Goal: Task Accomplishment & Management: Manage account settings

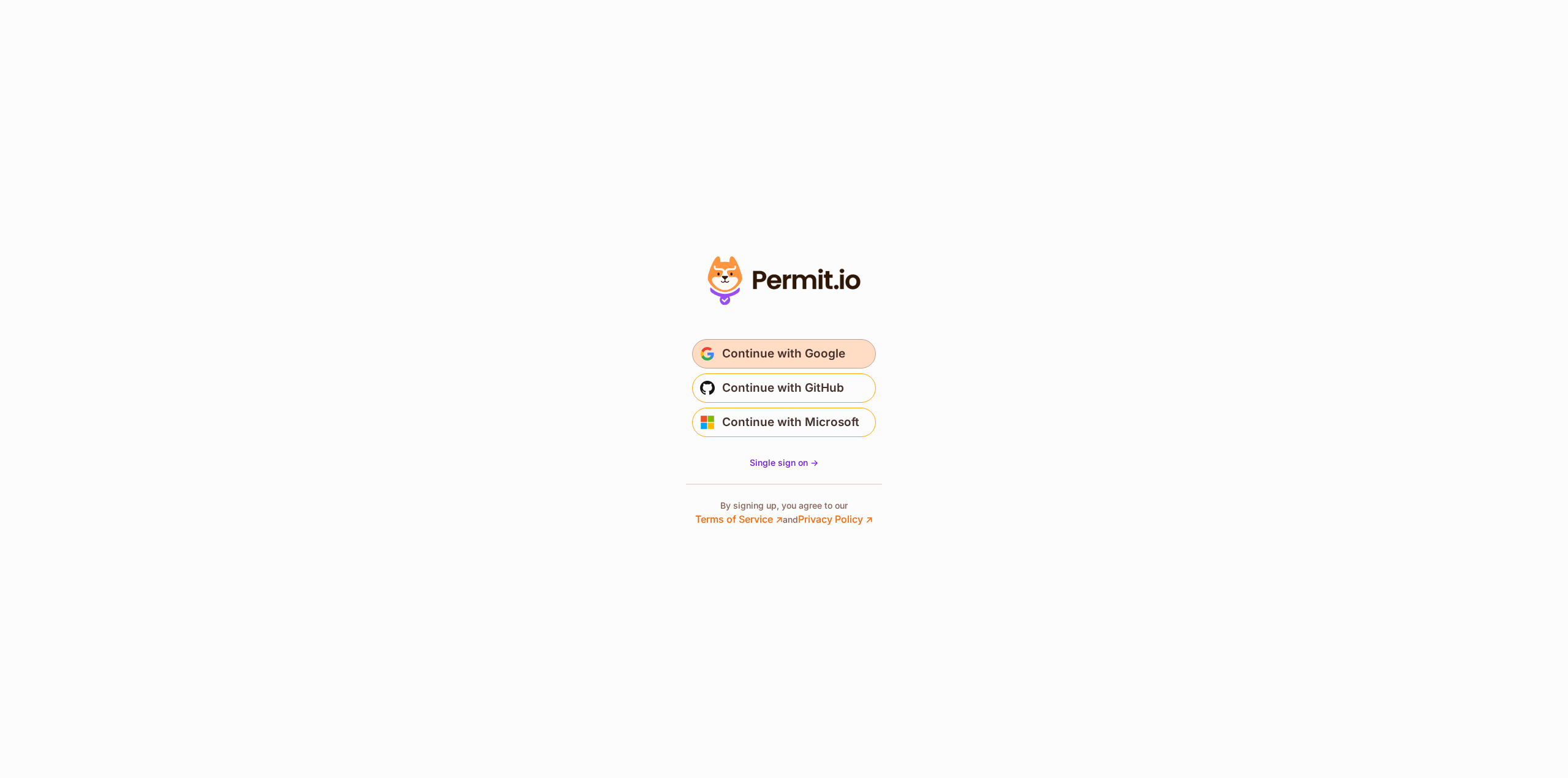
click at [790, 349] on span "Continue with Google" at bounding box center [784, 354] width 124 height 19
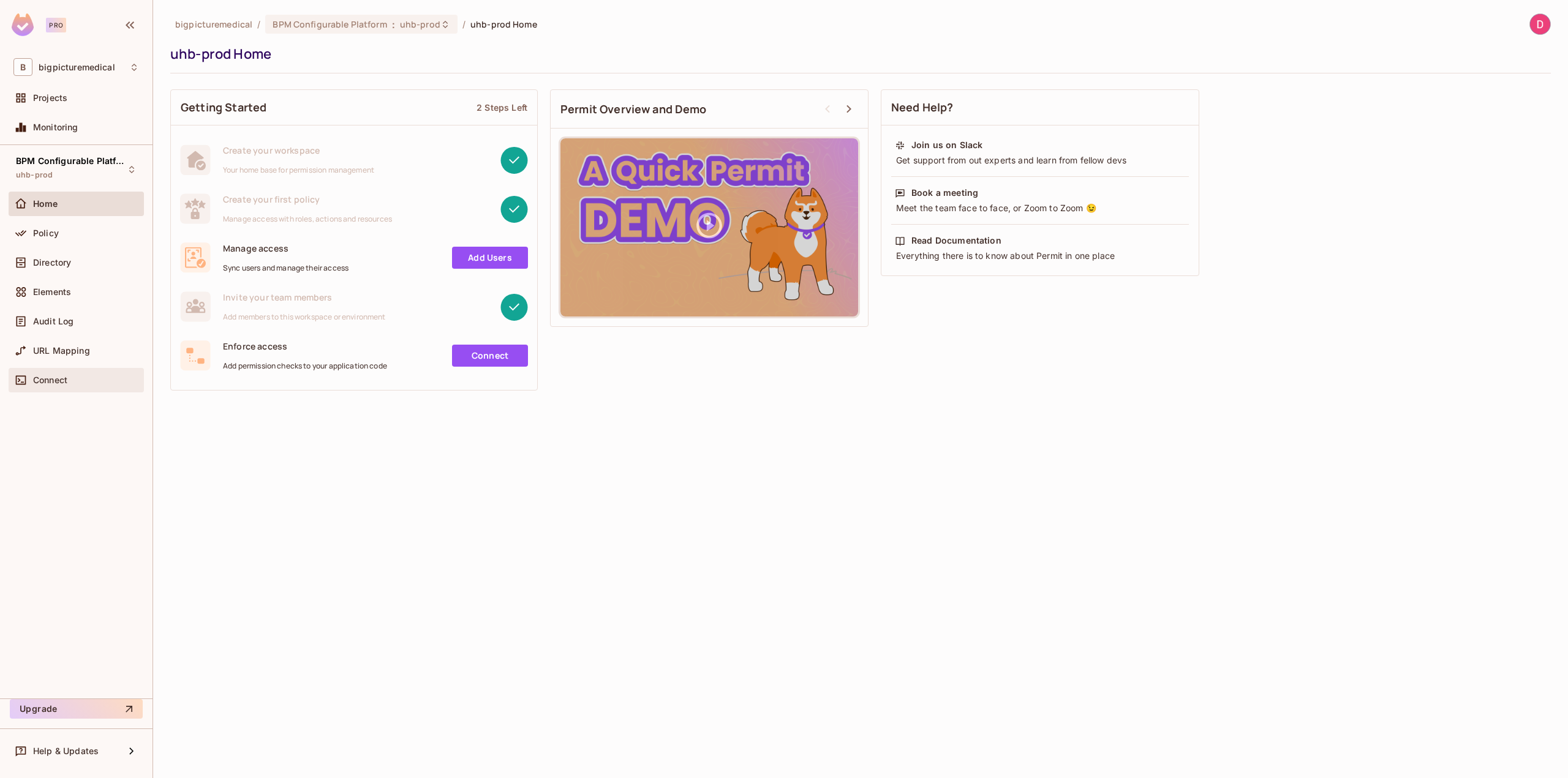
click at [70, 373] on div "Connect" at bounding box center [76, 379] width 126 height 14
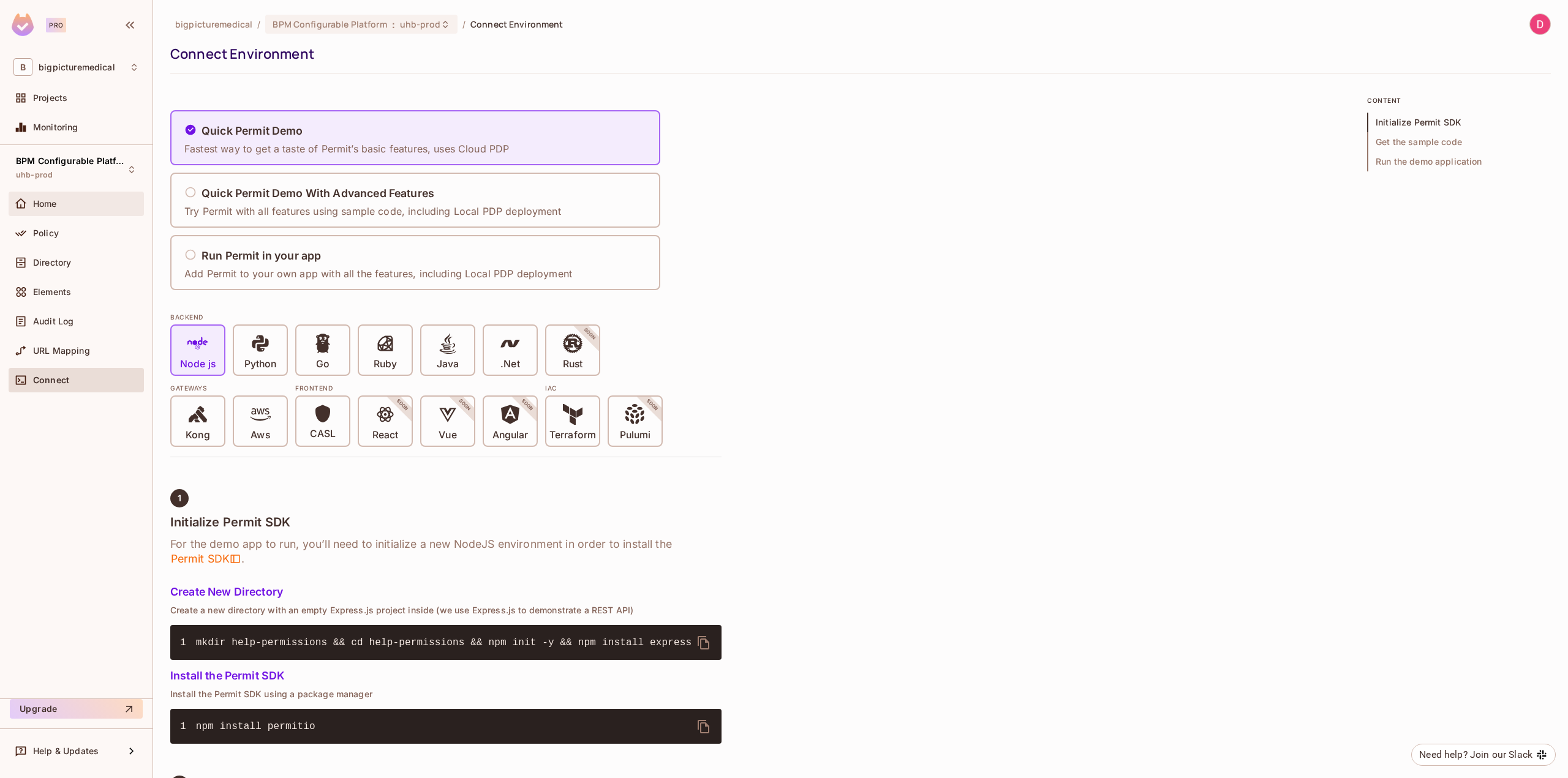
click at [69, 210] on div "Home" at bounding box center [76, 204] width 135 height 24
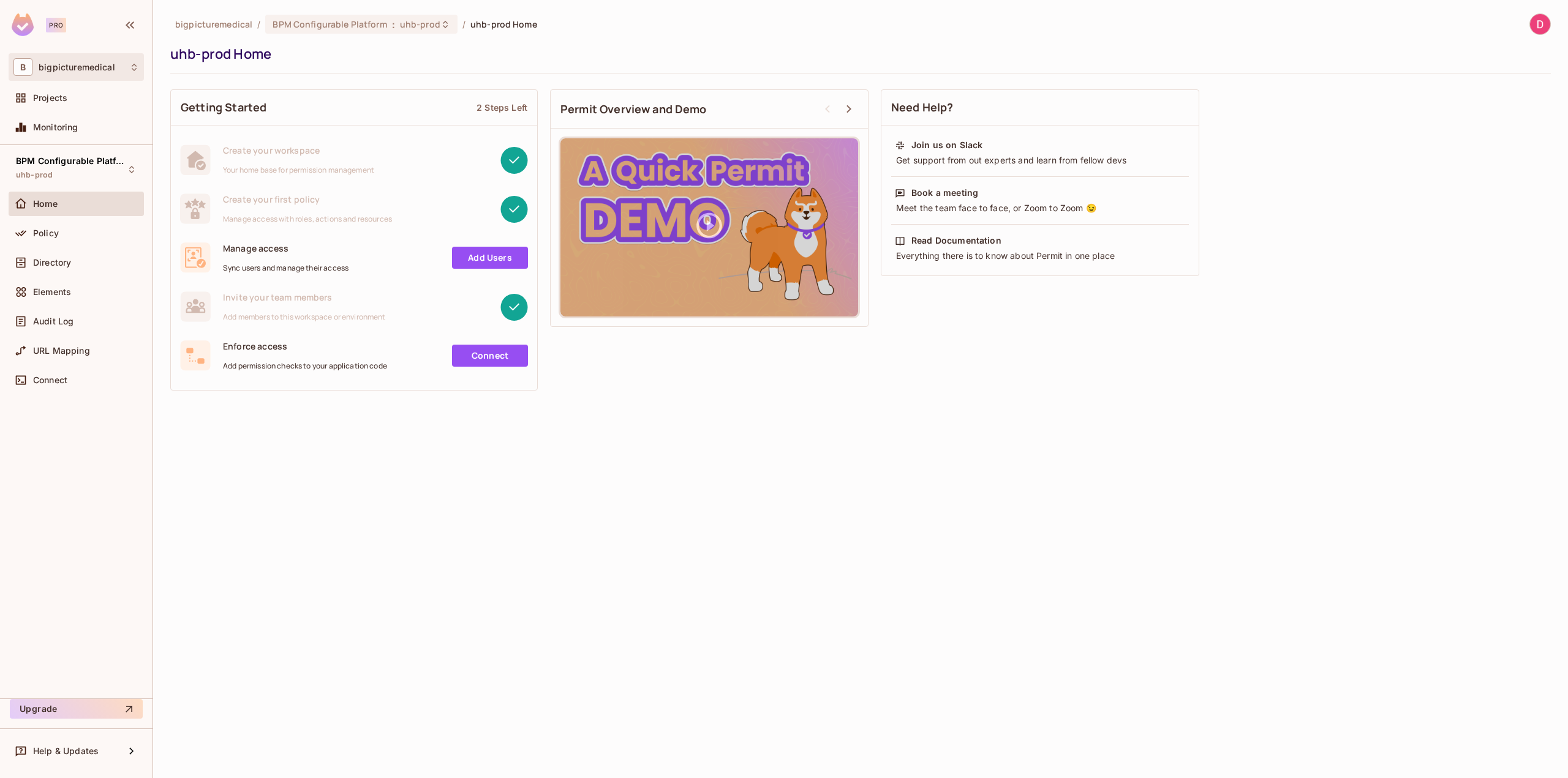
click at [53, 73] on div "B bigpicturemedical" at bounding box center [76, 67] width 126 height 17
click at [57, 101] on span "bigpicturemedical" at bounding box center [69, 103] width 86 height 12
click at [61, 63] on span "bigpicturemedical" at bounding box center [76, 68] width 76 height 10
click at [90, 64] on div at bounding box center [784, 389] width 1568 height 778
click at [66, 97] on span "Projects" at bounding box center [50, 97] width 35 height 10
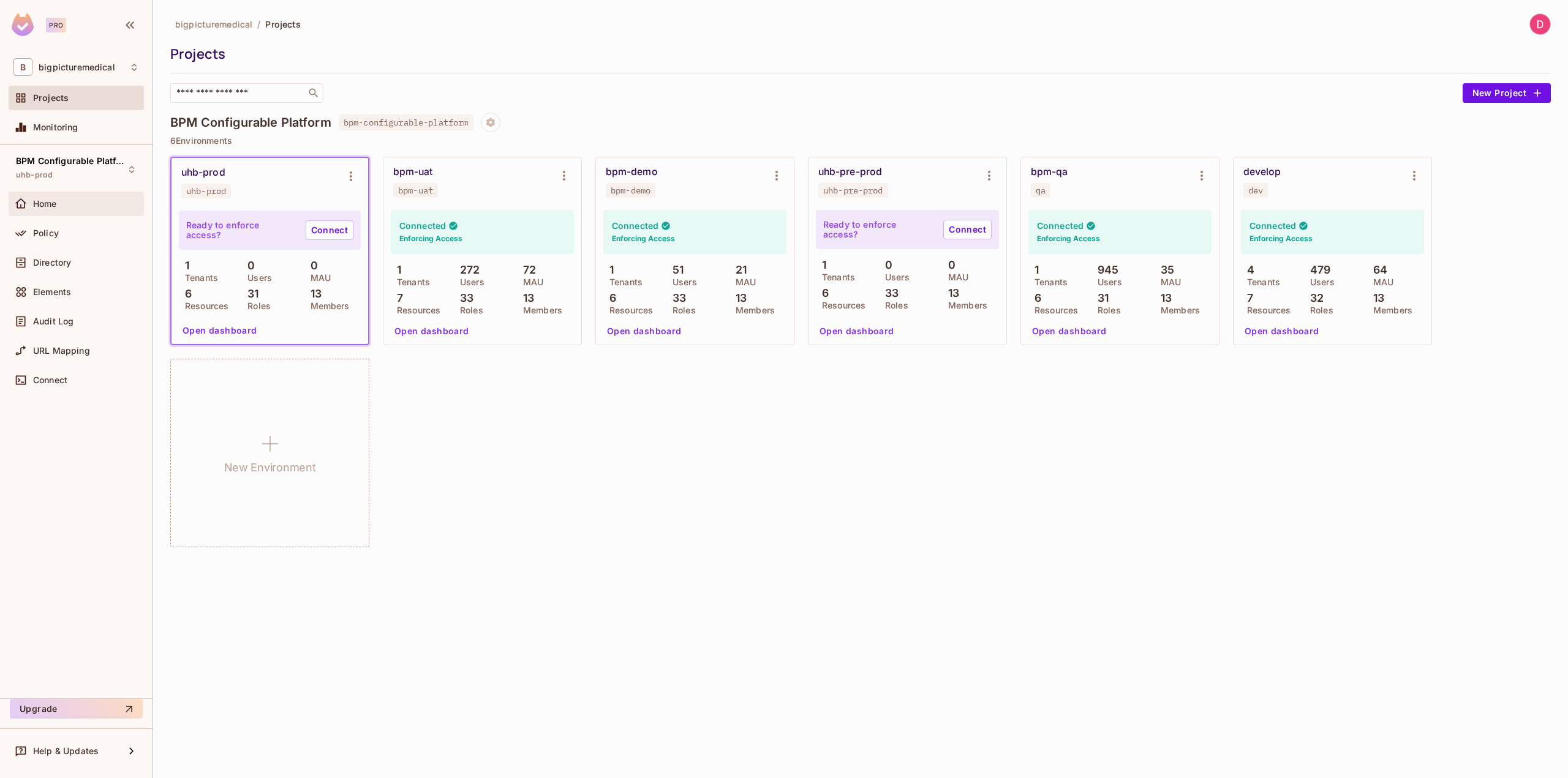
click at [35, 200] on span "Home" at bounding box center [44, 204] width 24 height 10
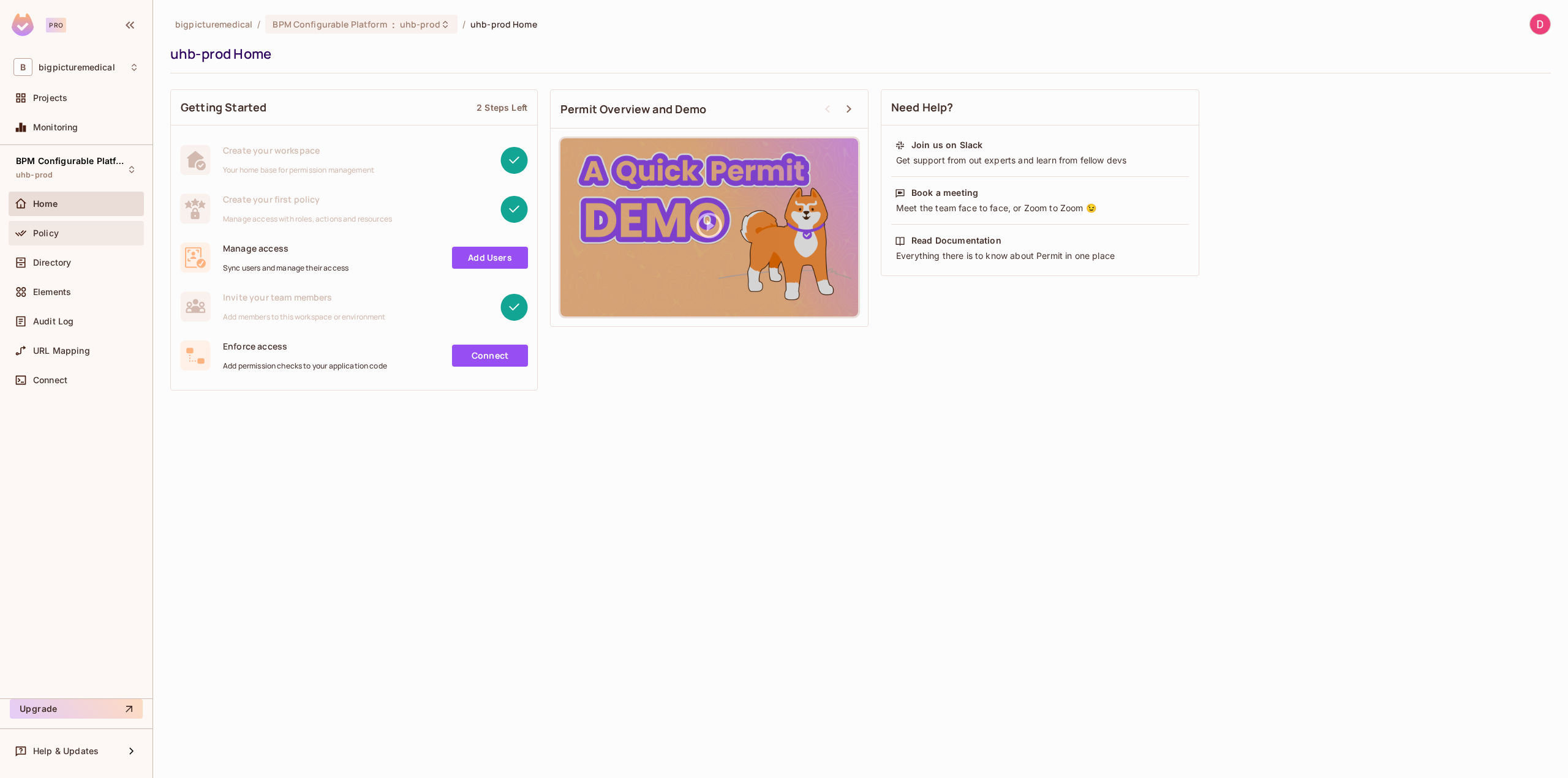
click at [47, 229] on span "Policy" at bounding box center [45, 234] width 26 height 10
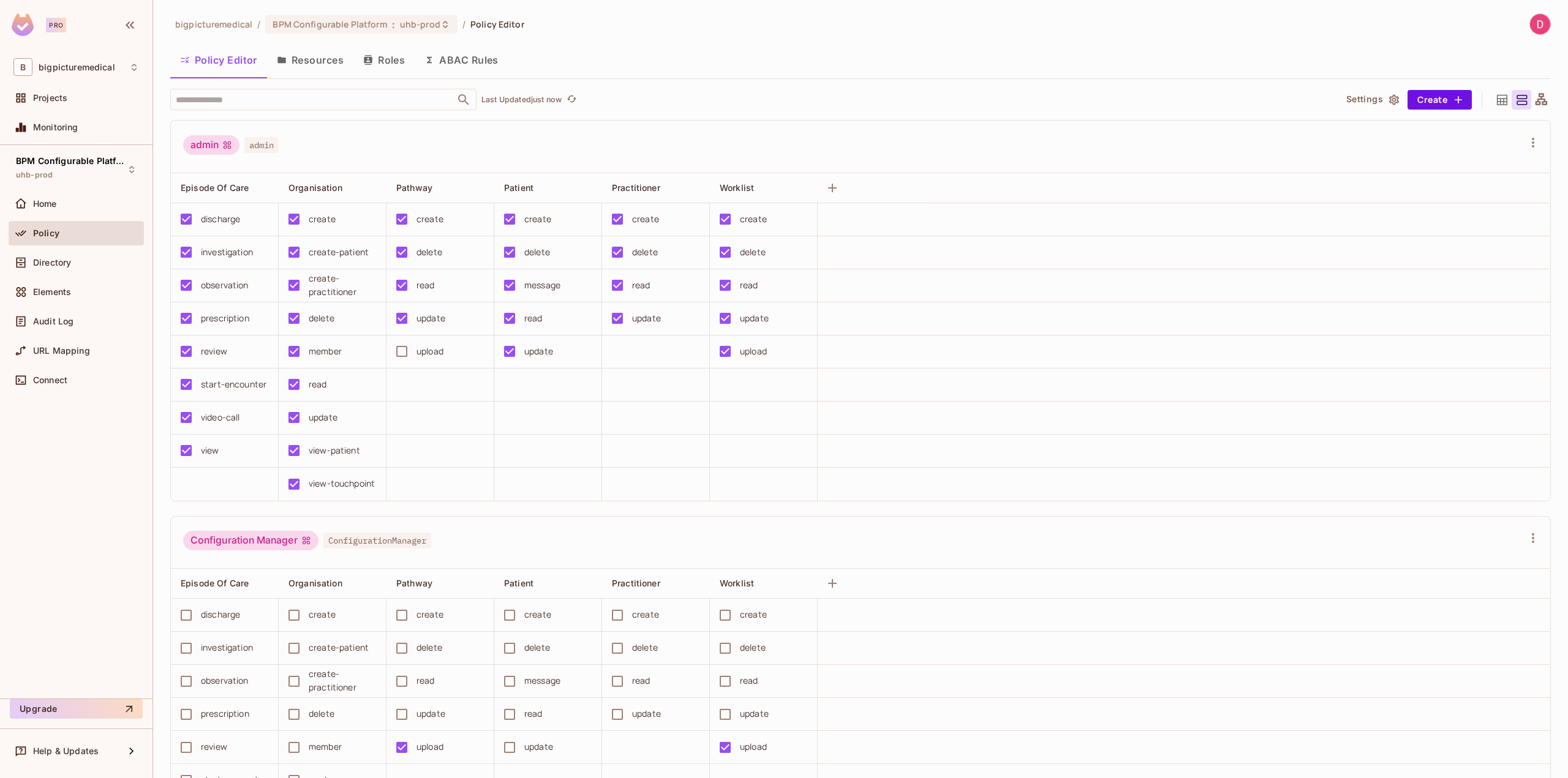
click at [330, 62] on button "Resources" at bounding box center [310, 60] width 86 height 31
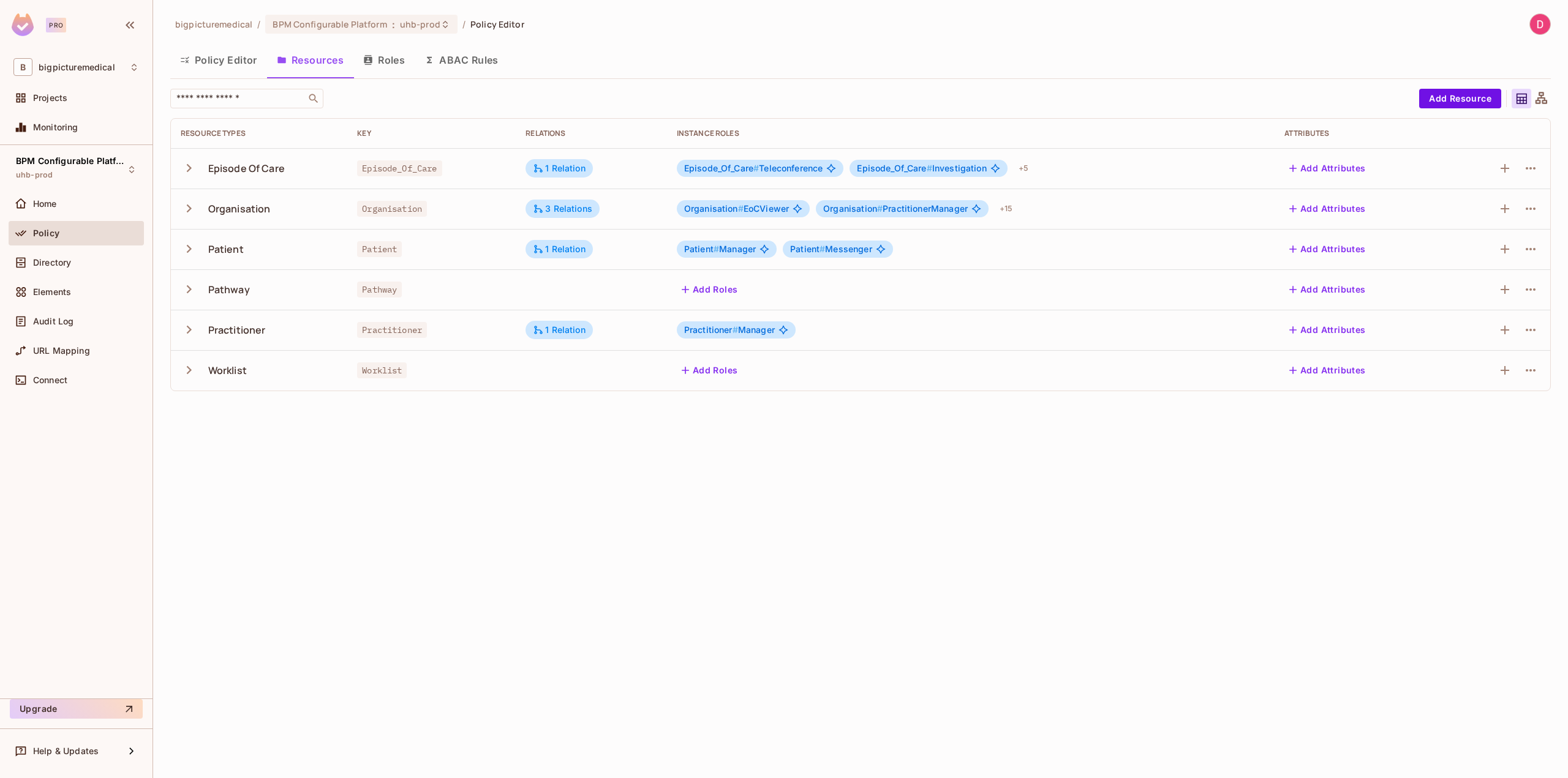
click at [378, 63] on button "Roles" at bounding box center [383, 60] width 61 height 31
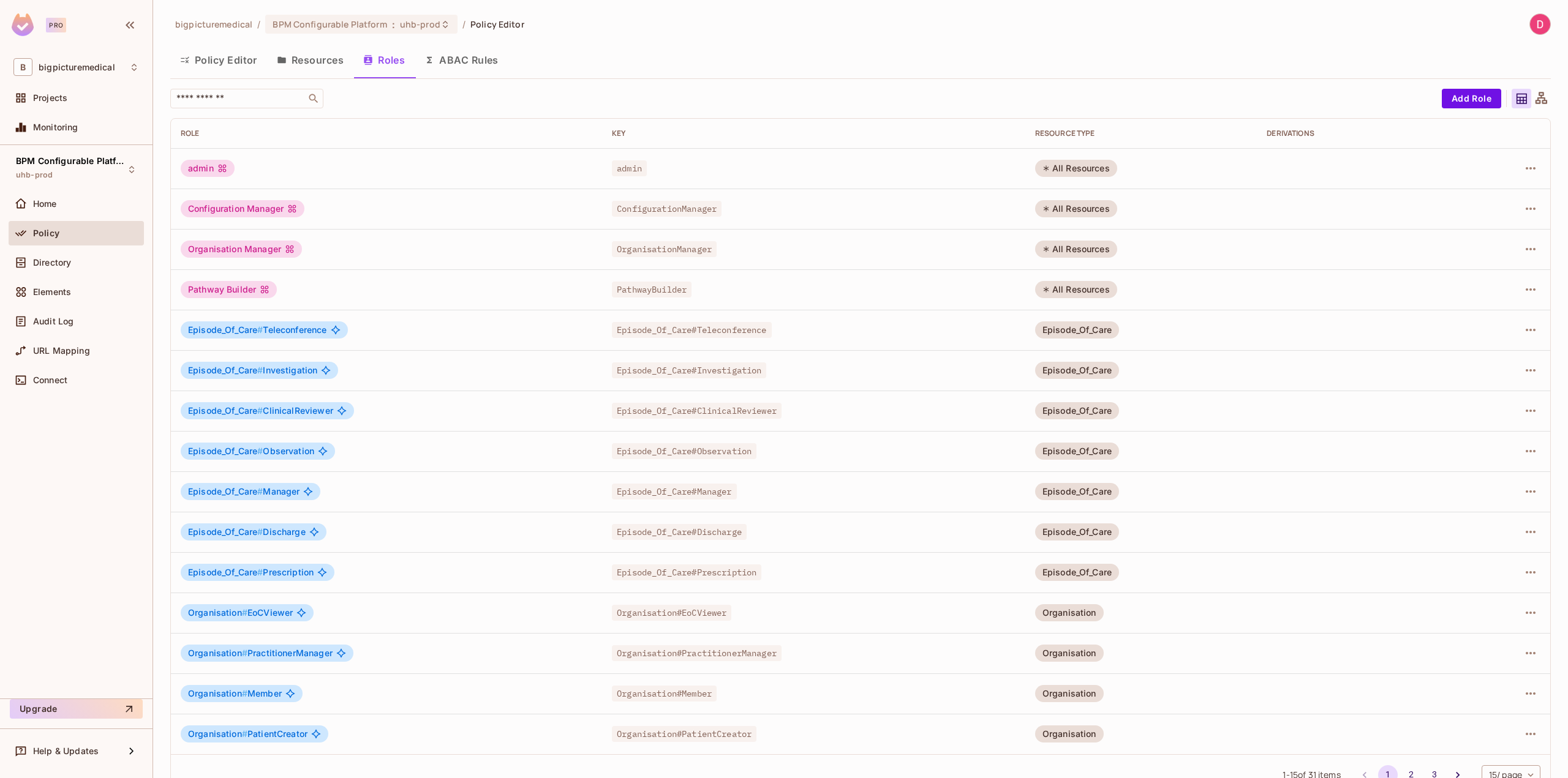
click at [462, 66] on button "ABAC Rules" at bounding box center [462, 60] width 94 height 31
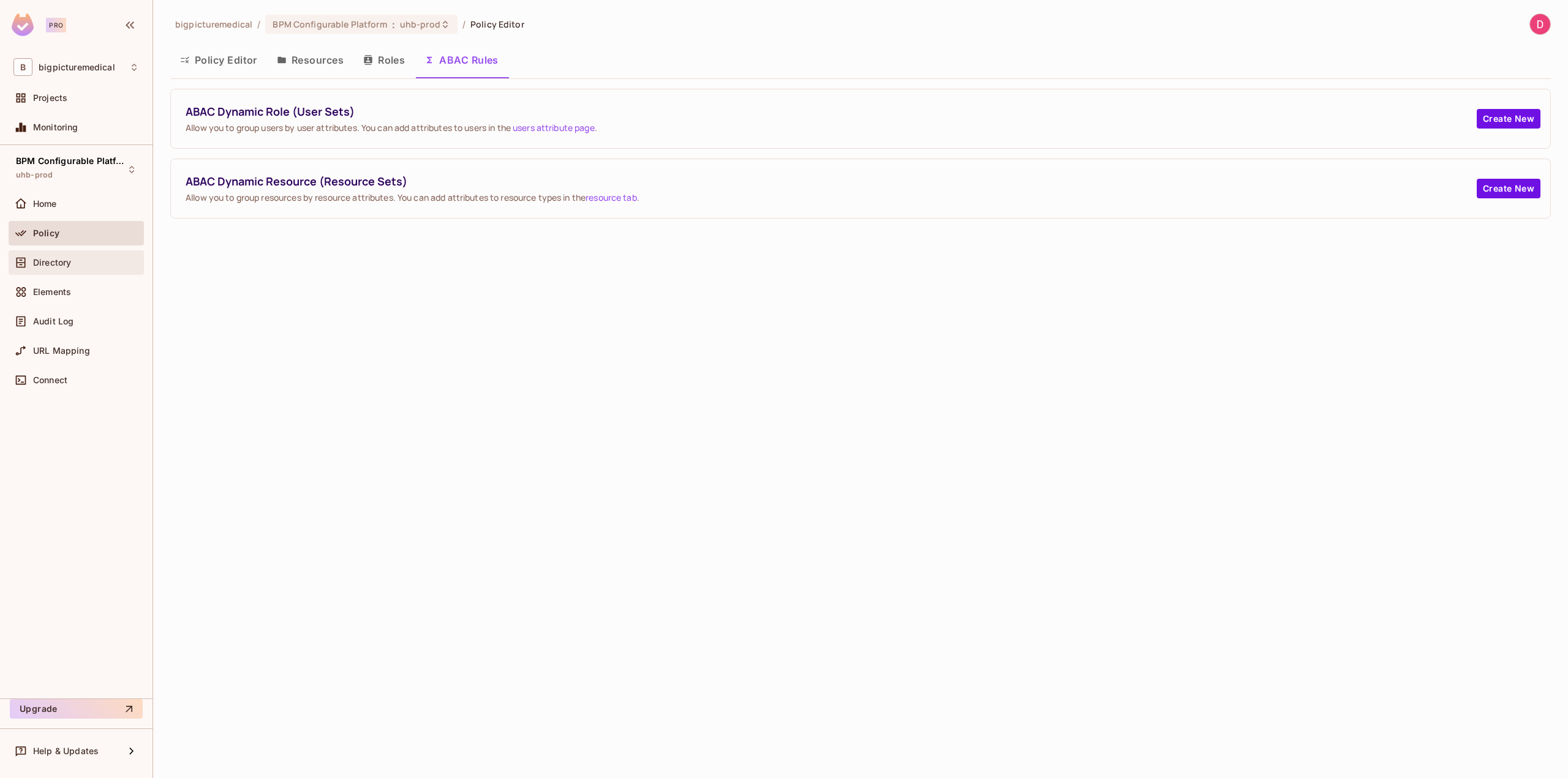
click at [69, 265] on span "Directory" at bounding box center [51, 263] width 38 height 10
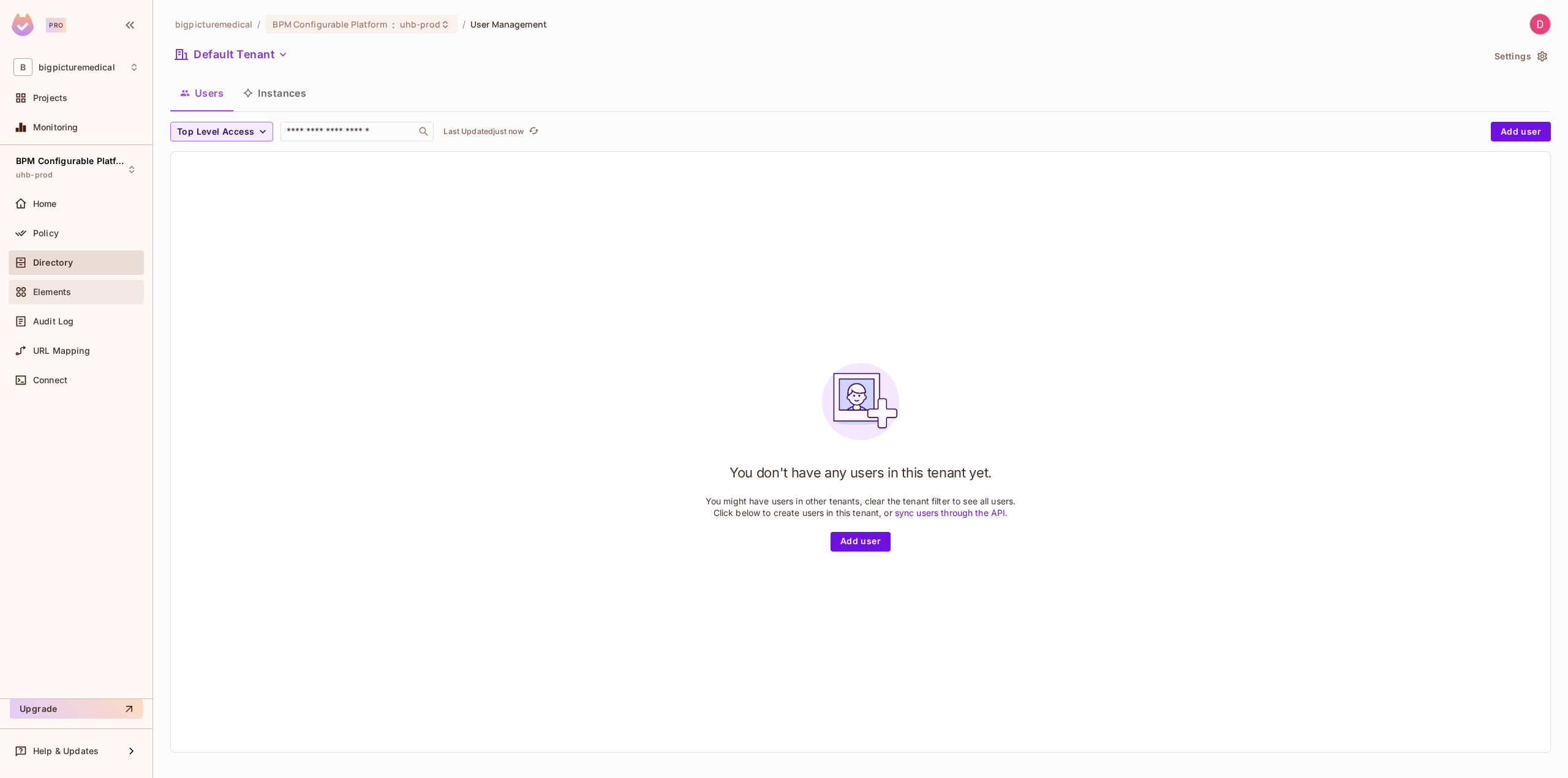
click at [68, 295] on div "Elements" at bounding box center [76, 292] width 126 height 14
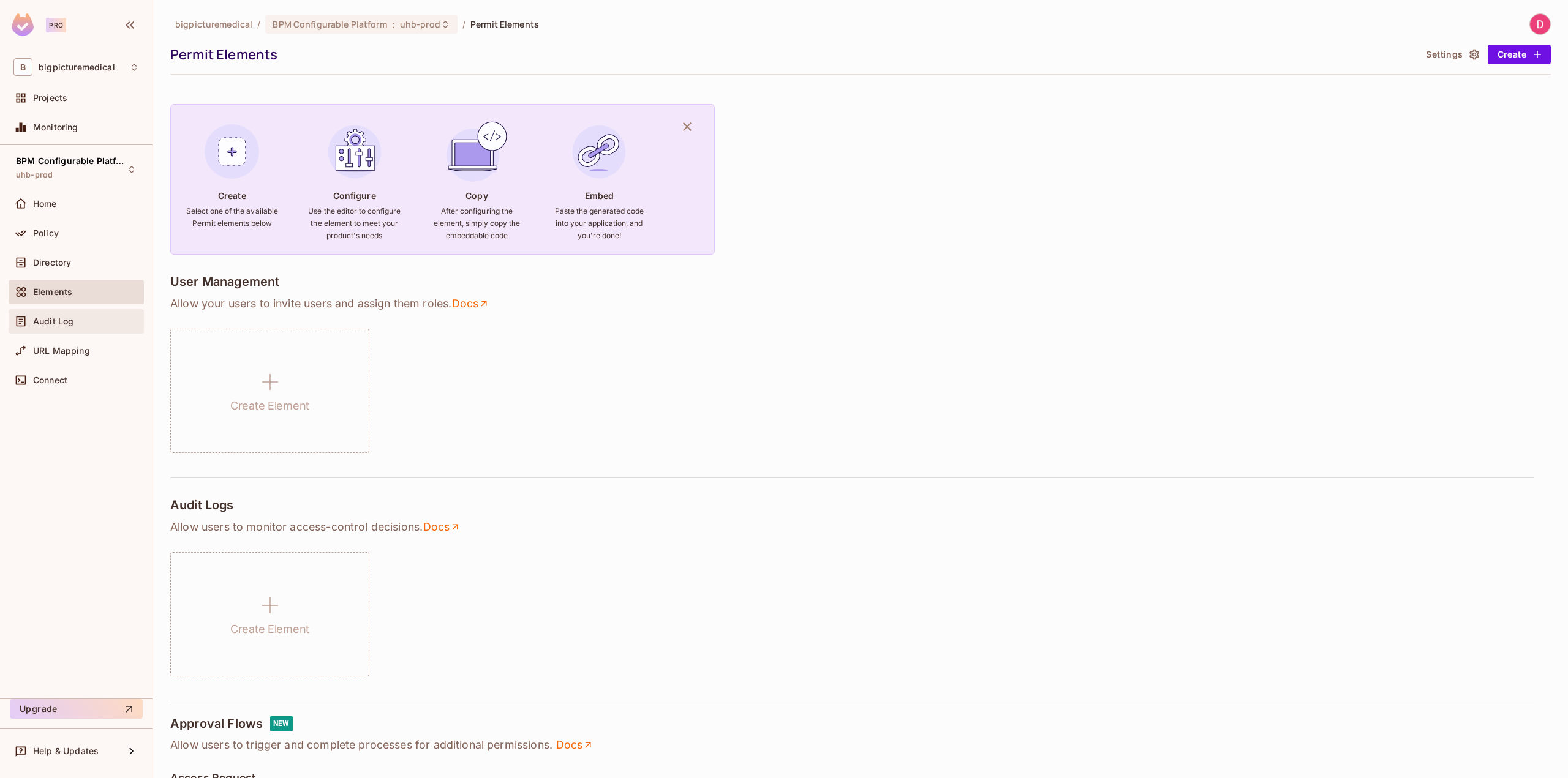
click at [78, 314] on div "Audit Log" at bounding box center [76, 320] width 126 height 14
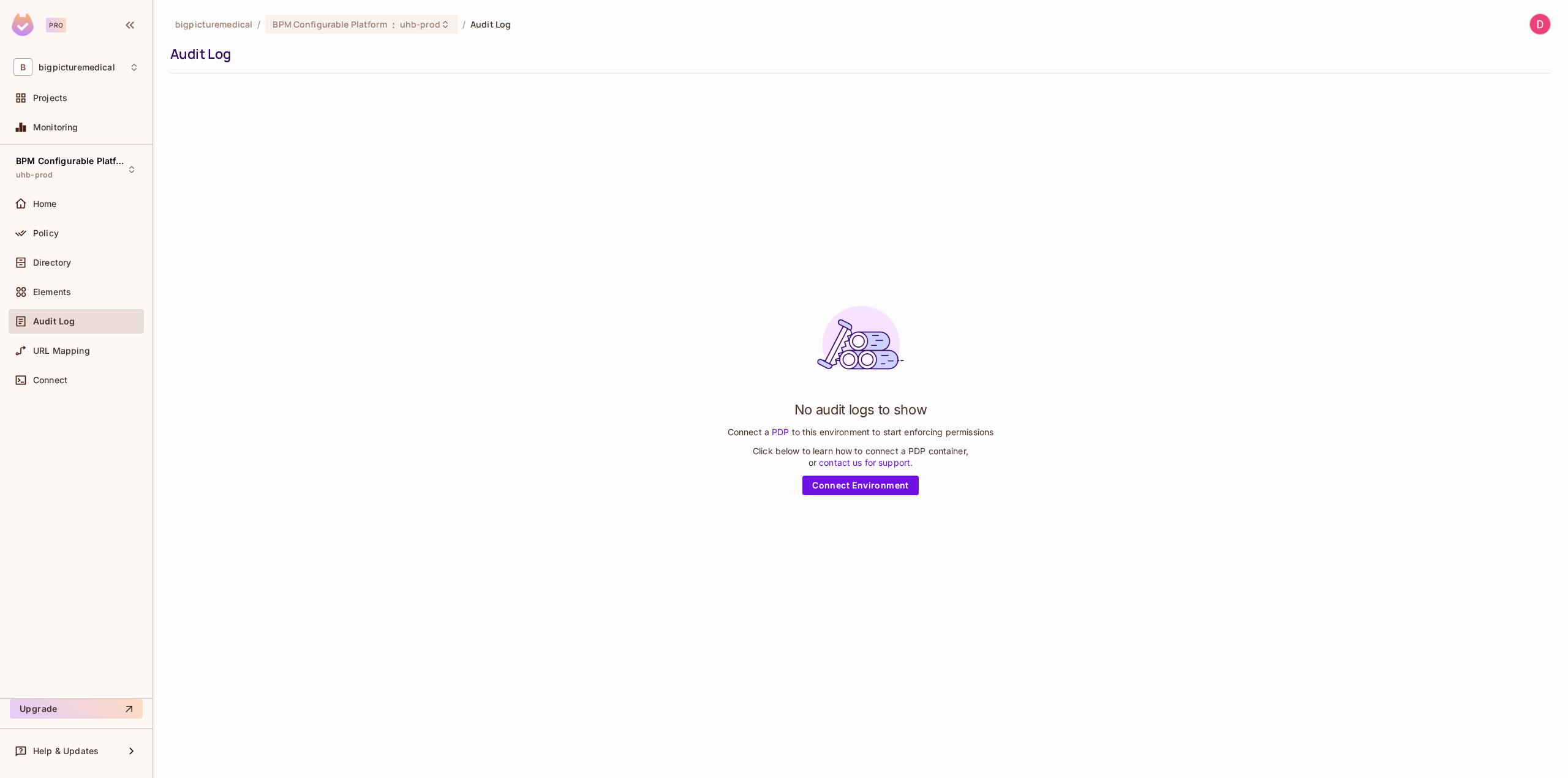
click at [1549, 23] on img at bounding box center [1540, 24] width 20 height 20
click at [567, 42] on div at bounding box center [784, 389] width 1568 height 778
click at [299, 17] on div "BPM Configurable Platform : uhb-prod" at bounding box center [361, 24] width 192 height 19
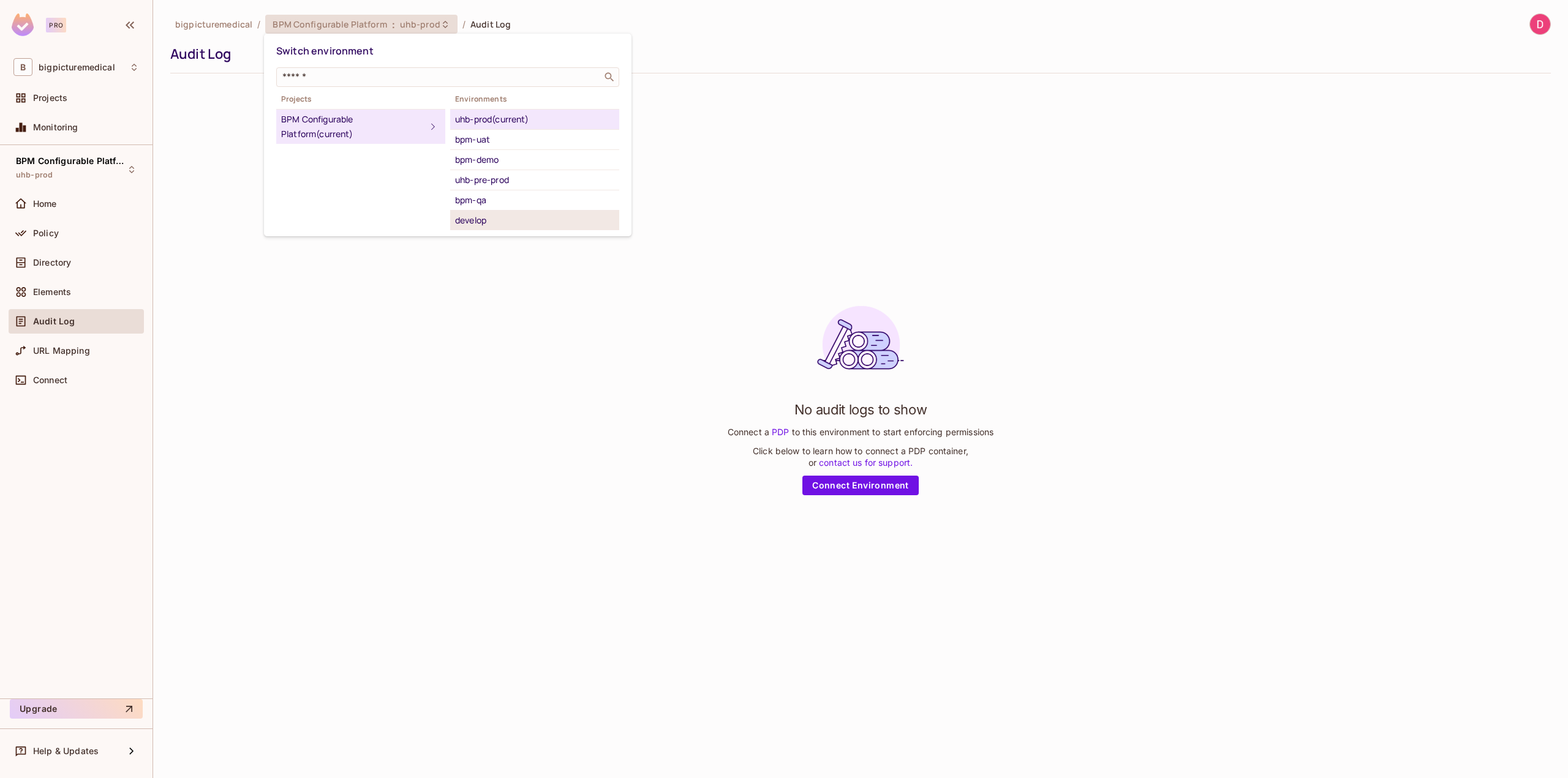
click at [523, 221] on div "develop" at bounding box center [534, 220] width 159 height 14
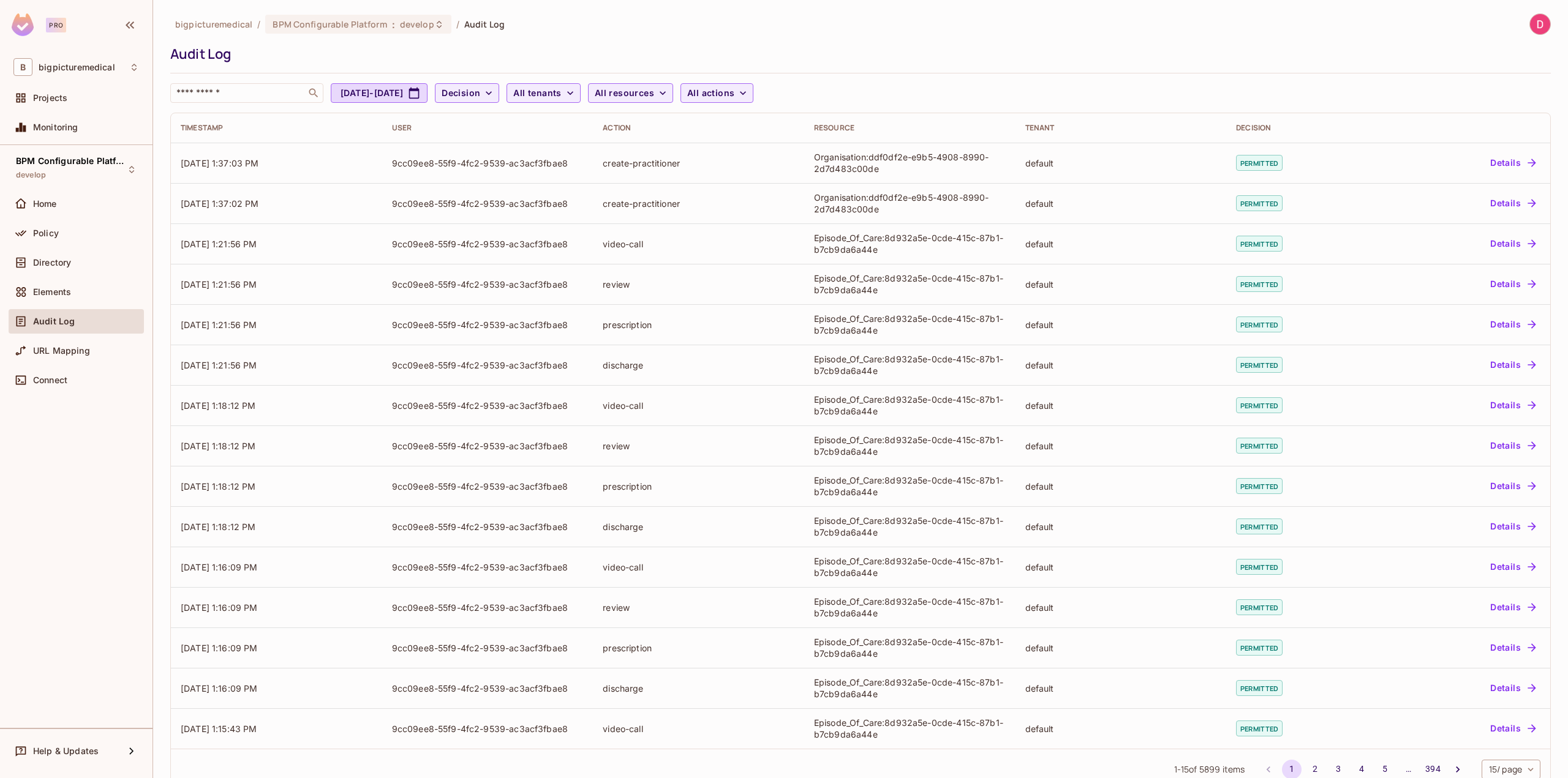
click at [1530, 21] on img at bounding box center [1540, 24] width 20 height 20
click at [1469, 97] on span "Copy Environment Key" at bounding box center [1444, 97] width 91 height 12
click at [59, 375] on span "Connect" at bounding box center [50, 380] width 35 height 10
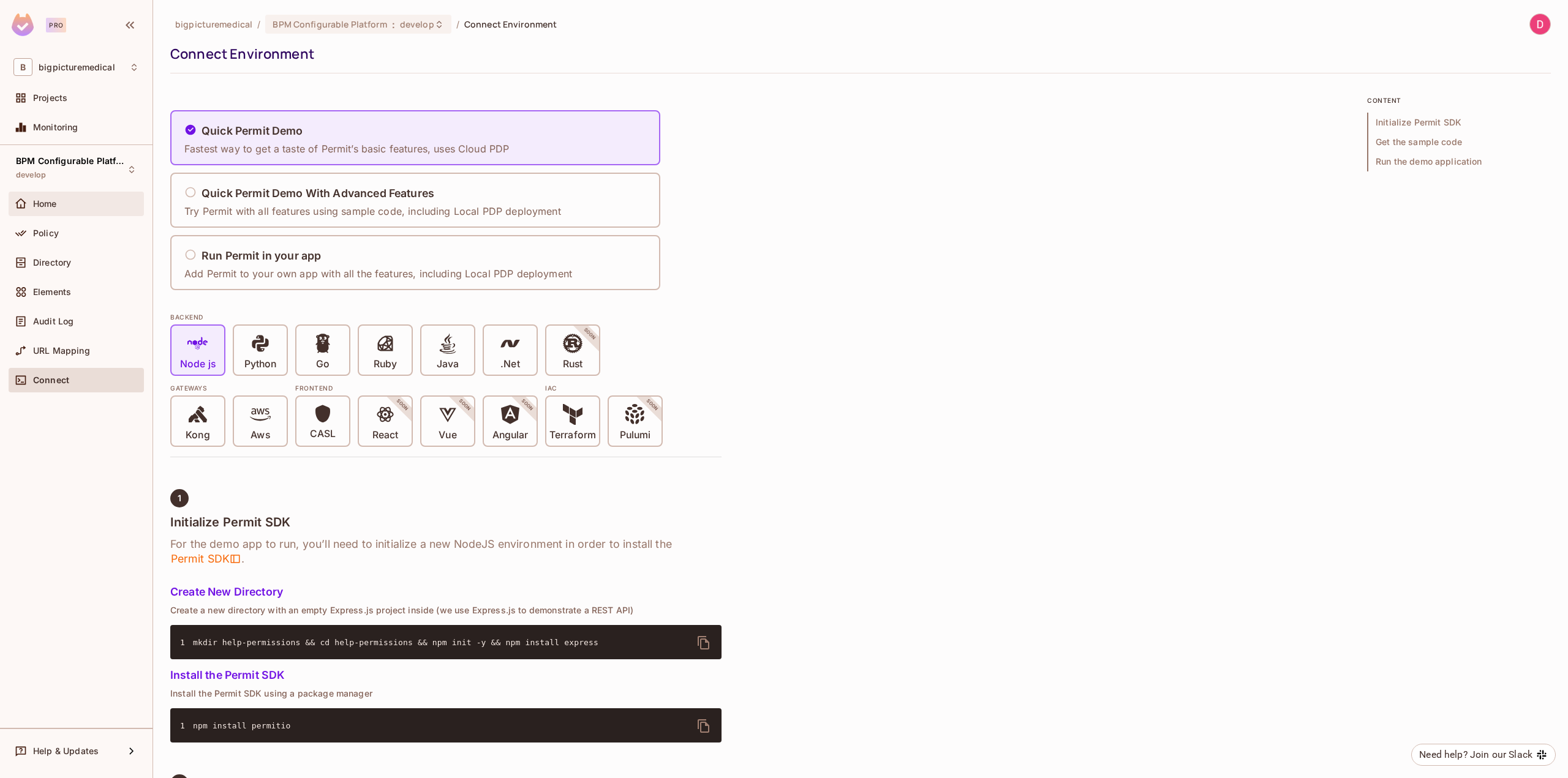
click at [67, 197] on div "Home" at bounding box center [76, 204] width 126 height 14
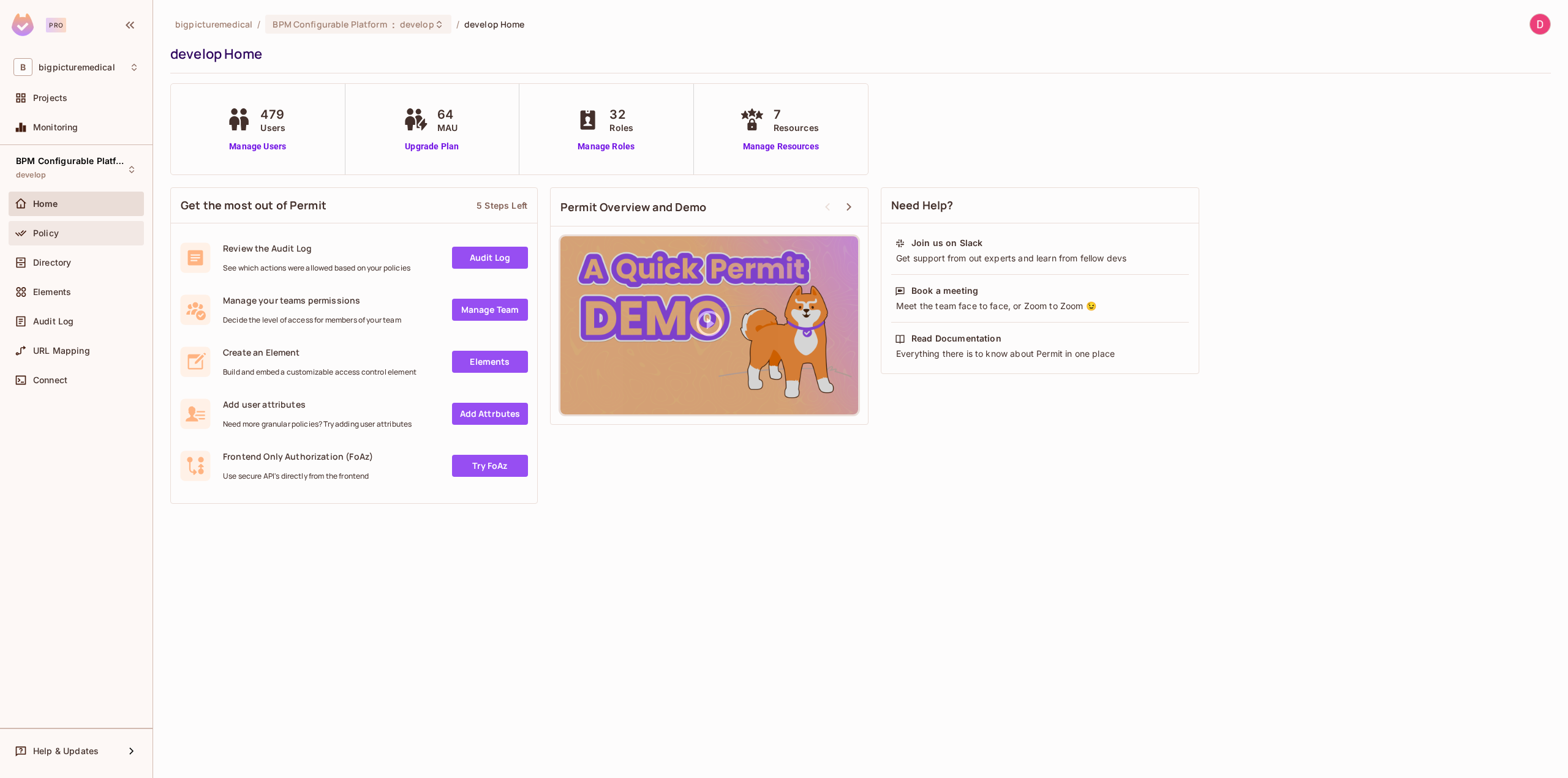
click at [76, 236] on div "Policy" at bounding box center [86, 234] width 106 height 10
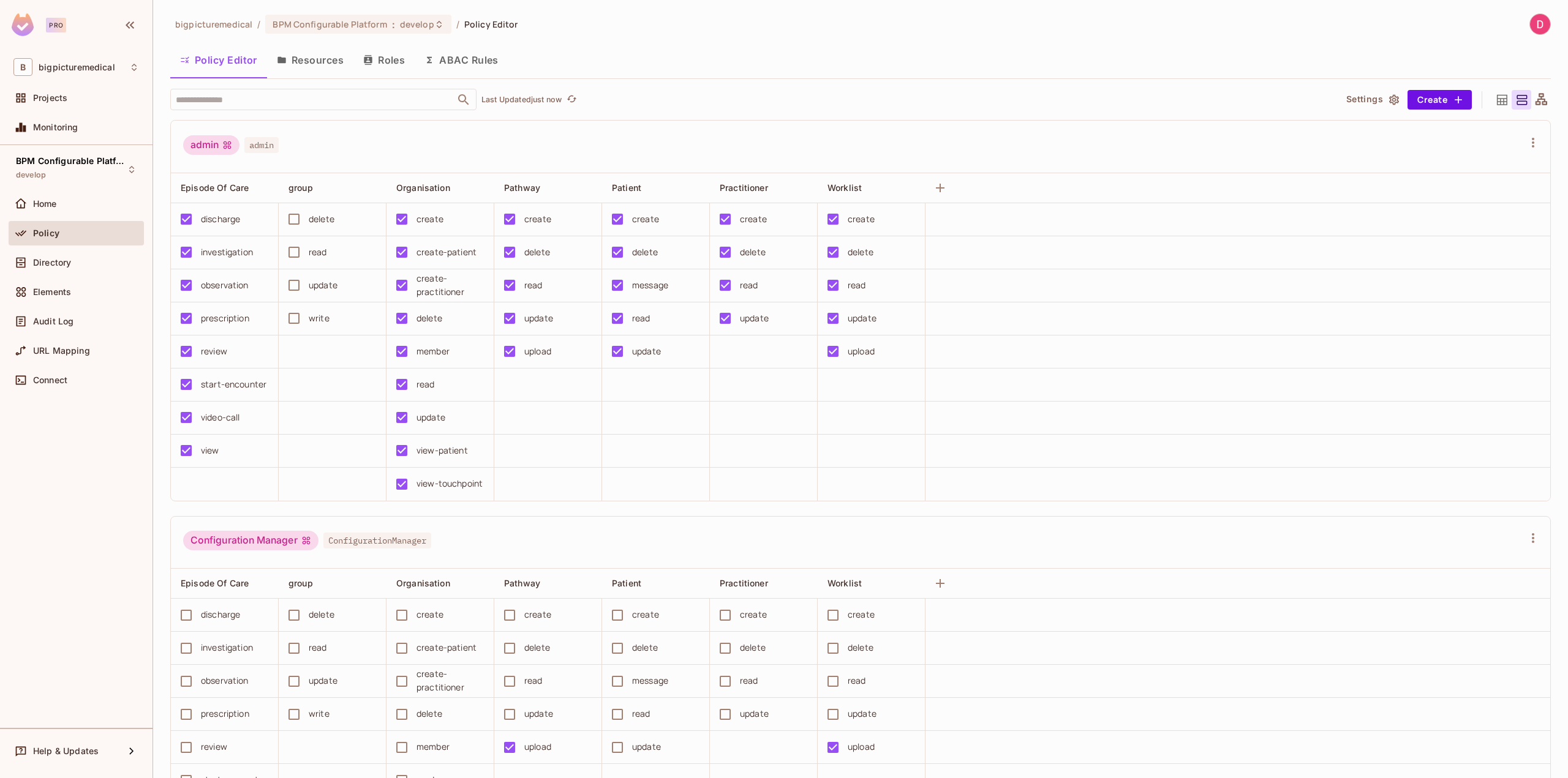
click at [384, 65] on button "Roles" at bounding box center [383, 60] width 61 height 31
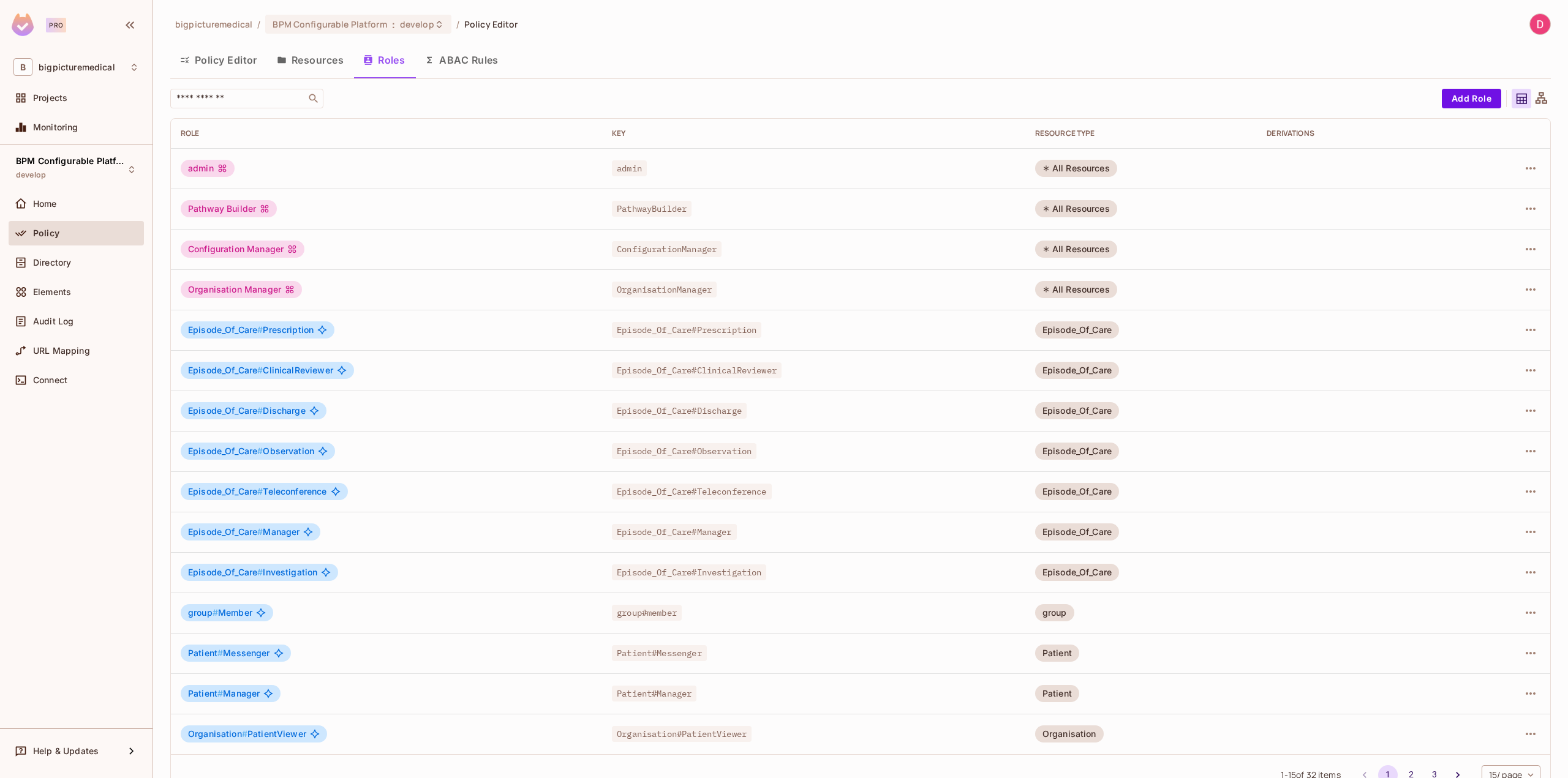
click at [318, 58] on button "Resources" at bounding box center [310, 60] width 86 height 31
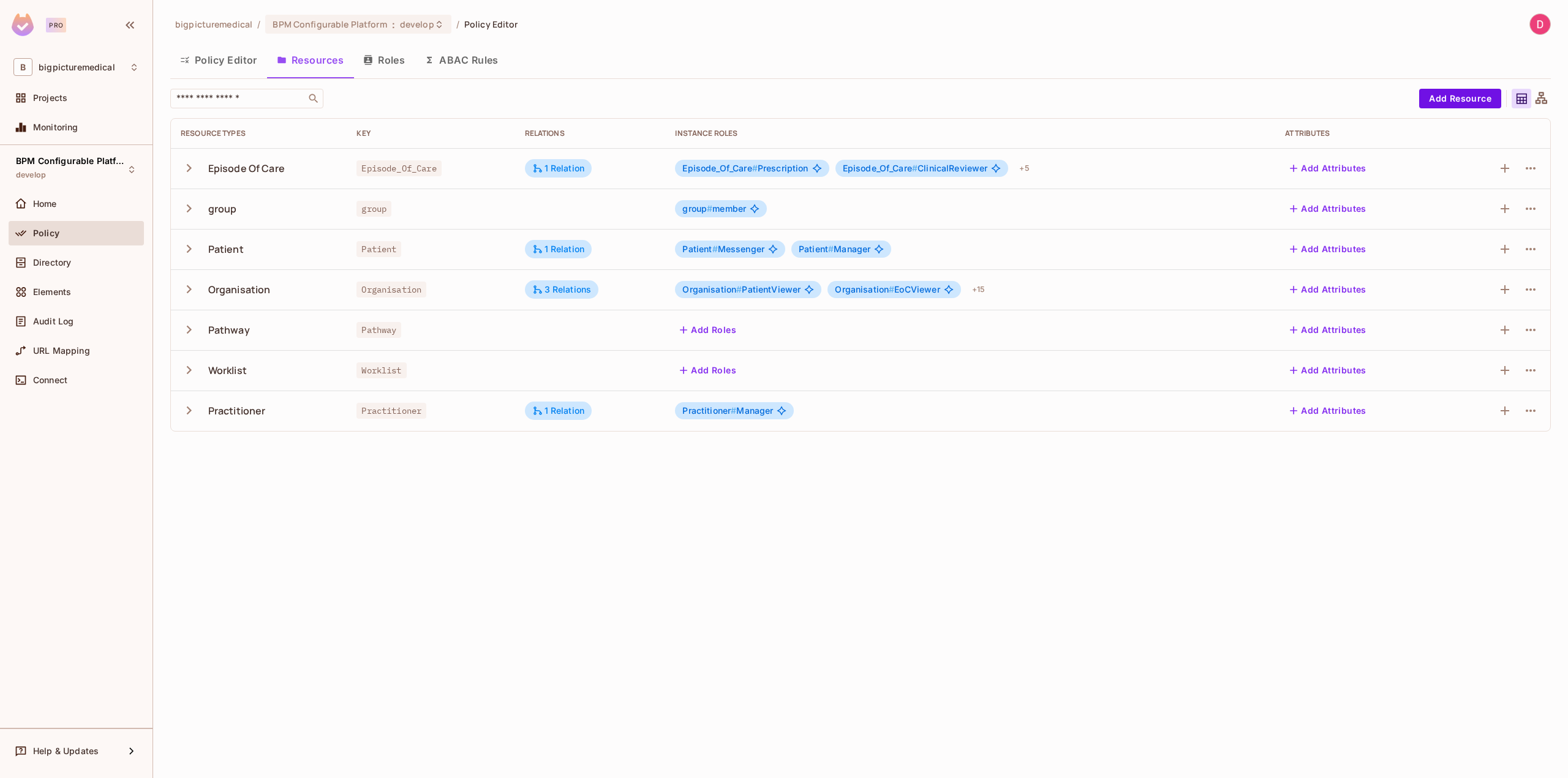
click at [185, 172] on icon "button" at bounding box center [188, 168] width 16 height 16
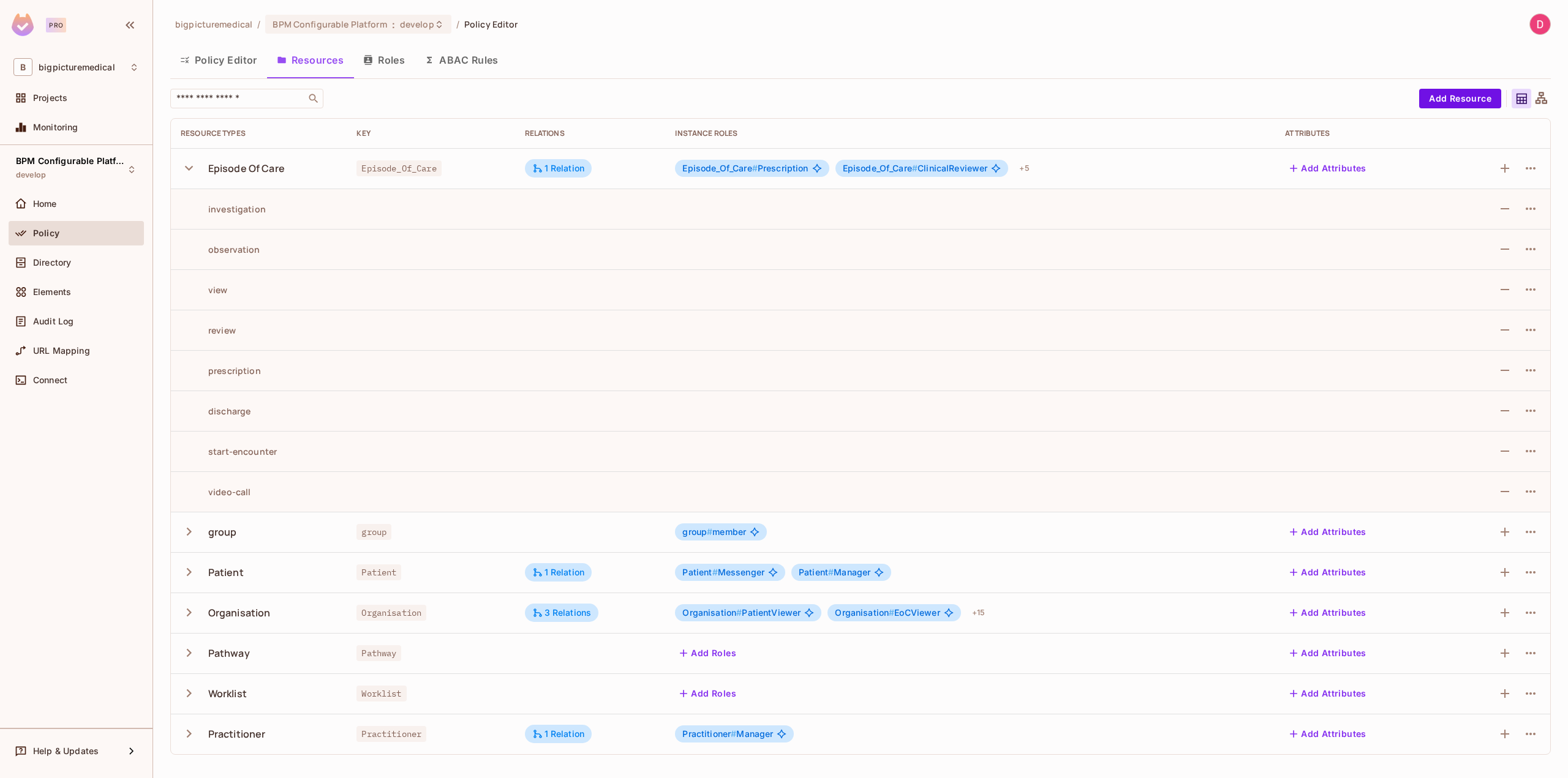
click at [185, 170] on icon "button" at bounding box center [188, 168] width 16 height 16
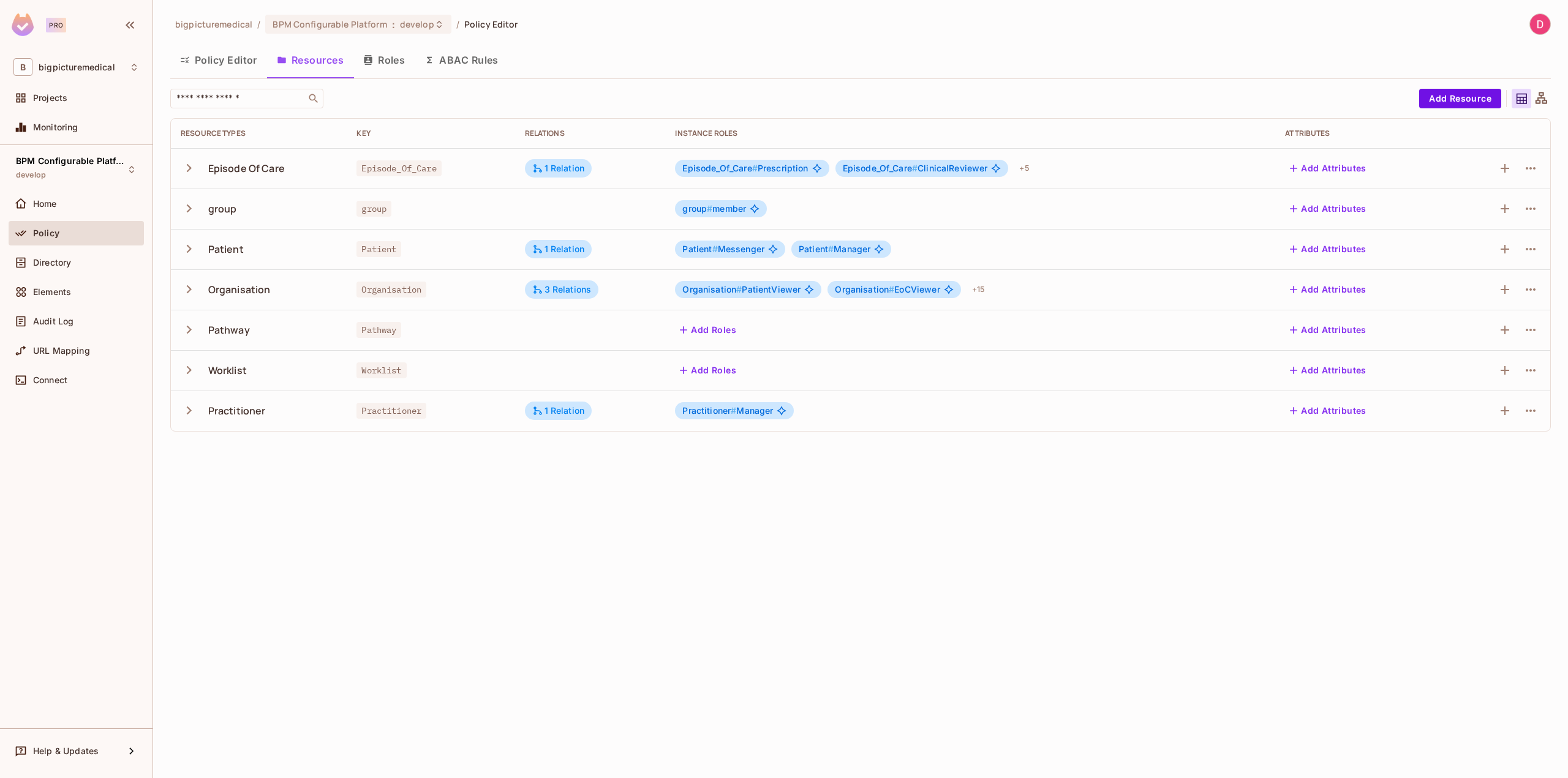
click at [236, 63] on button "Policy Editor" at bounding box center [218, 60] width 97 height 31
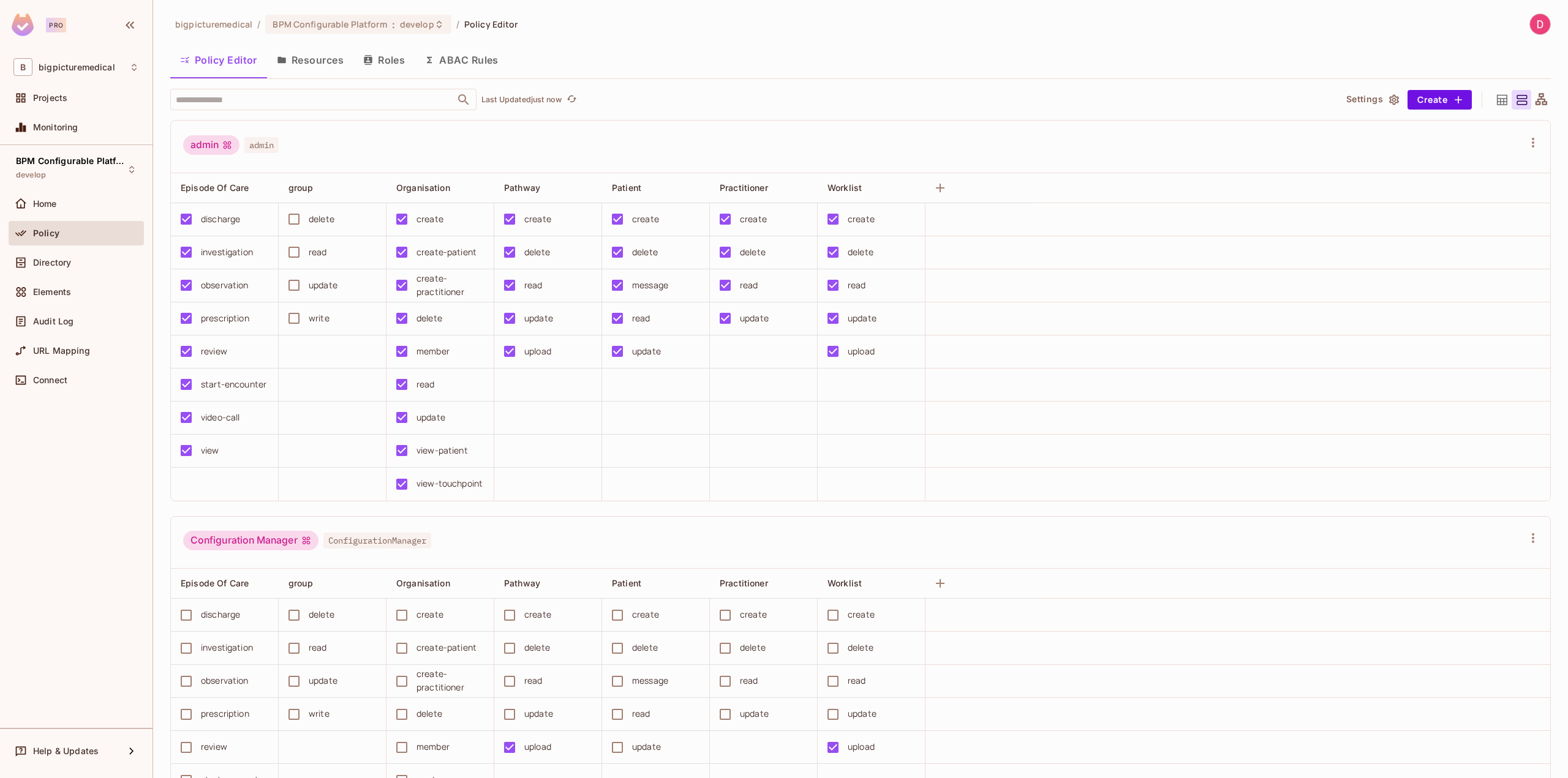
click at [485, 69] on button "ABAC Rules" at bounding box center [462, 60] width 94 height 31
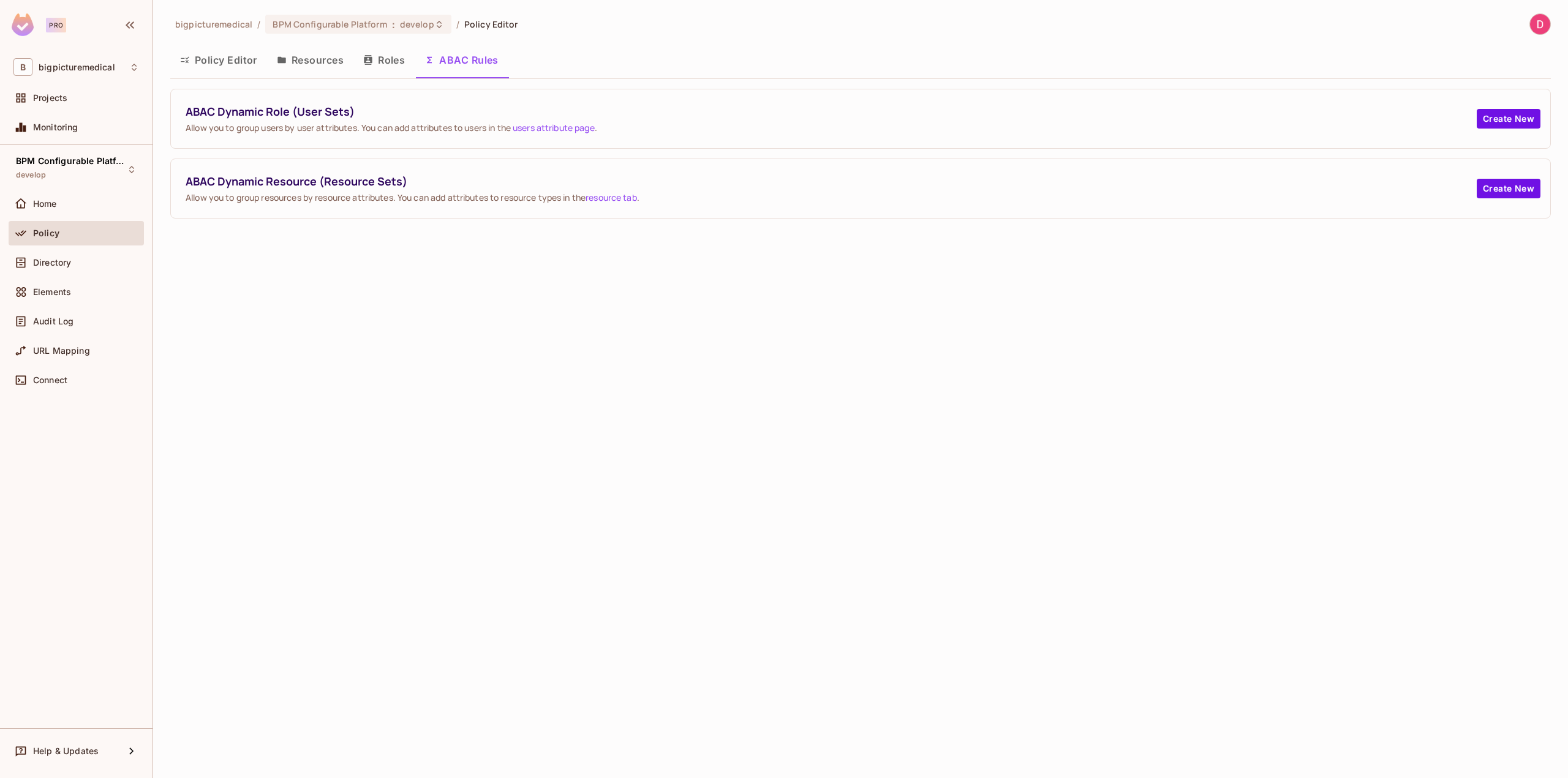
click at [207, 56] on button "Policy Editor" at bounding box center [218, 60] width 97 height 31
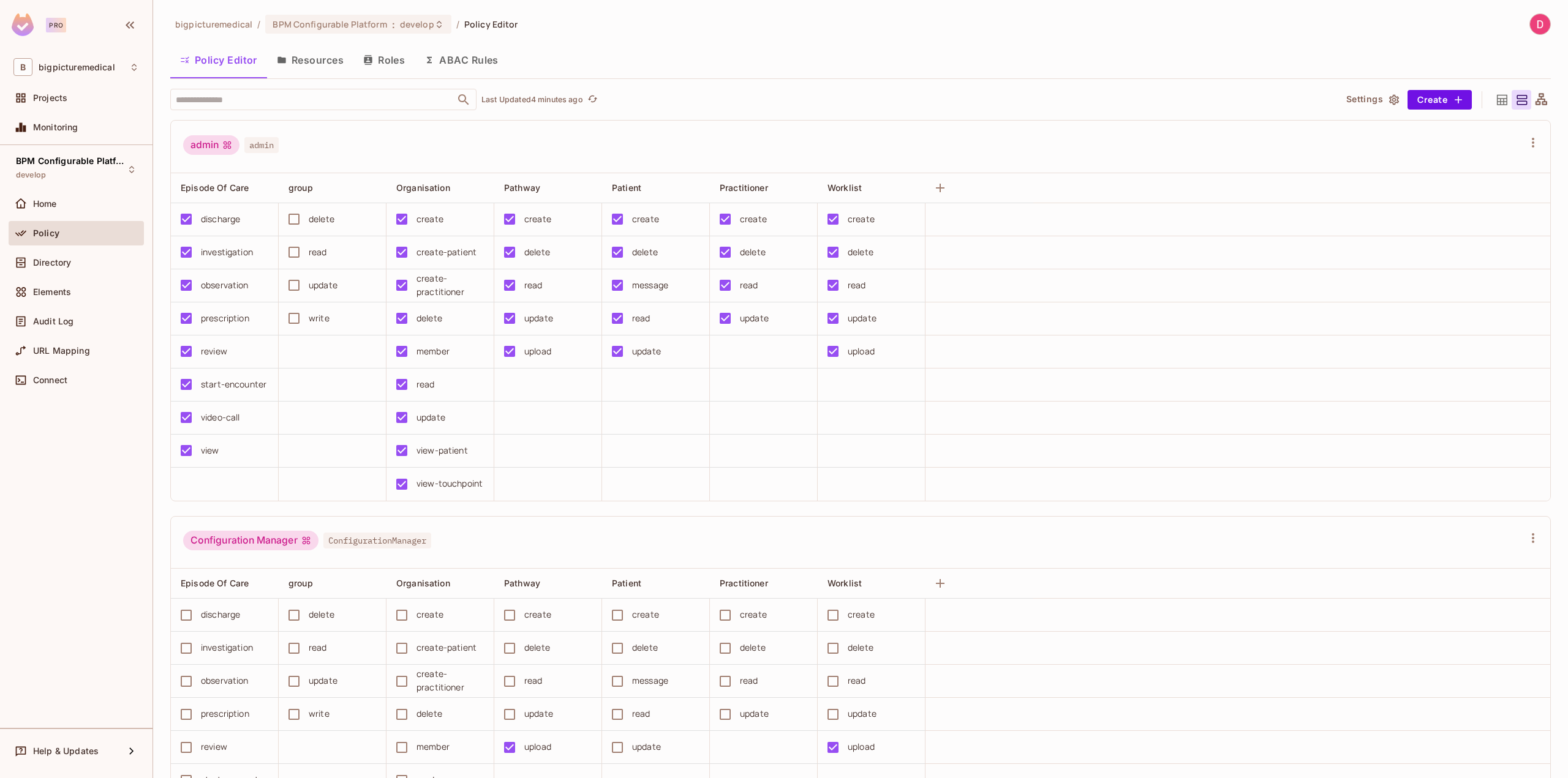
click at [393, 58] on button "Roles" at bounding box center [383, 60] width 61 height 31
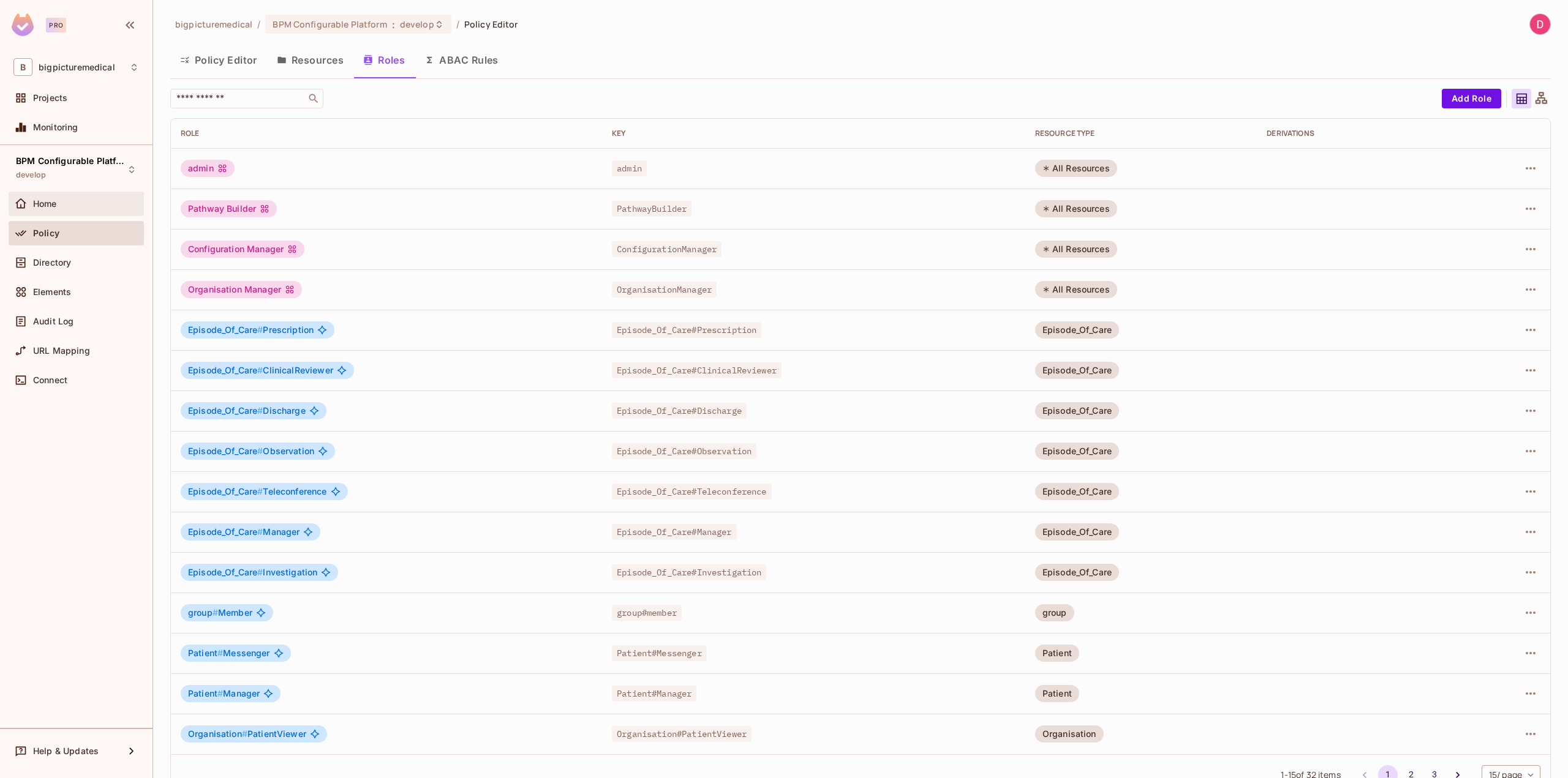
click at [78, 204] on div "Home" at bounding box center [86, 204] width 106 height 10
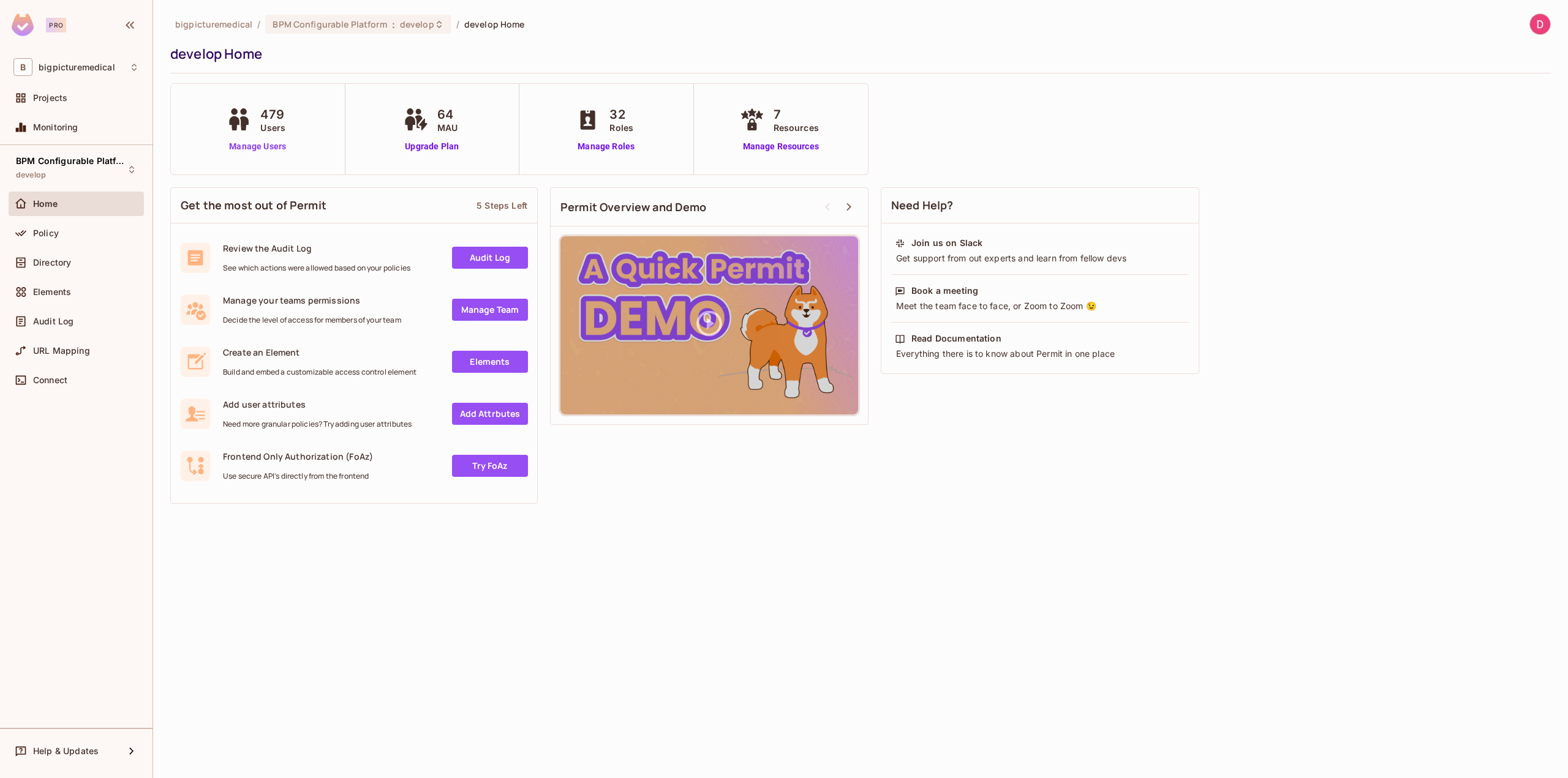
click at [266, 145] on link "Manage Users" at bounding box center [258, 146] width 68 height 13
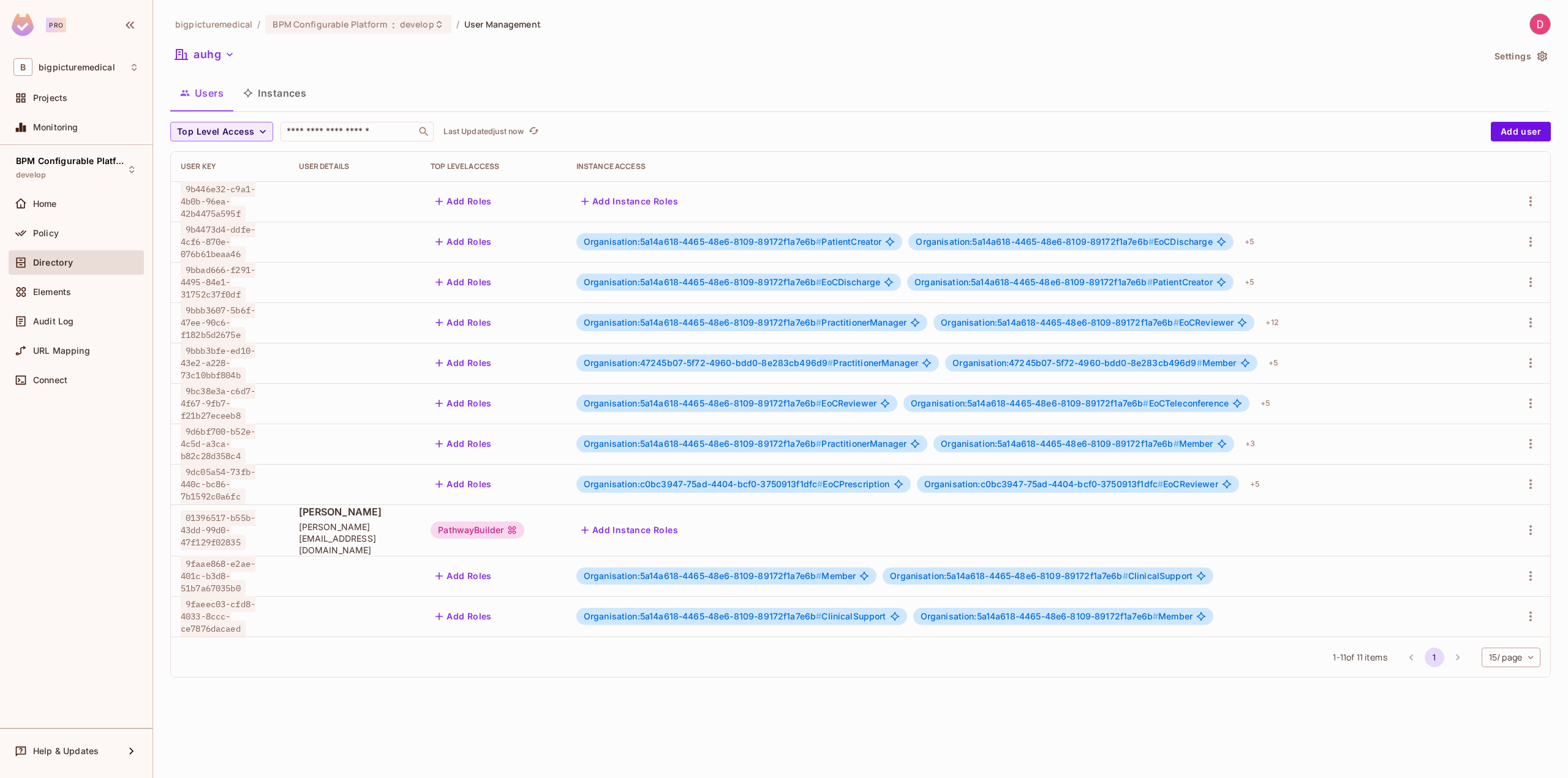
click at [291, 101] on button "Instances" at bounding box center [275, 94] width 83 height 31
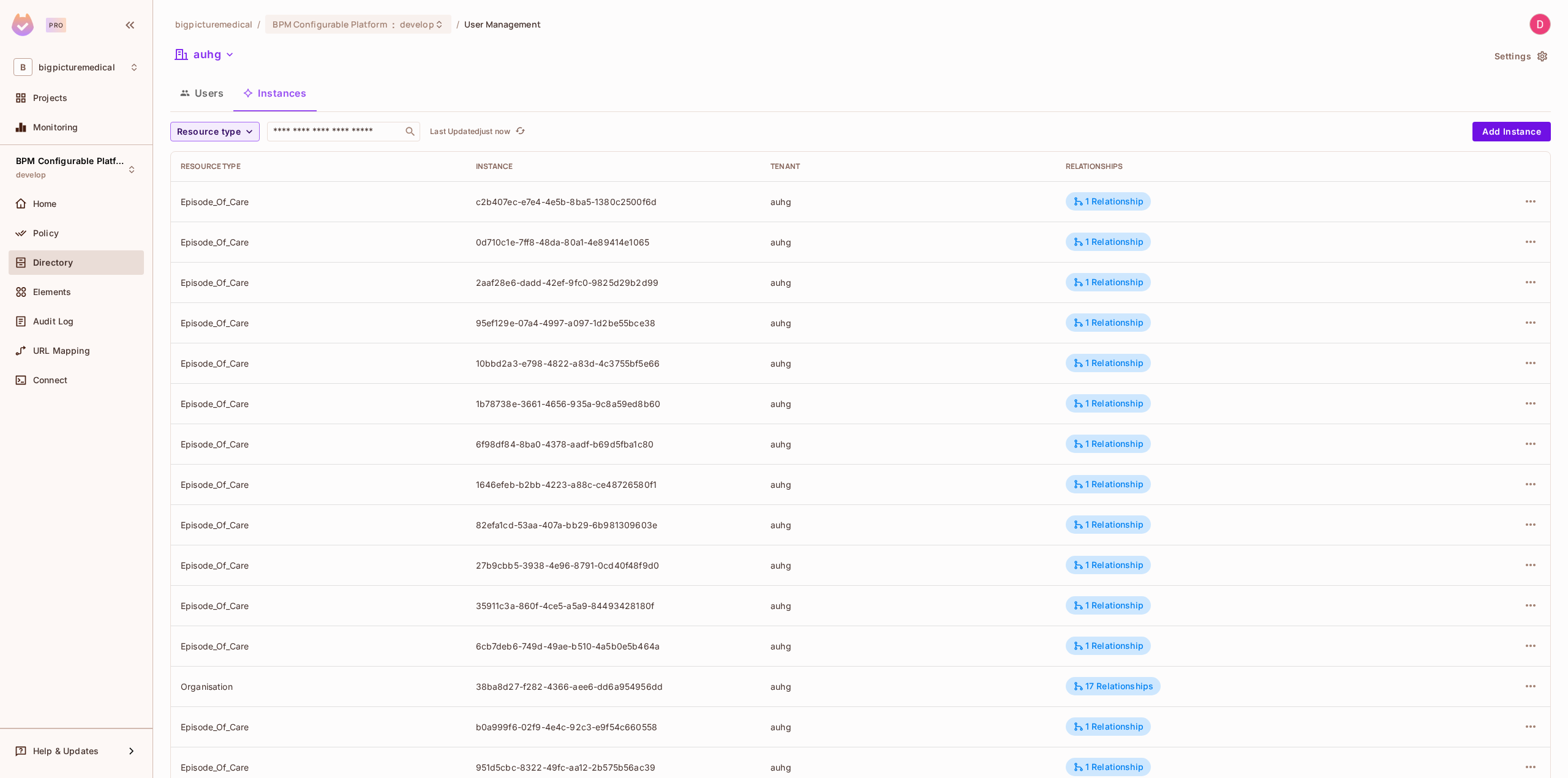
scroll to position [76, 0]
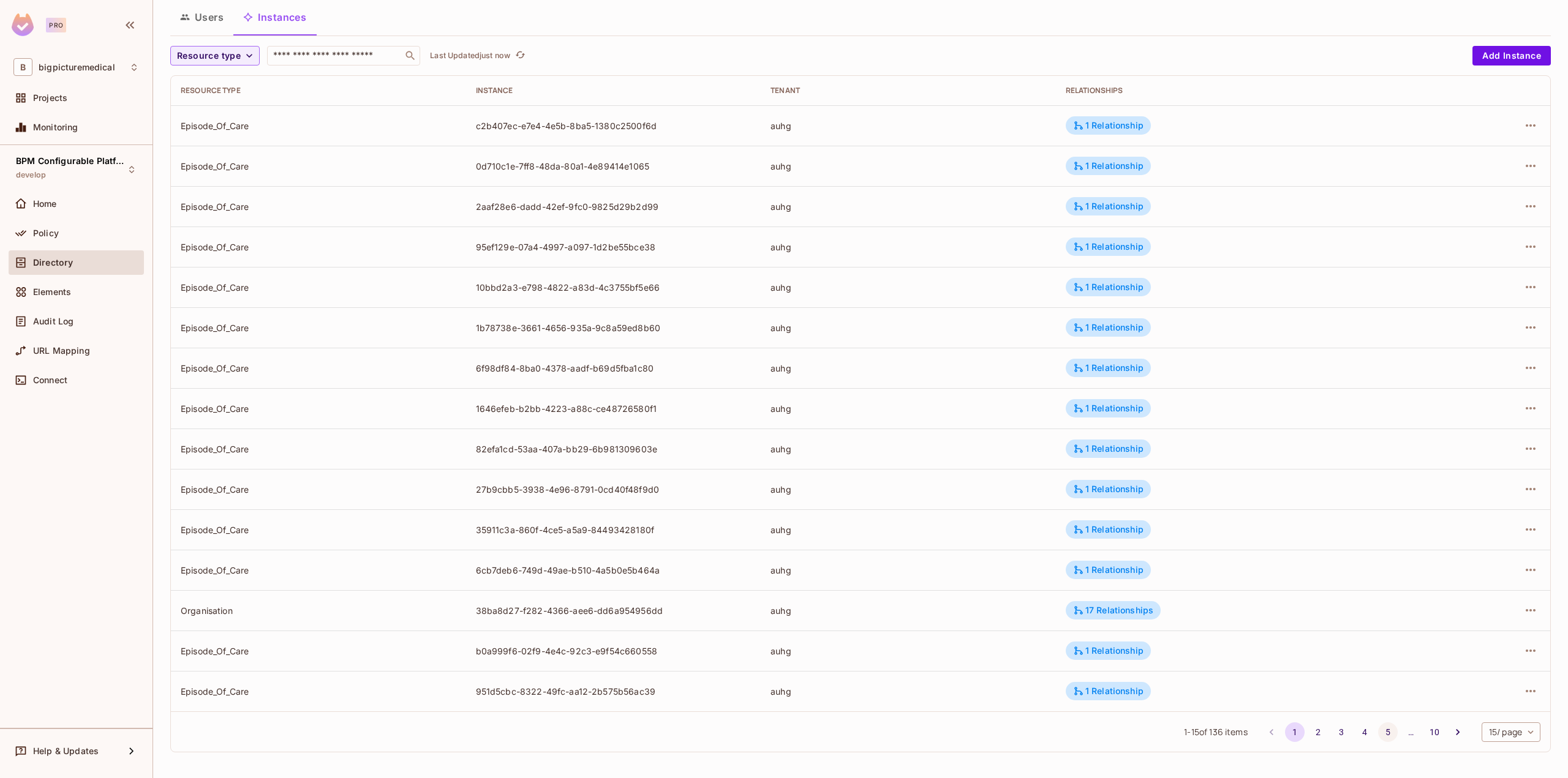
click at [1378, 728] on button "5" at bounding box center [1387, 733] width 19 height 19
click at [1380, 732] on button "6" at bounding box center [1387, 733] width 19 height 19
click at [1427, 731] on button "10" at bounding box center [1435, 733] width 19 height 19
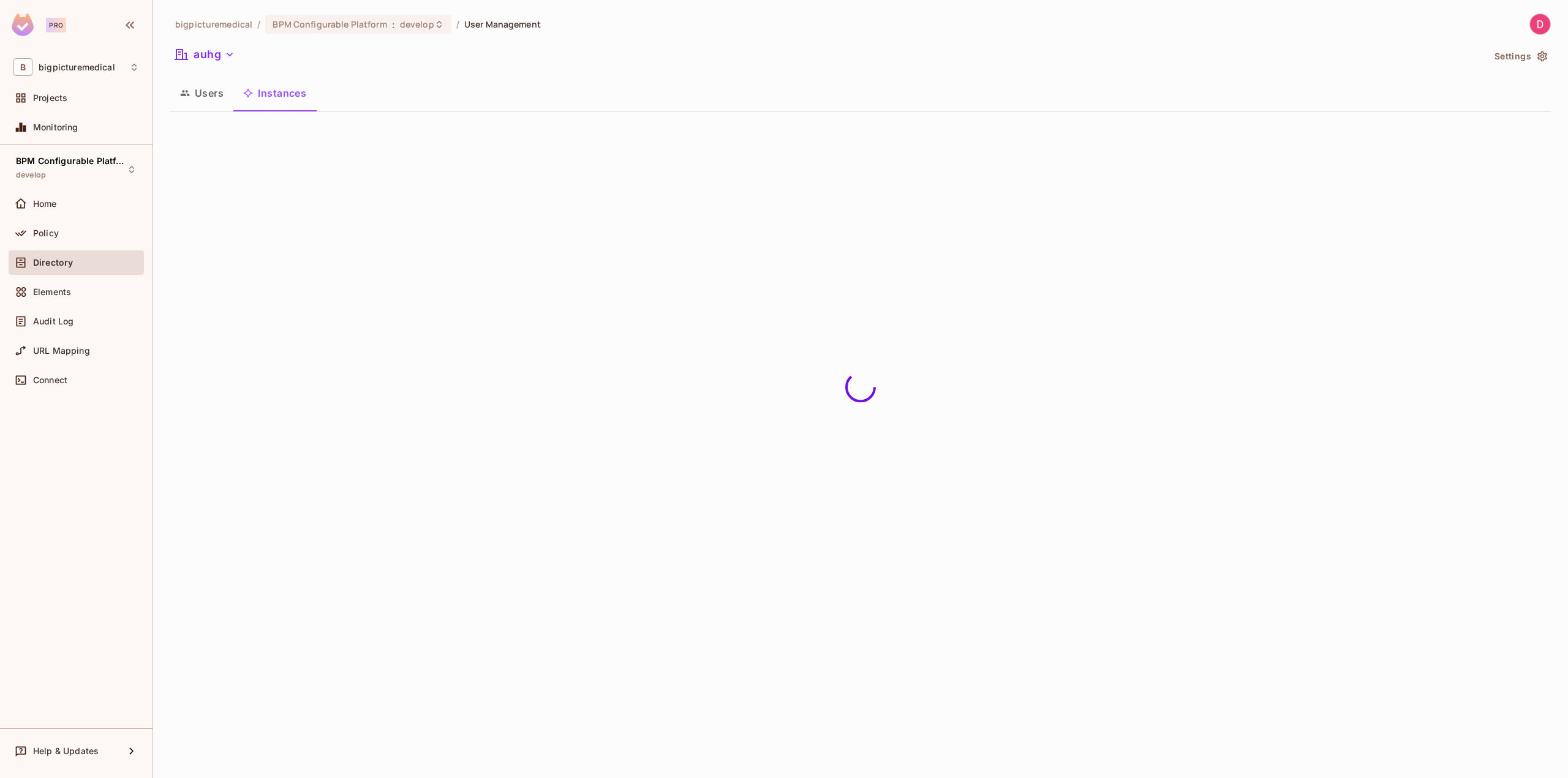
scroll to position [0, 0]
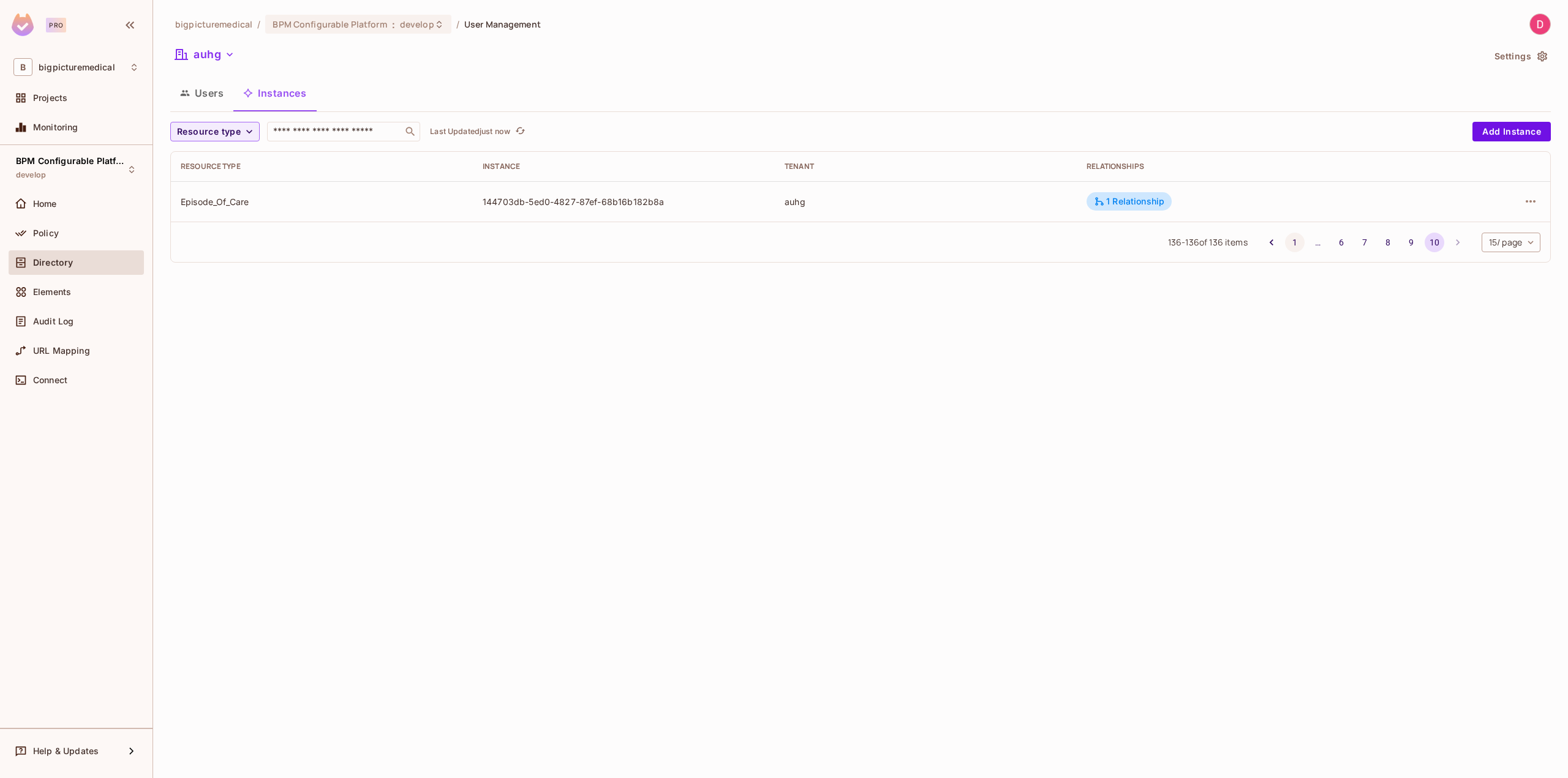
click at [1298, 245] on button "1" at bounding box center [1295, 242] width 19 height 19
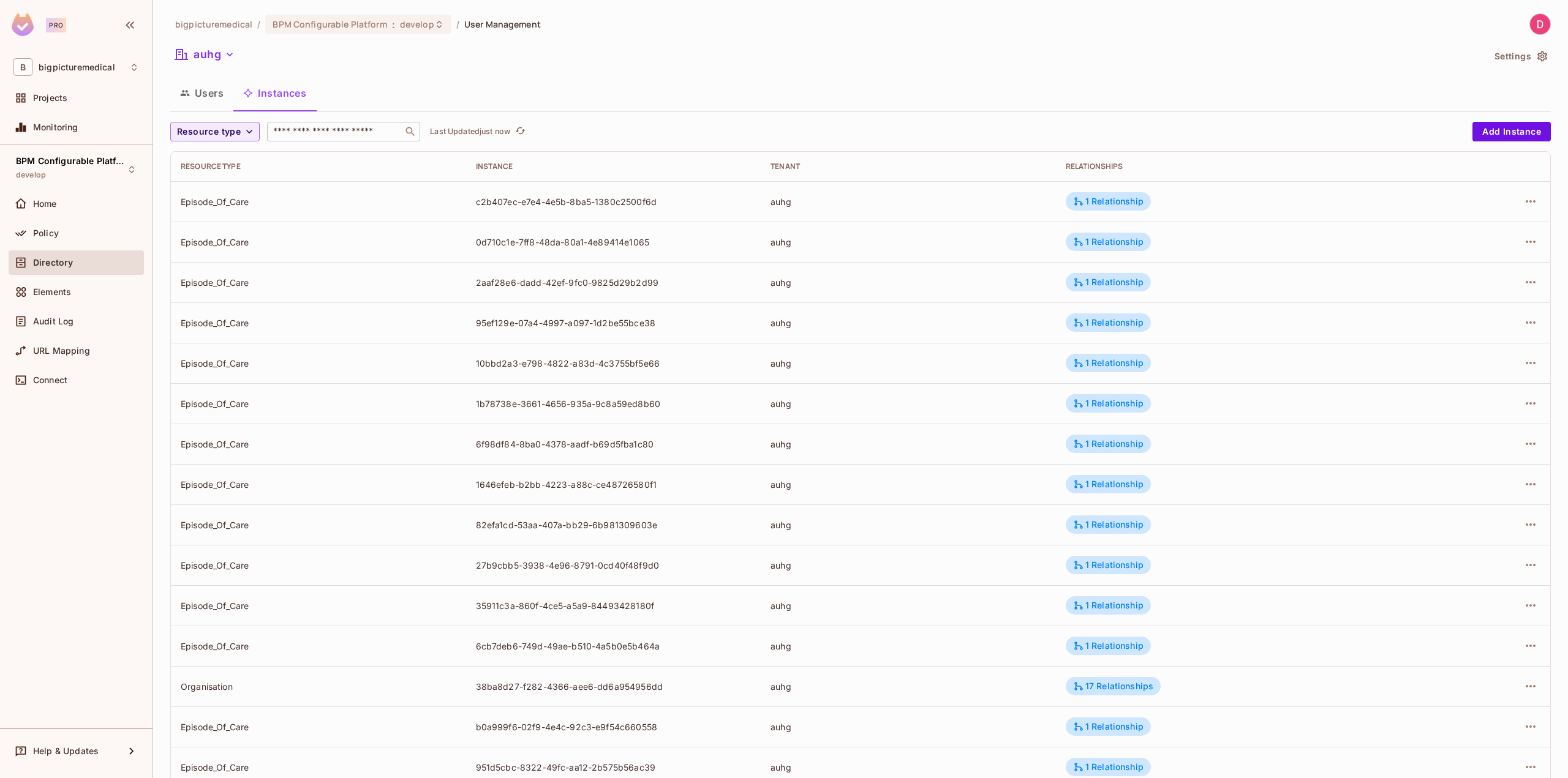
click at [322, 133] on input "text" at bounding box center [334, 131] width 128 height 13
type input "*"
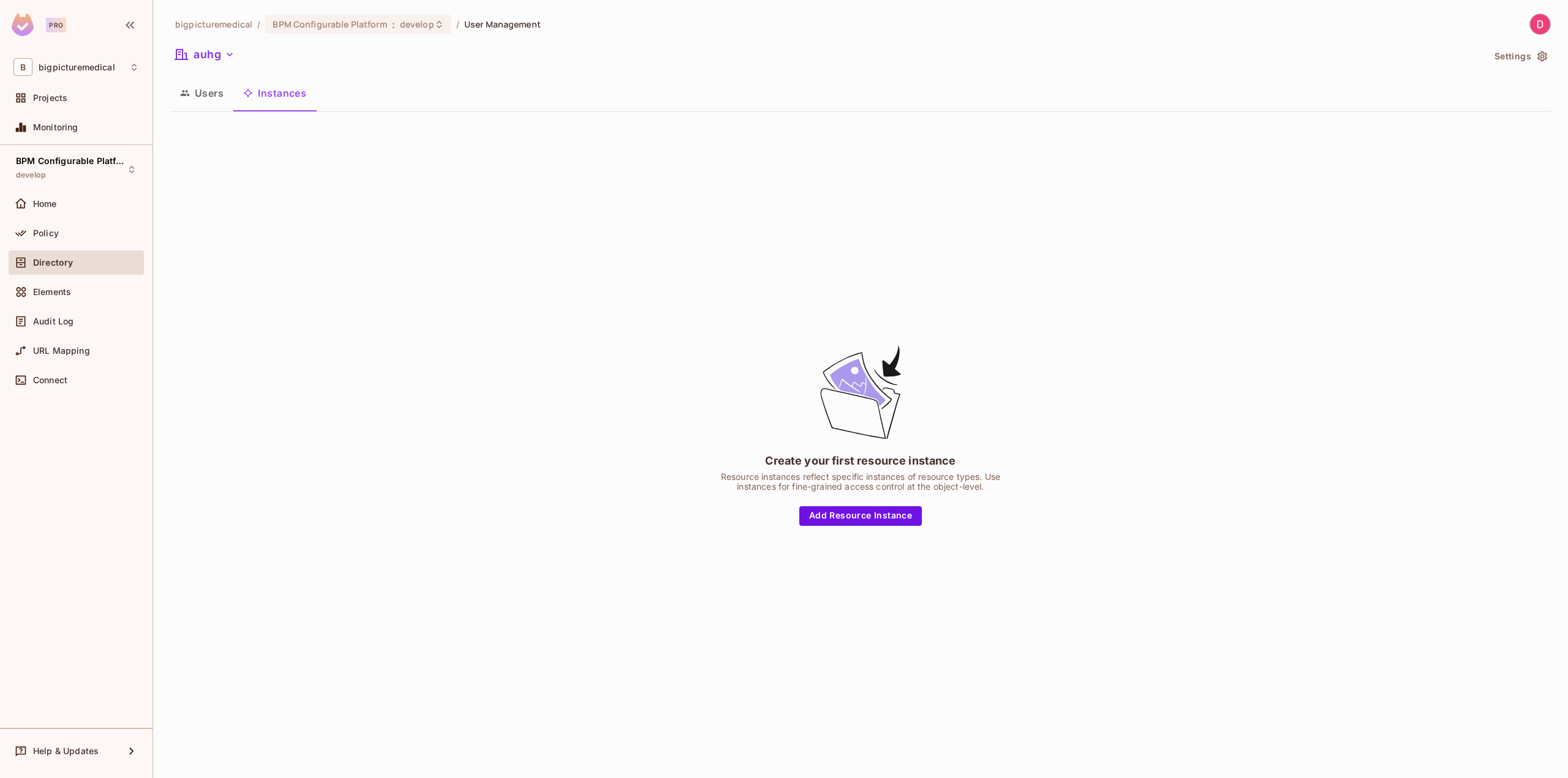
click at [212, 104] on button "Users" at bounding box center [201, 94] width 63 height 31
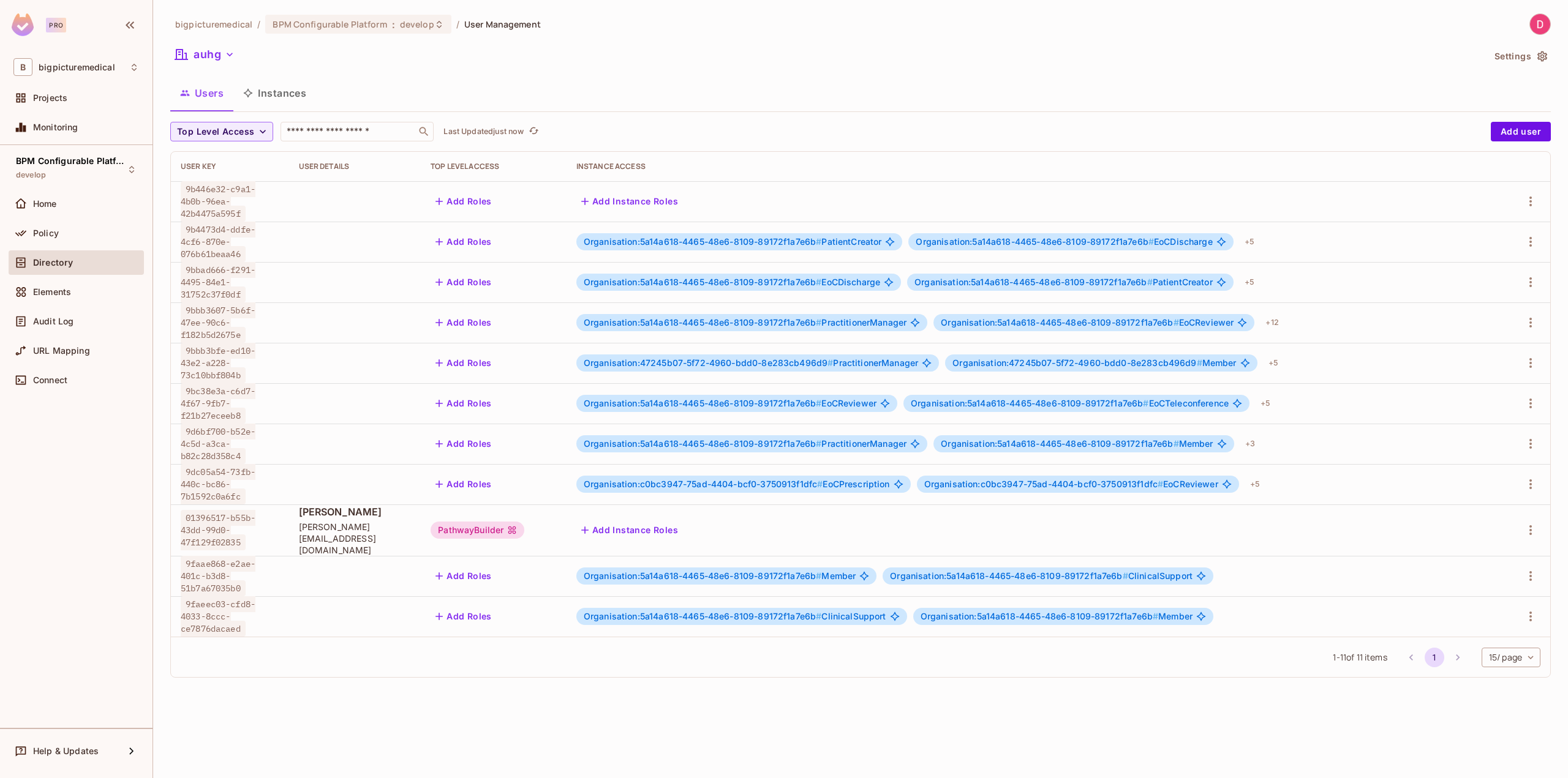
click at [280, 95] on button "Instances" at bounding box center [275, 94] width 83 height 31
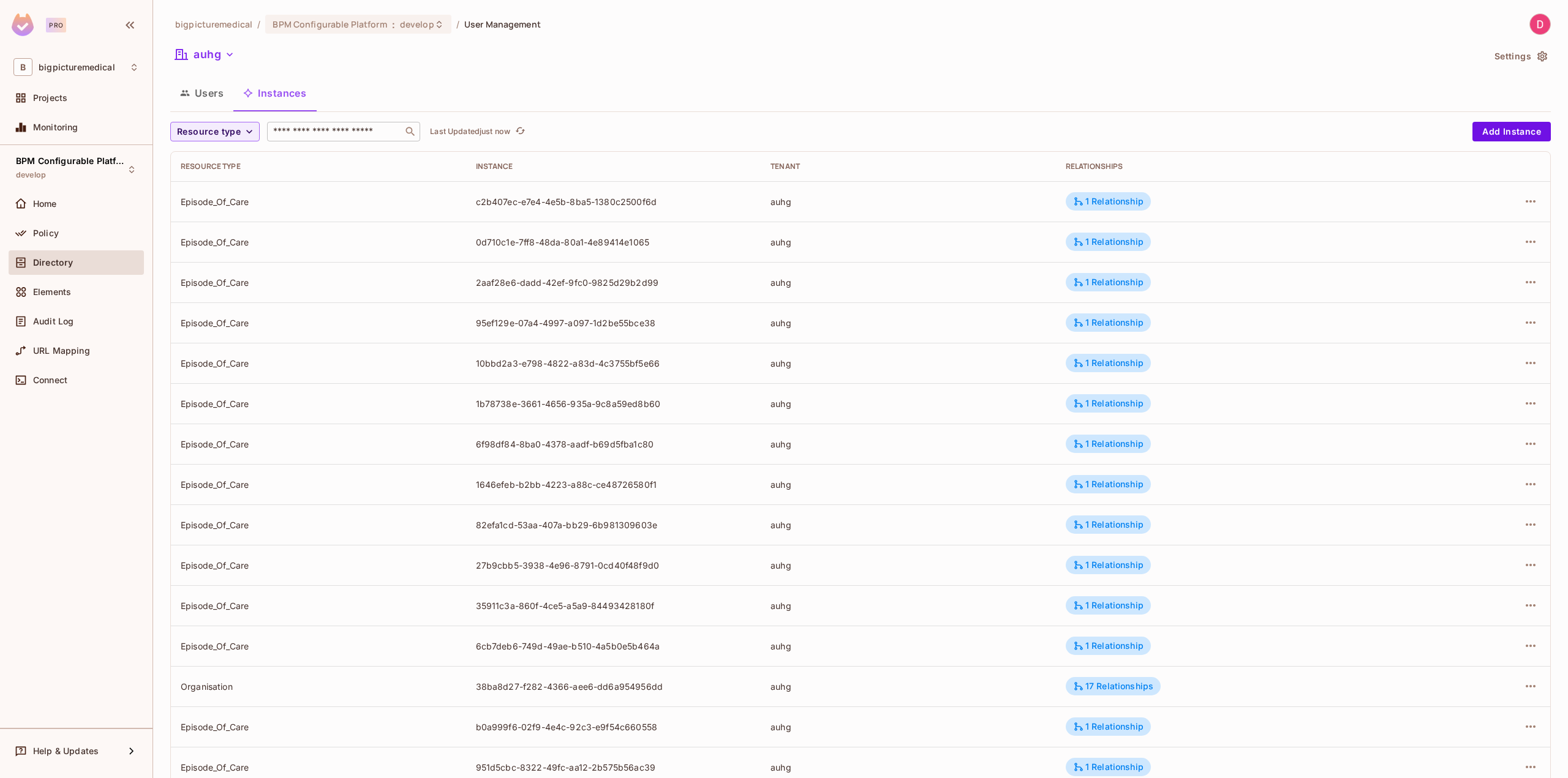
click at [336, 140] on div "​" at bounding box center [344, 131] width 154 height 19
type input "*"
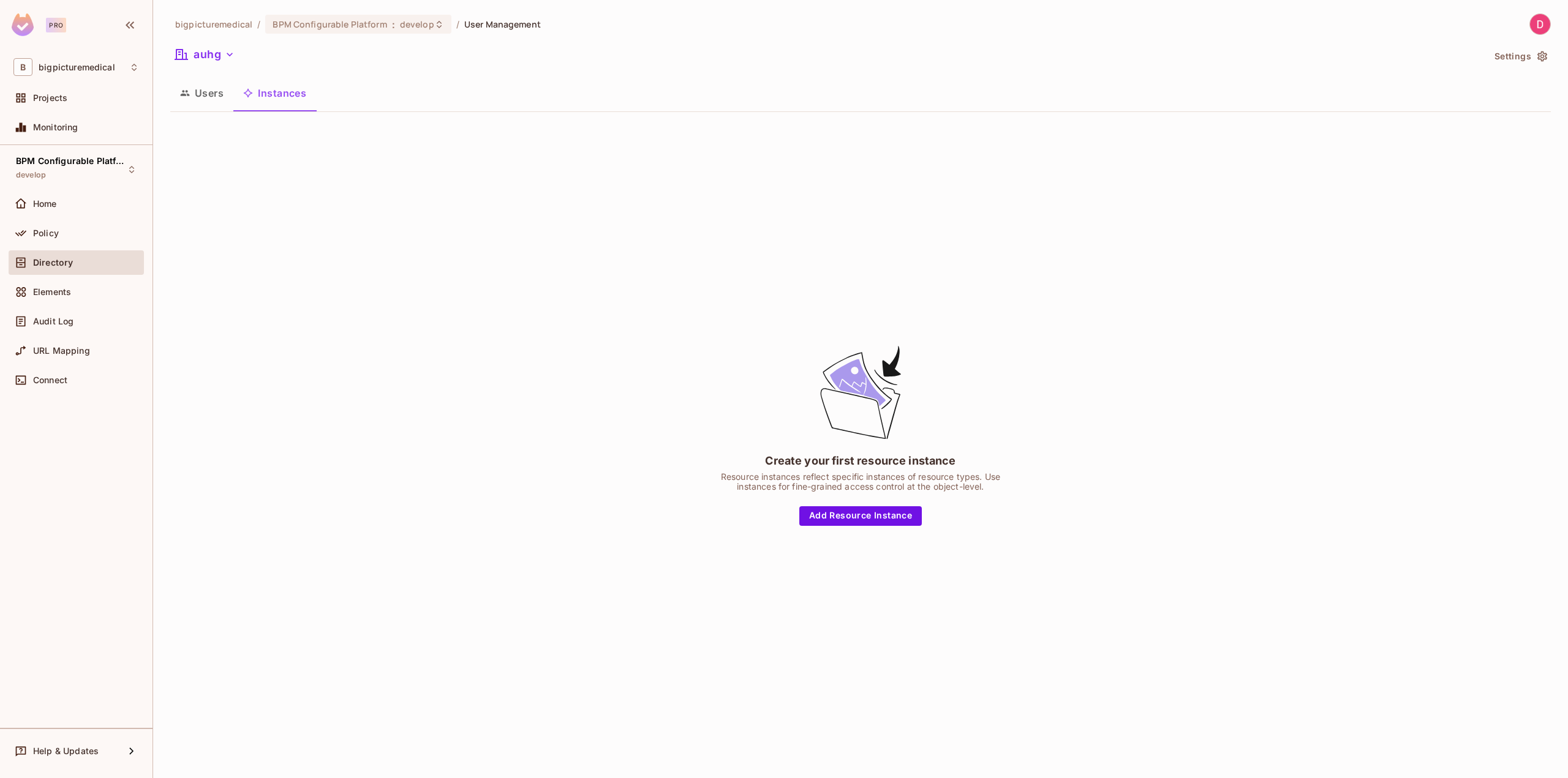
click at [197, 103] on button "Users" at bounding box center [201, 94] width 63 height 31
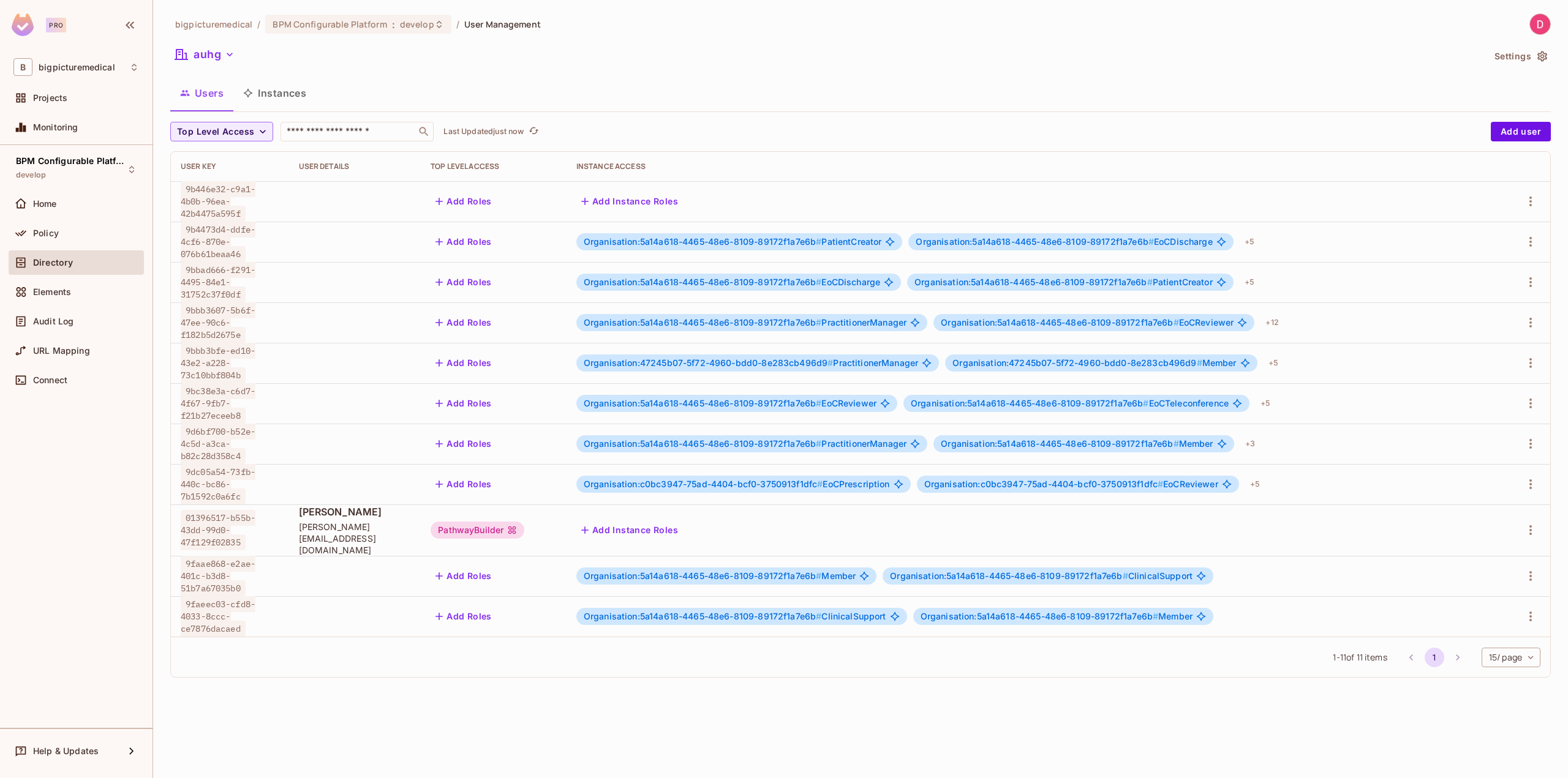
click at [261, 97] on button "Instances" at bounding box center [275, 94] width 83 height 31
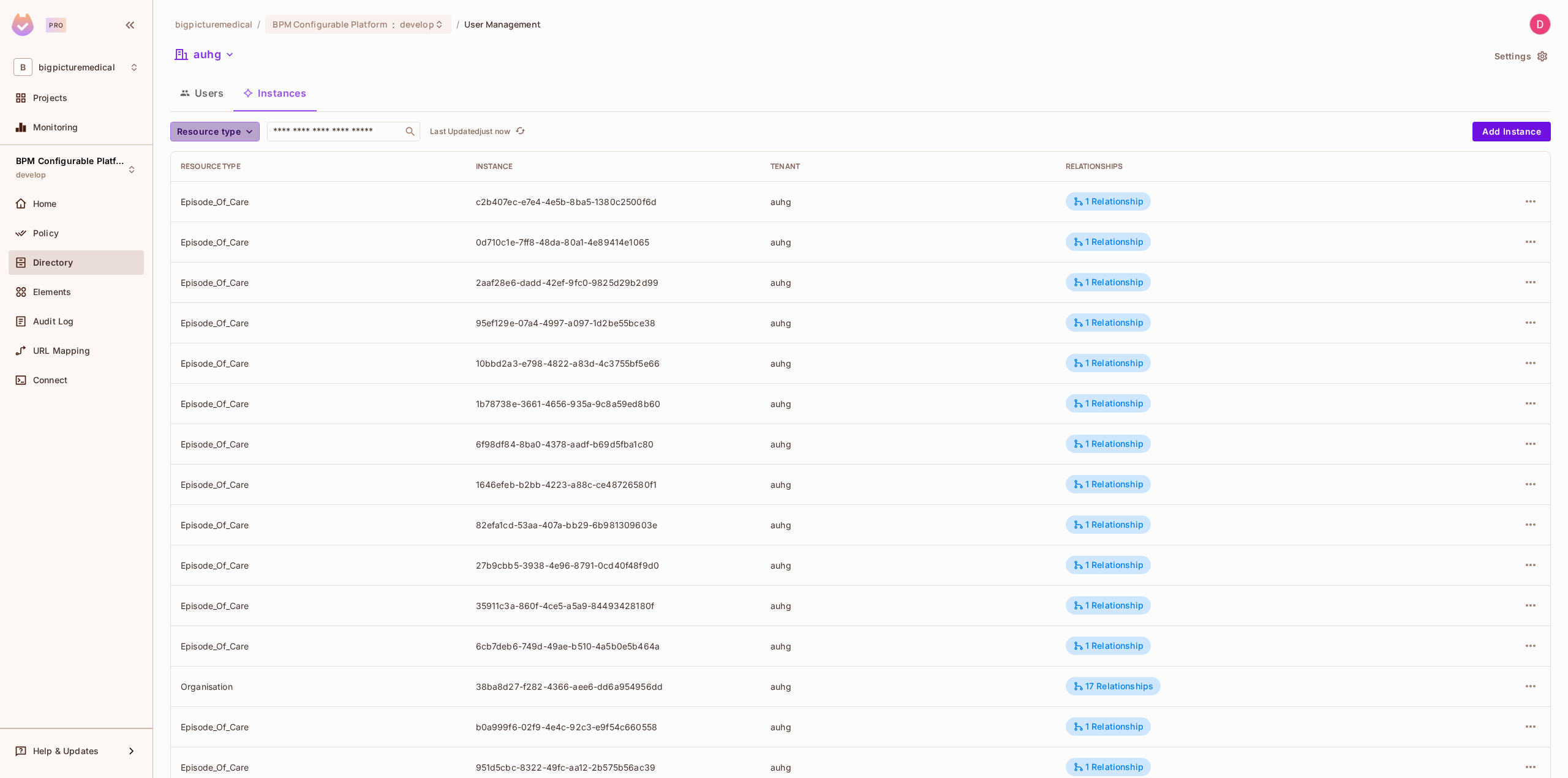
click at [249, 126] on icon "button" at bounding box center [249, 131] width 13 height 13
click at [530, 70] on div at bounding box center [784, 389] width 1568 height 778
click at [339, 134] on input "text" at bounding box center [334, 131] width 128 height 13
type input "****"
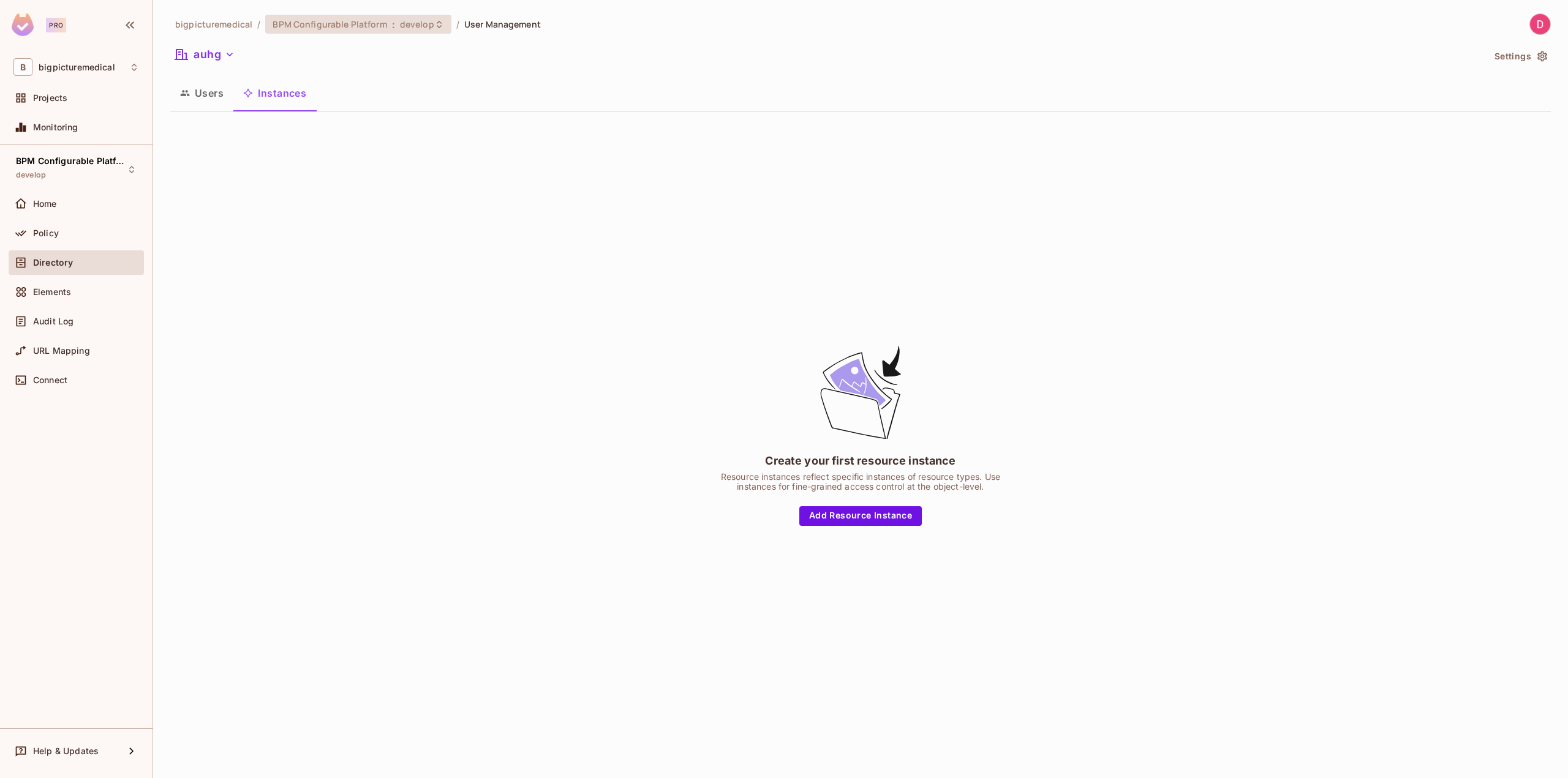
click at [367, 21] on span "BPM Configurable Platform" at bounding box center [329, 24] width 114 height 12
click at [713, 128] on div at bounding box center [784, 389] width 1568 height 778
click at [373, 24] on span "BPM Configurable Platform" at bounding box center [329, 24] width 114 height 12
click at [807, 108] on div at bounding box center [784, 389] width 1568 height 778
click at [231, 56] on icon "button" at bounding box center [230, 54] width 13 height 13
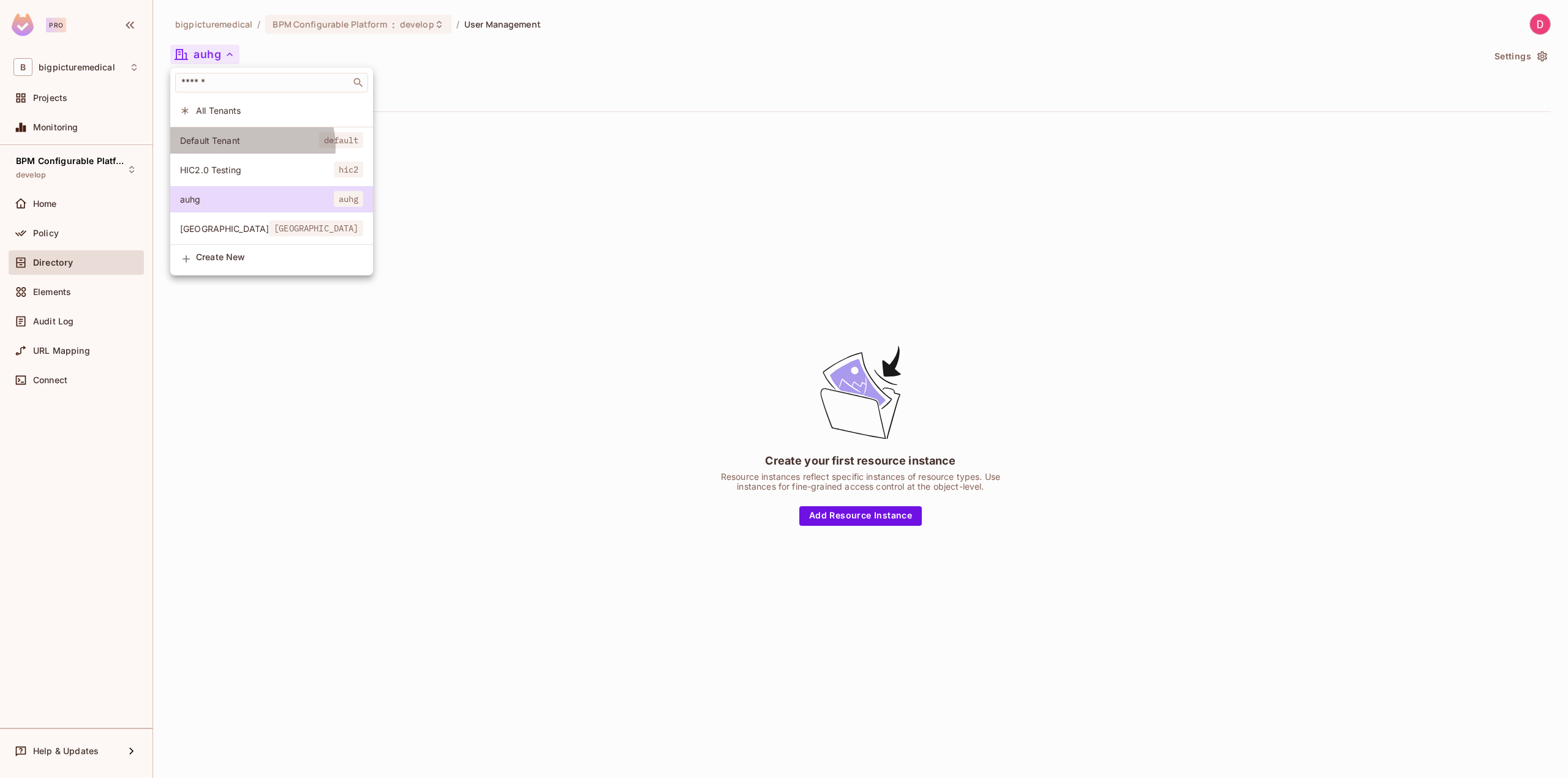
click at [245, 147] on li "Default Tenant default" at bounding box center [271, 140] width 203 height 26
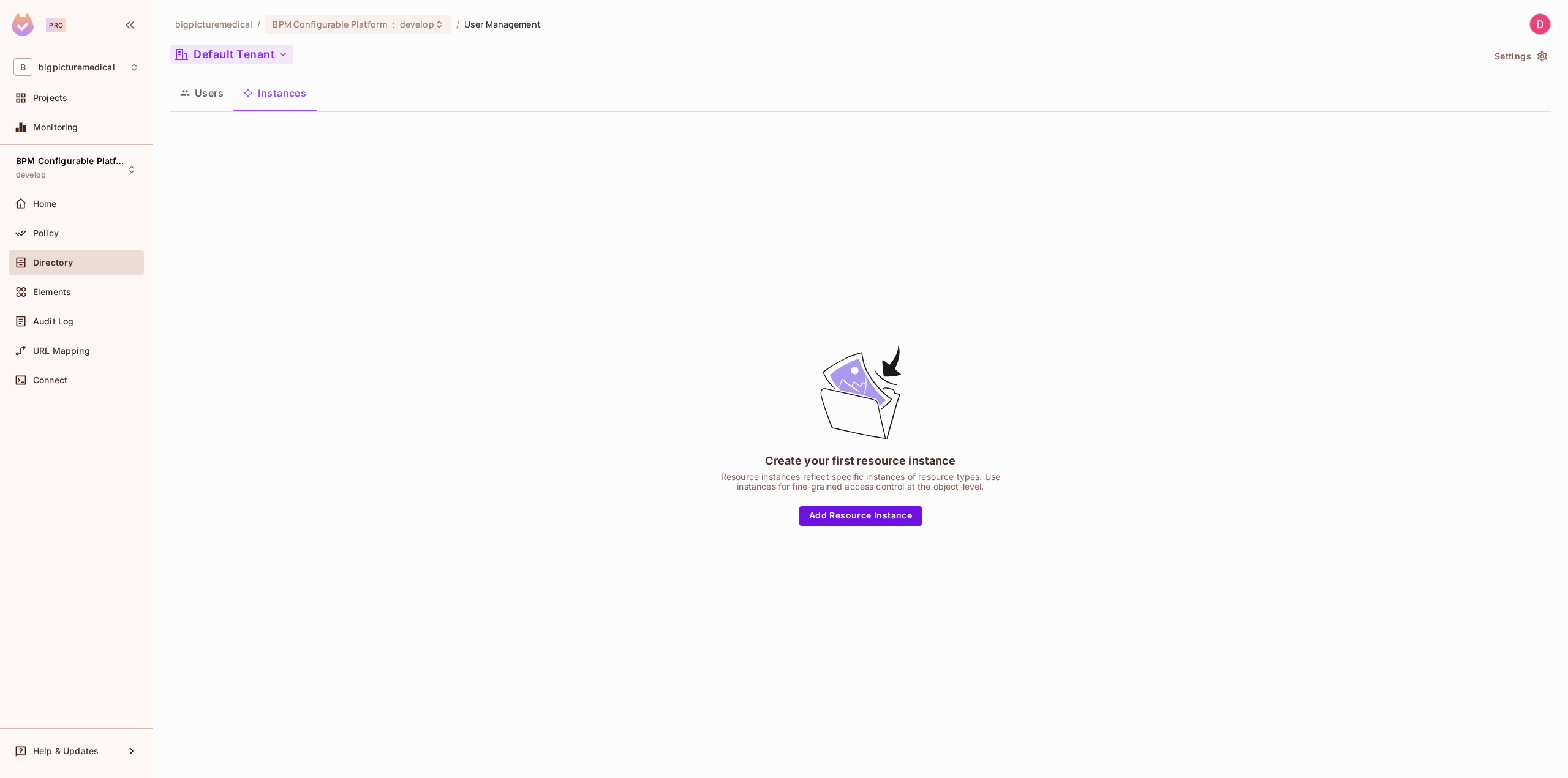
click at [210, 90] on button "Users" at bounding box center [201, 94] width 63 height 31
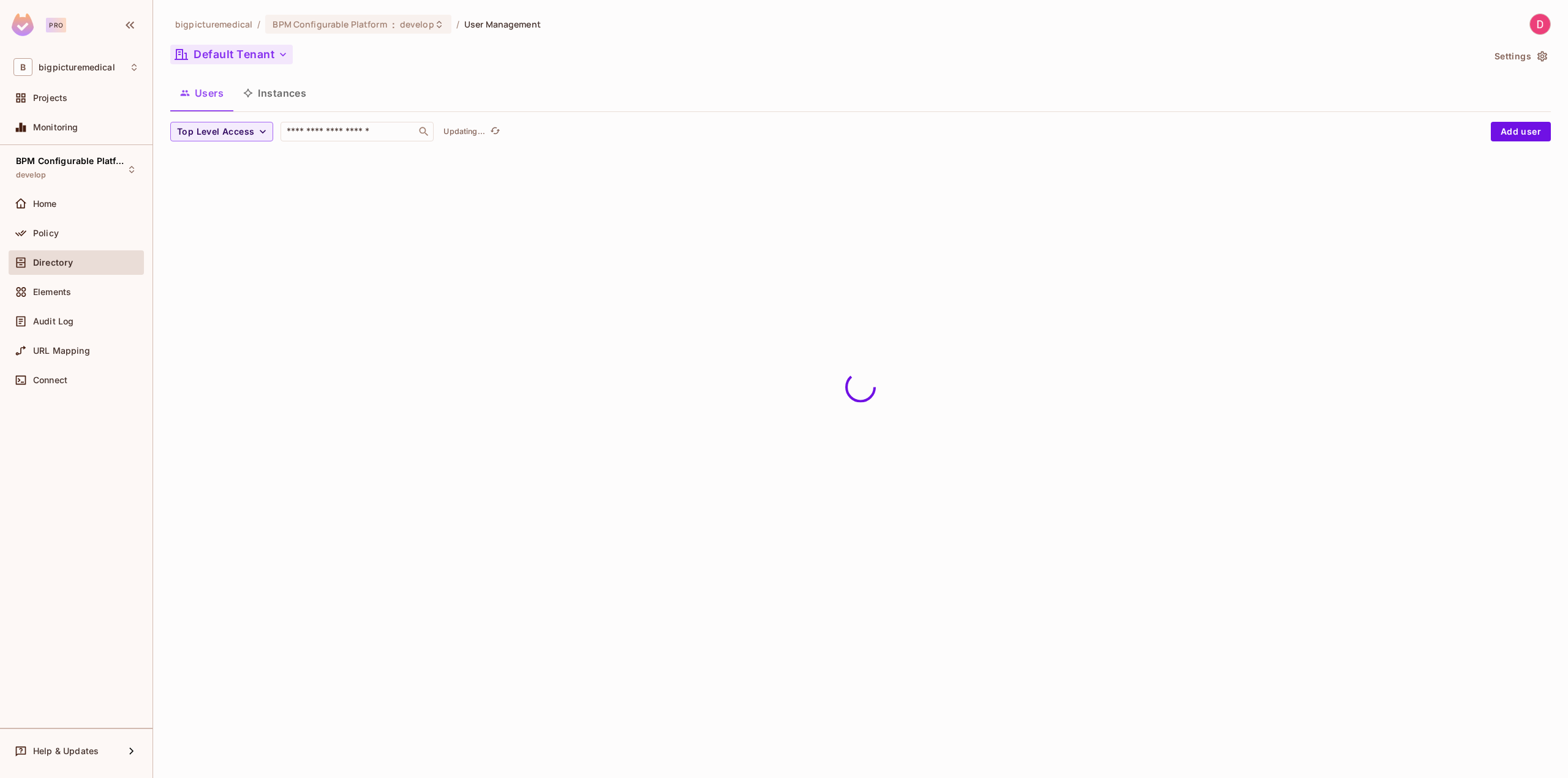
click at [281, 97] on button "Instances" at bounding box center [275, 94] width 83 height 31
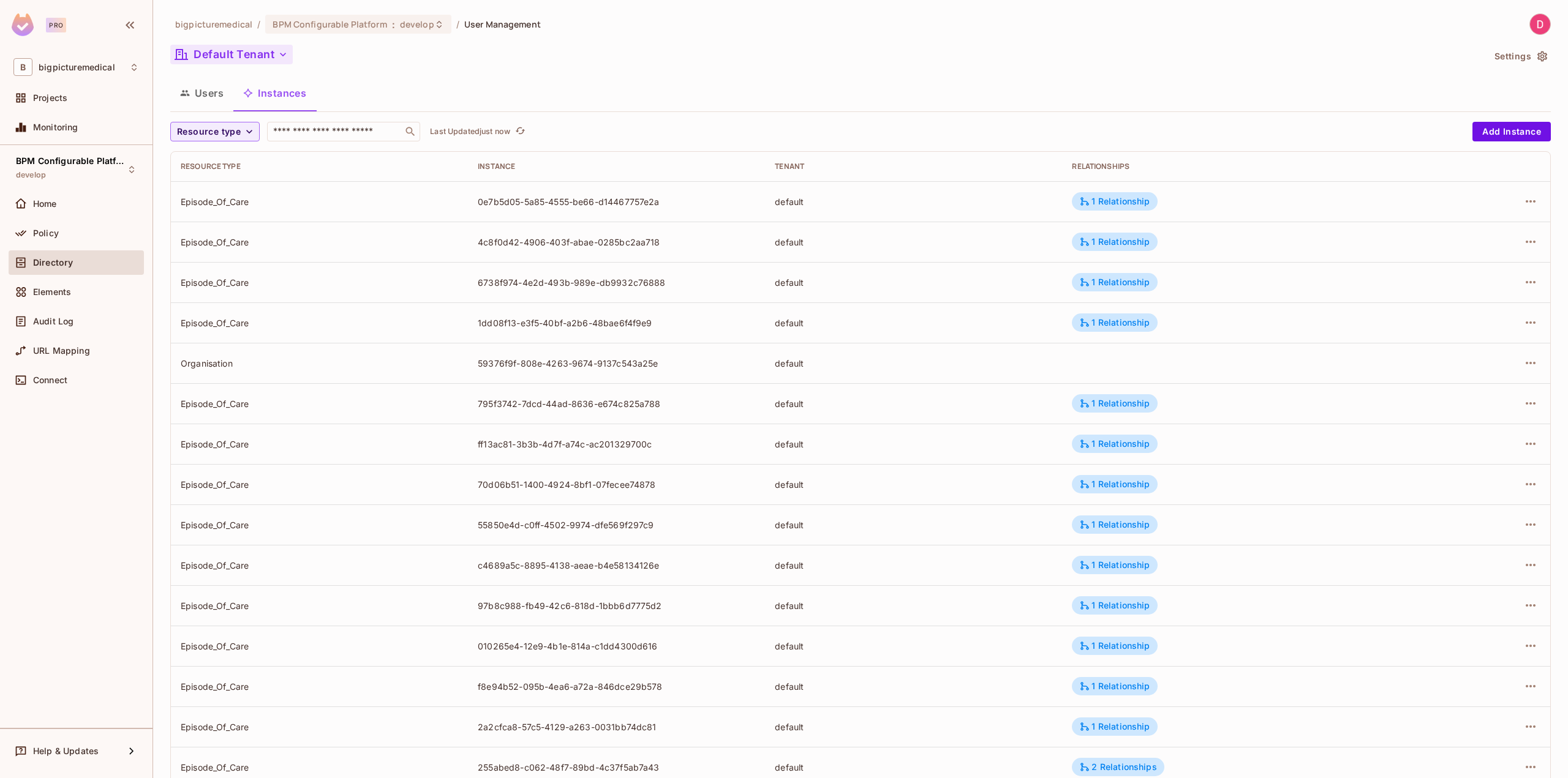
click at [201, 97] on button "Users" at bounding box center [201, 94] width 63 height 31
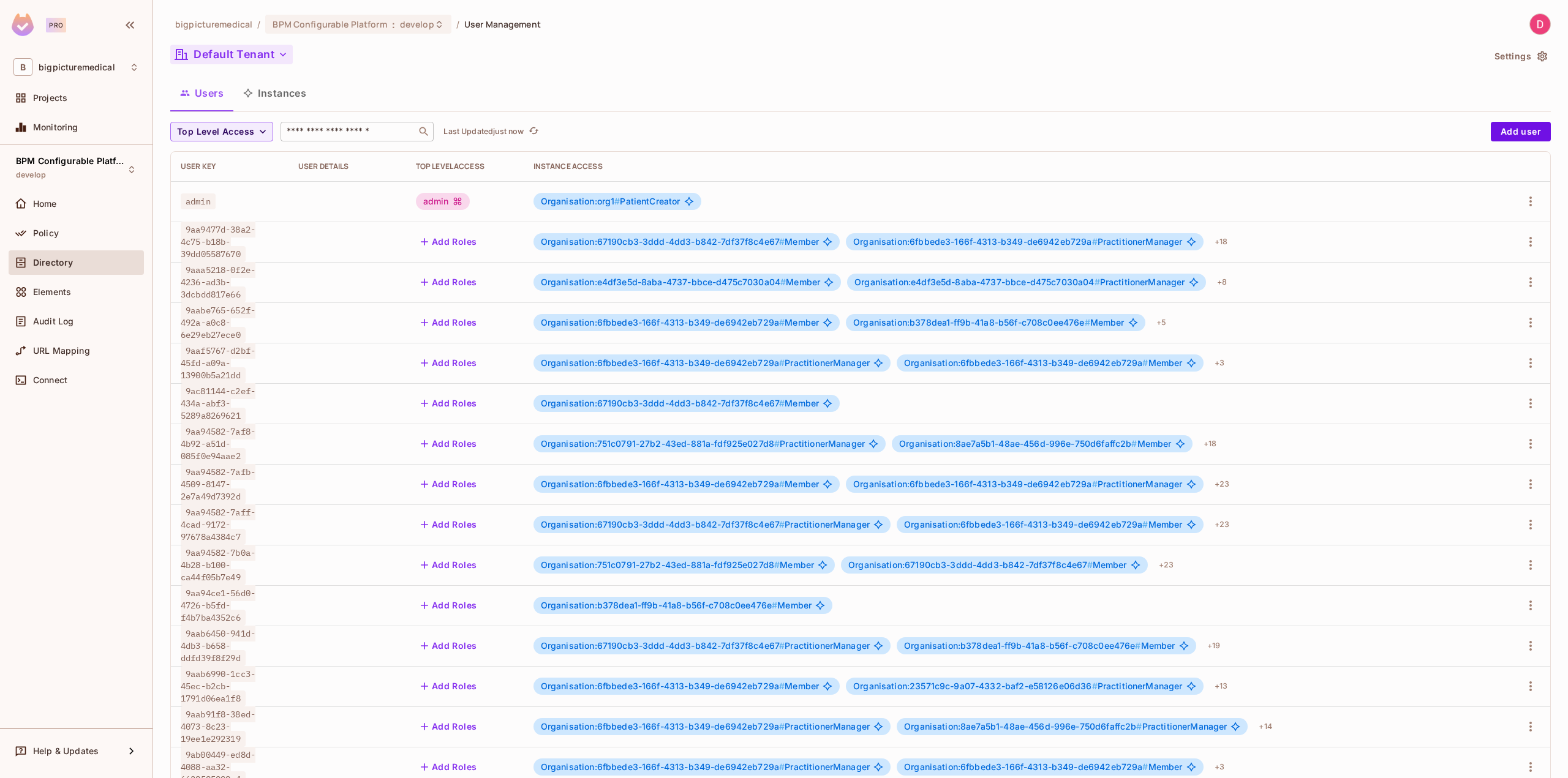
click at [345, 129] on input "text" at bounding box center [348, 131] width 128 height 13
paste input "**********"
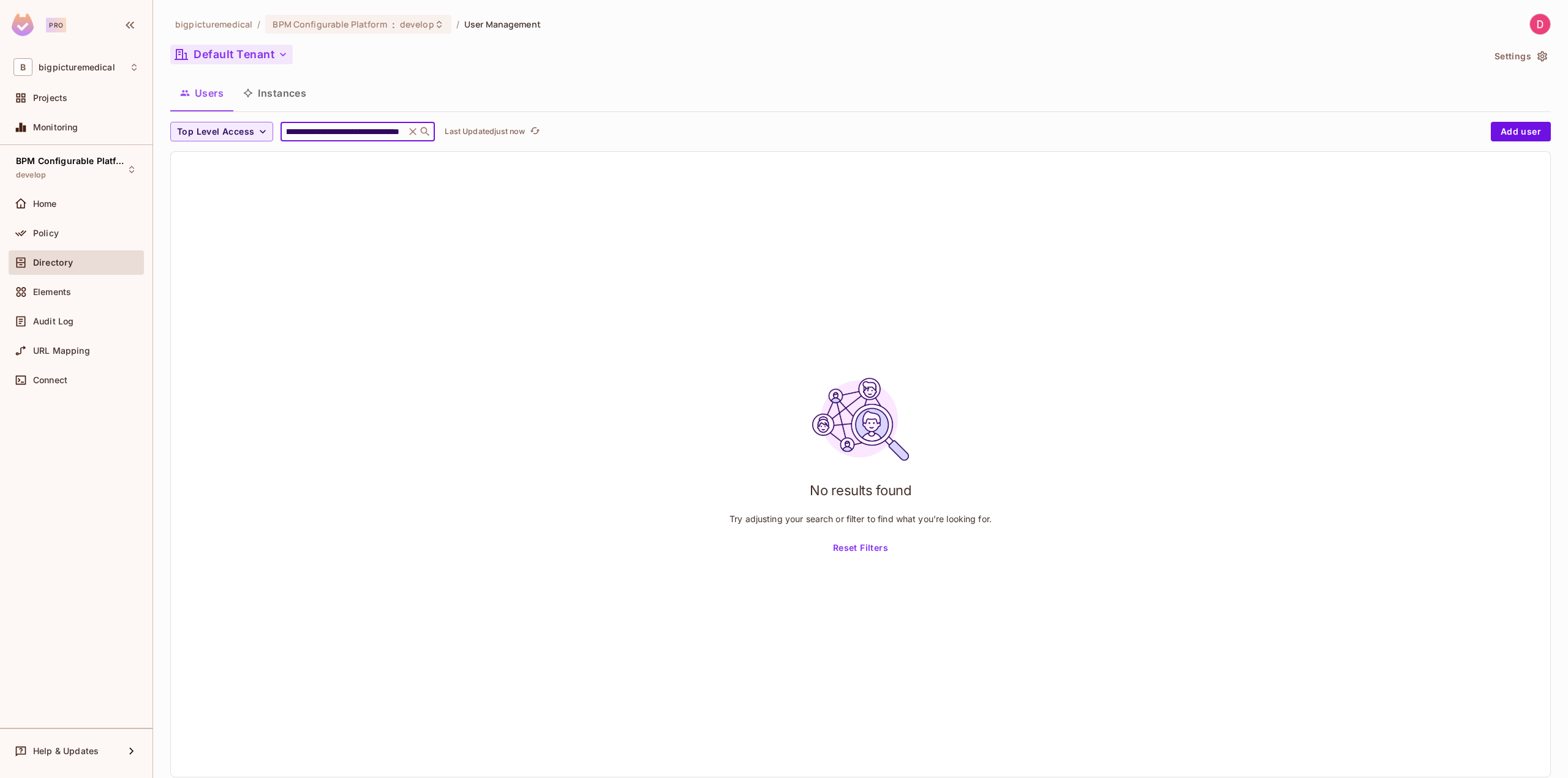
type input "**********"
click at [406, 126] on icon at bounding box center [412, 131] width 13 height 13
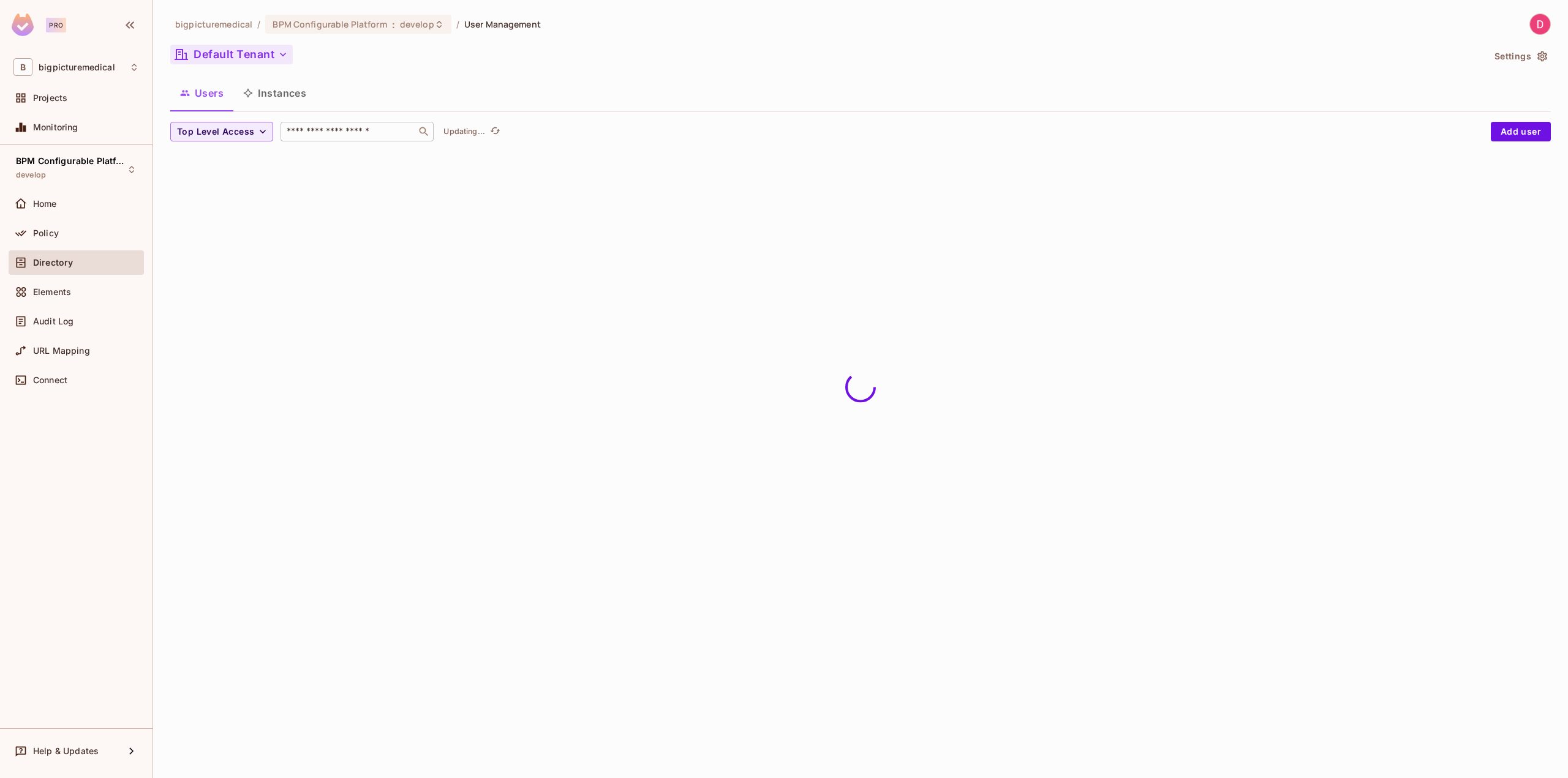
click at [659, 108] on div "Users Instances" at bounding box center [860, 94] width 1381 height 31
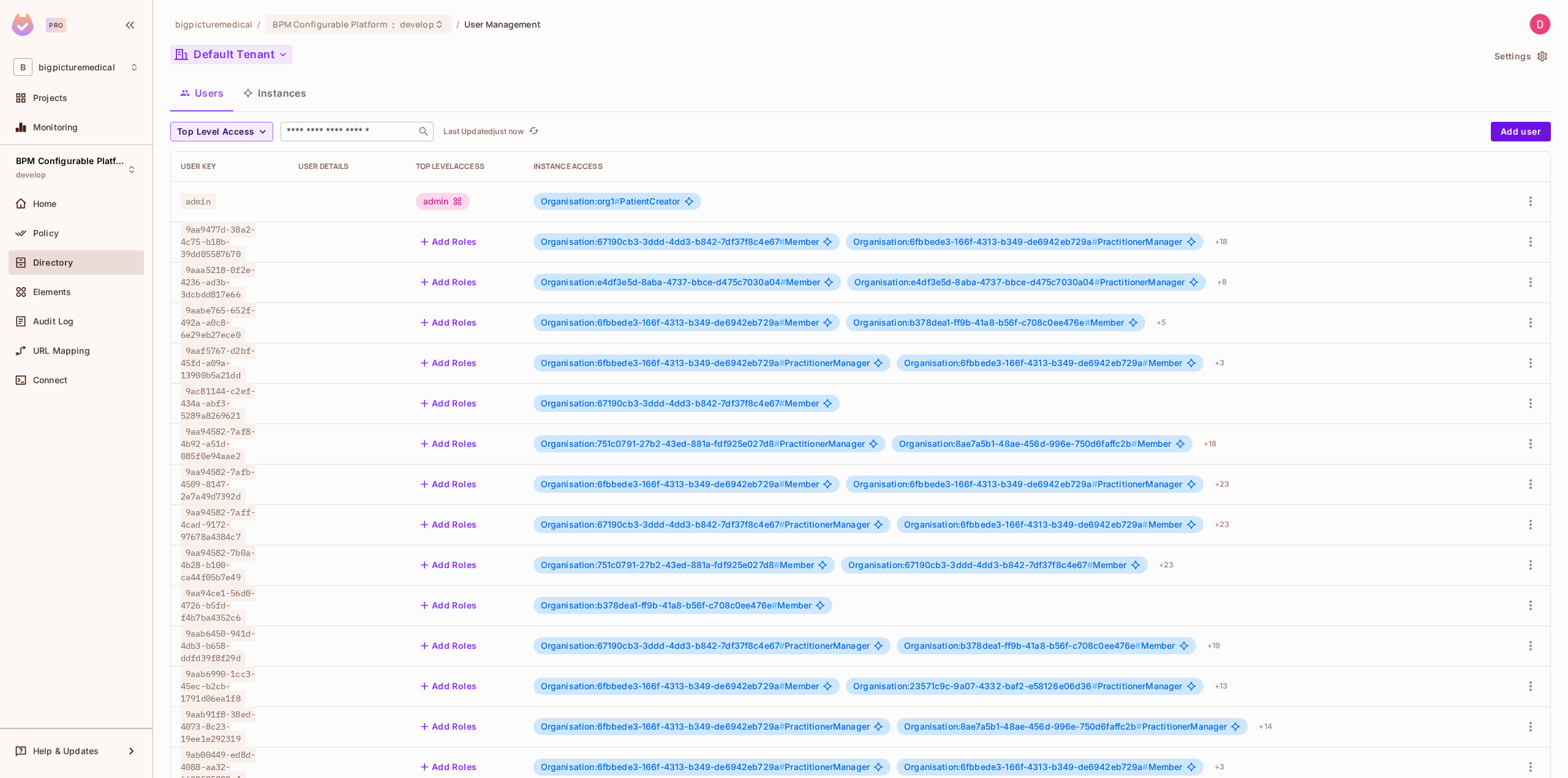
click at [195, 237] on span "9aa9477d-38a2-4c75-b18b-39dd05587670" at bounding box center [217, 242] width 74 height 41
click at [206, 243] on span "9aa9477d-38a2-4c75-b18b-39dd05587670" at bounding box center [217, 242] width 74 height 41
click at [209, 247] on span "9aa9477d-38a2-4c75-b18b-39dd05587670" at bounding box center [217, 242] width 74 height 41
click at [206, 233] on span "9aa9477d-38a2-4c75-b18b-39dd05587670" at bounding box center [217, 242] width 74 height 41
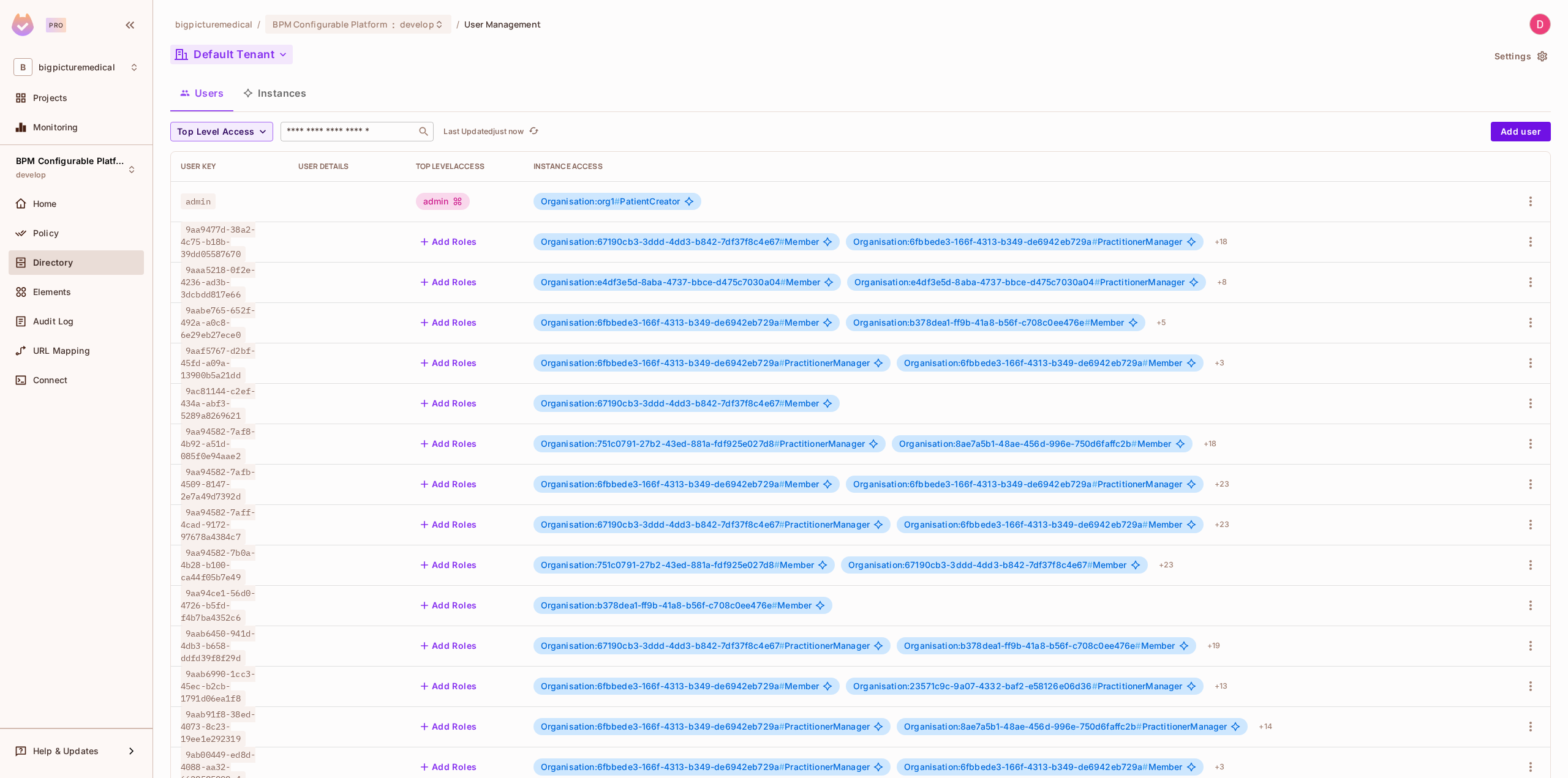
click at [200, 200] on span "admin" at bounding box center [198, 201] width 35 height 15
click at [216, 246] on span "9aa9477d-38a2-4c75-b18b-39dd05587670" at bounding box center [217, 242] width 74 height 41
click at [1524, 242] on icon "button" at bounding box center [1530, 241] width 14 height 14
click at [1542, 244] on div at bounding box center [784, 389] width 1568 height 778
click at [1526, 241] on icon "button" at bounding box center [1530, 241] width 14 height 14
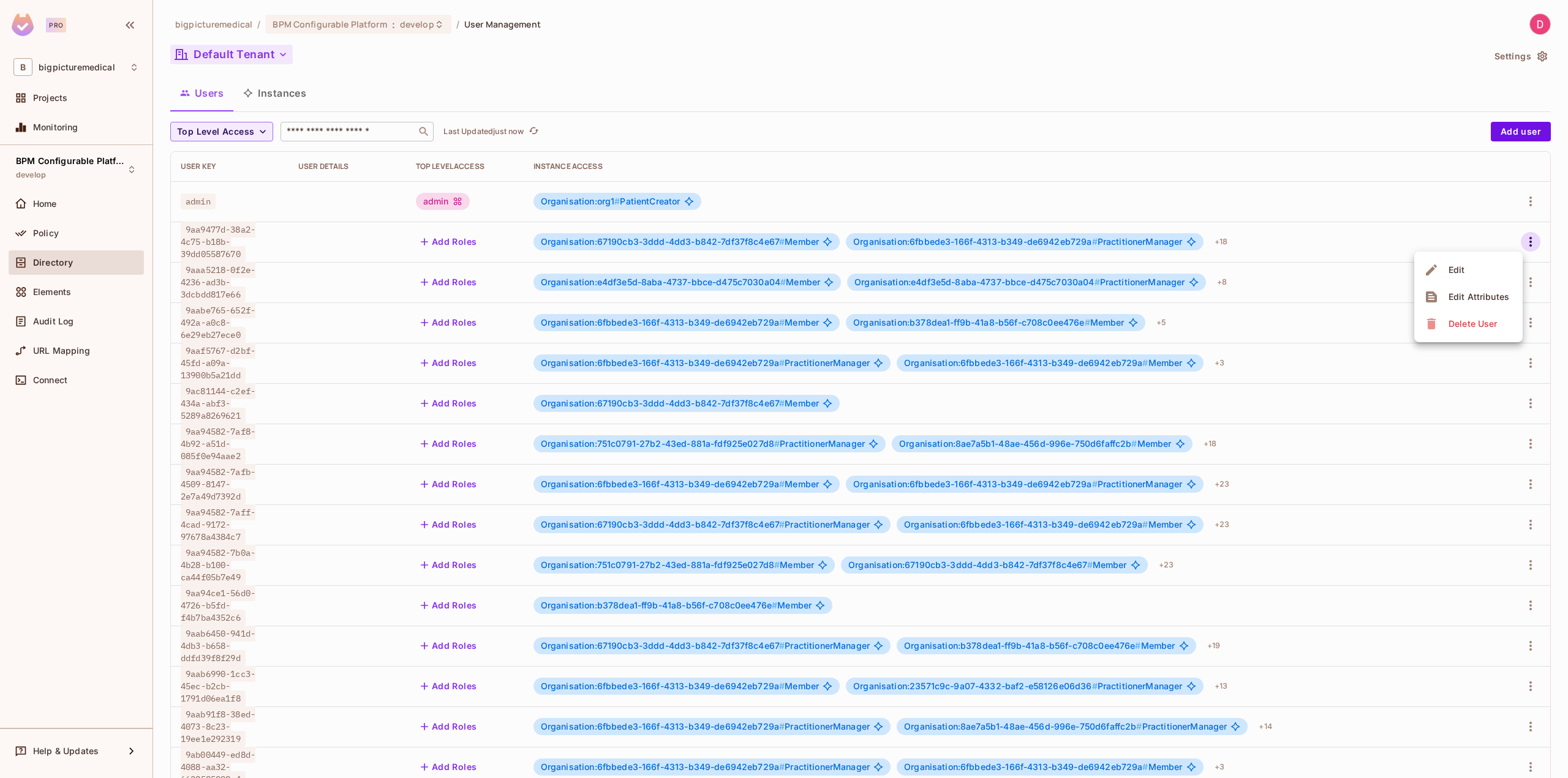
click at [1472, 268] on li "Edit" at bounding box center [1469, 270] width 108 height 27
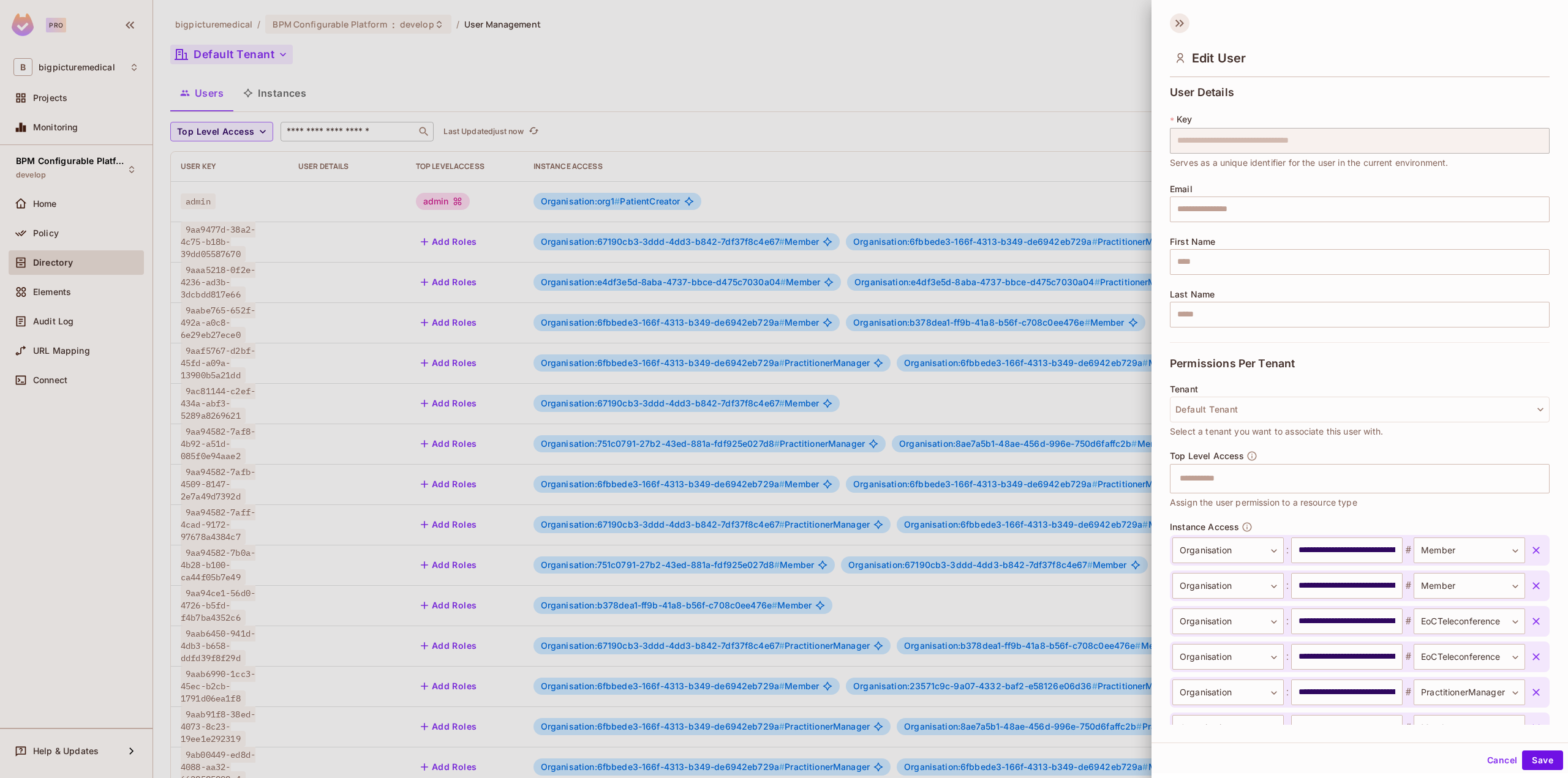
click at [1177, 22] on icon at bounding box center [1177, 23] width 4 height 8
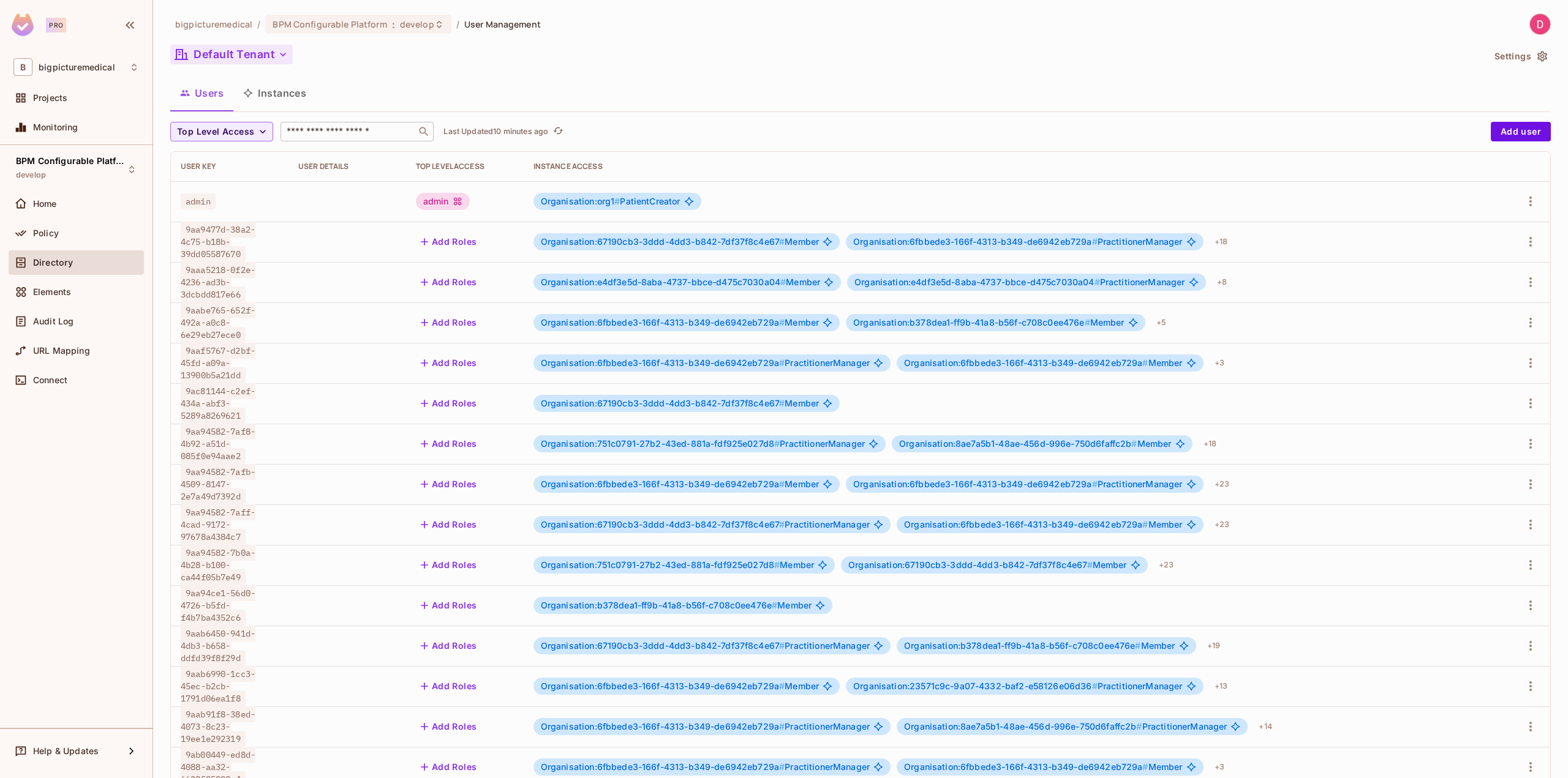
click at [1092, 63] on div "Default Tenant" at bounding box center [826, 56] width 1313 height 23
click at [299, 128] on input "text" at bounding box center [348, 131] width 128 height 13
paste input "**********"
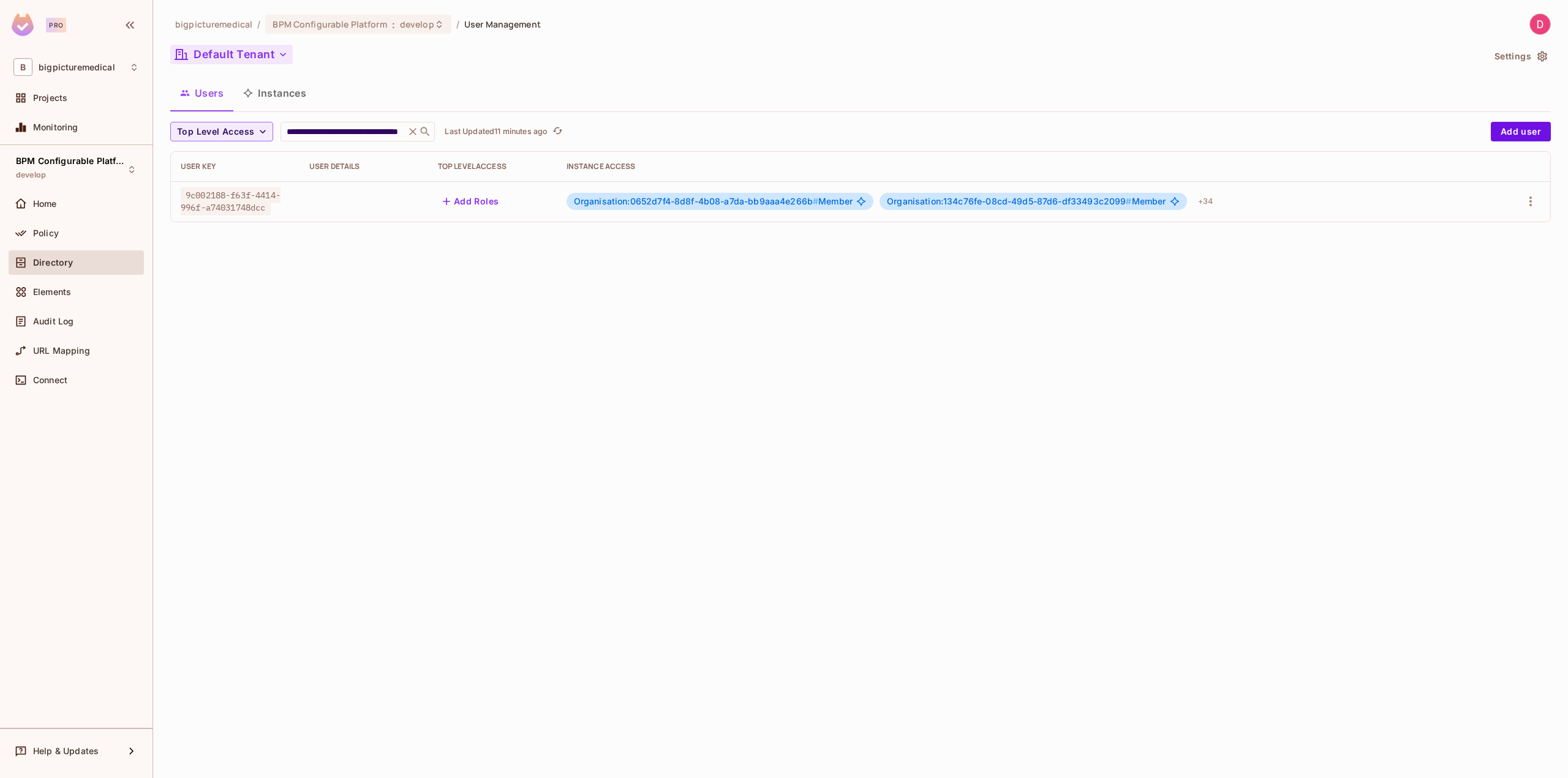
click at [605, 74] on div "**********" at bounding box center [860, 123] width 1381 height 218
click at [1540, 202] on button "button" at bounding box center [1530, 202] width 19 height 19
click at [1034, 295] on div at bounding box center [784, 389] width 1568 height 778
click at [1211, 202] on div "+ 34" at bounding box center [1205, 202] width 24 height 19
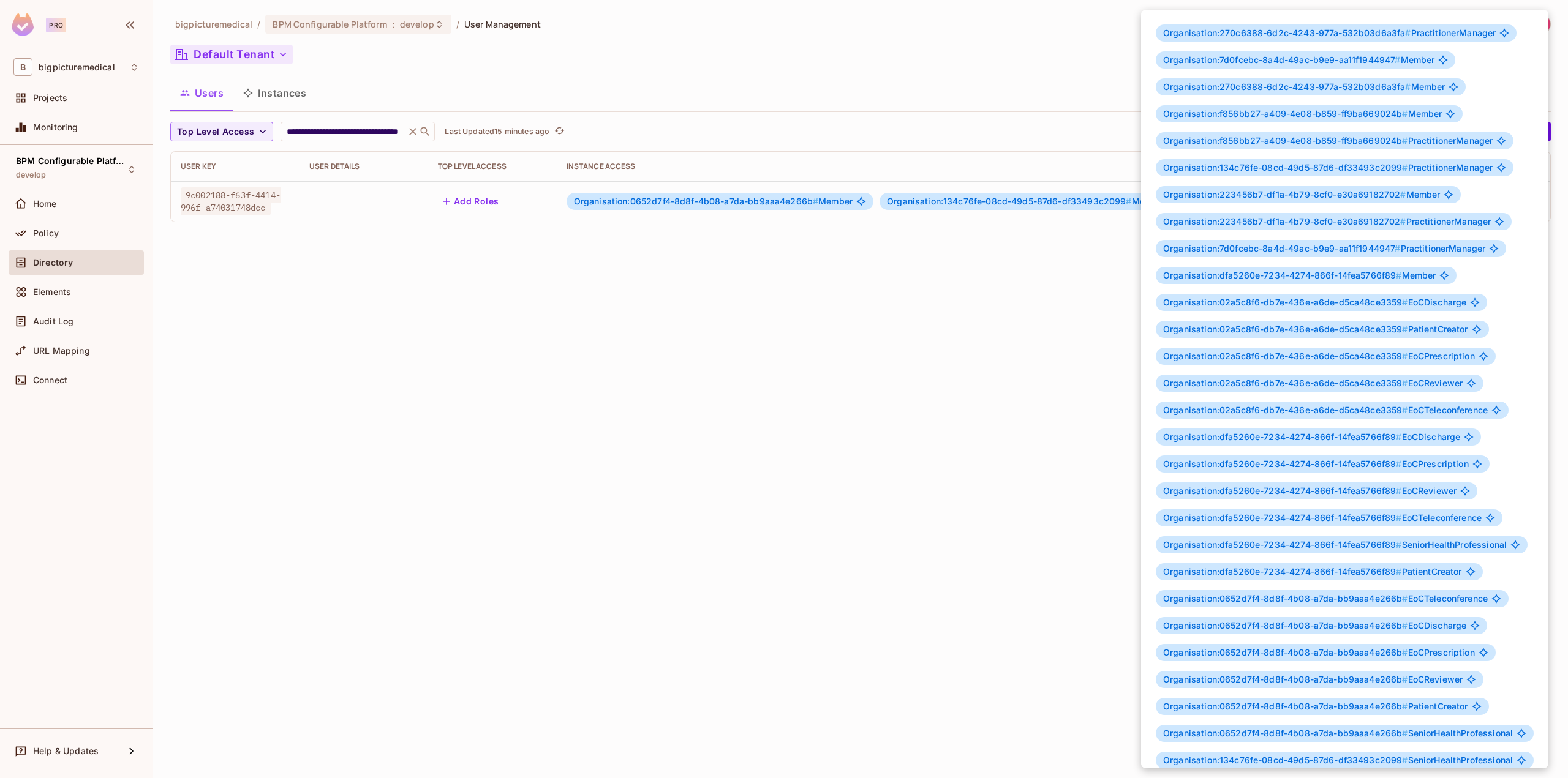
click at [1532, 313] on div "Organisation:270c6388-6d2c-4243-977a-532b03d6a3fa # PractitionerManager Organis…" at bounding box center [1345, 477] width 407 height 935
click at [1011, 406] on div at bounding box center [784, 389] width 1568 height 778
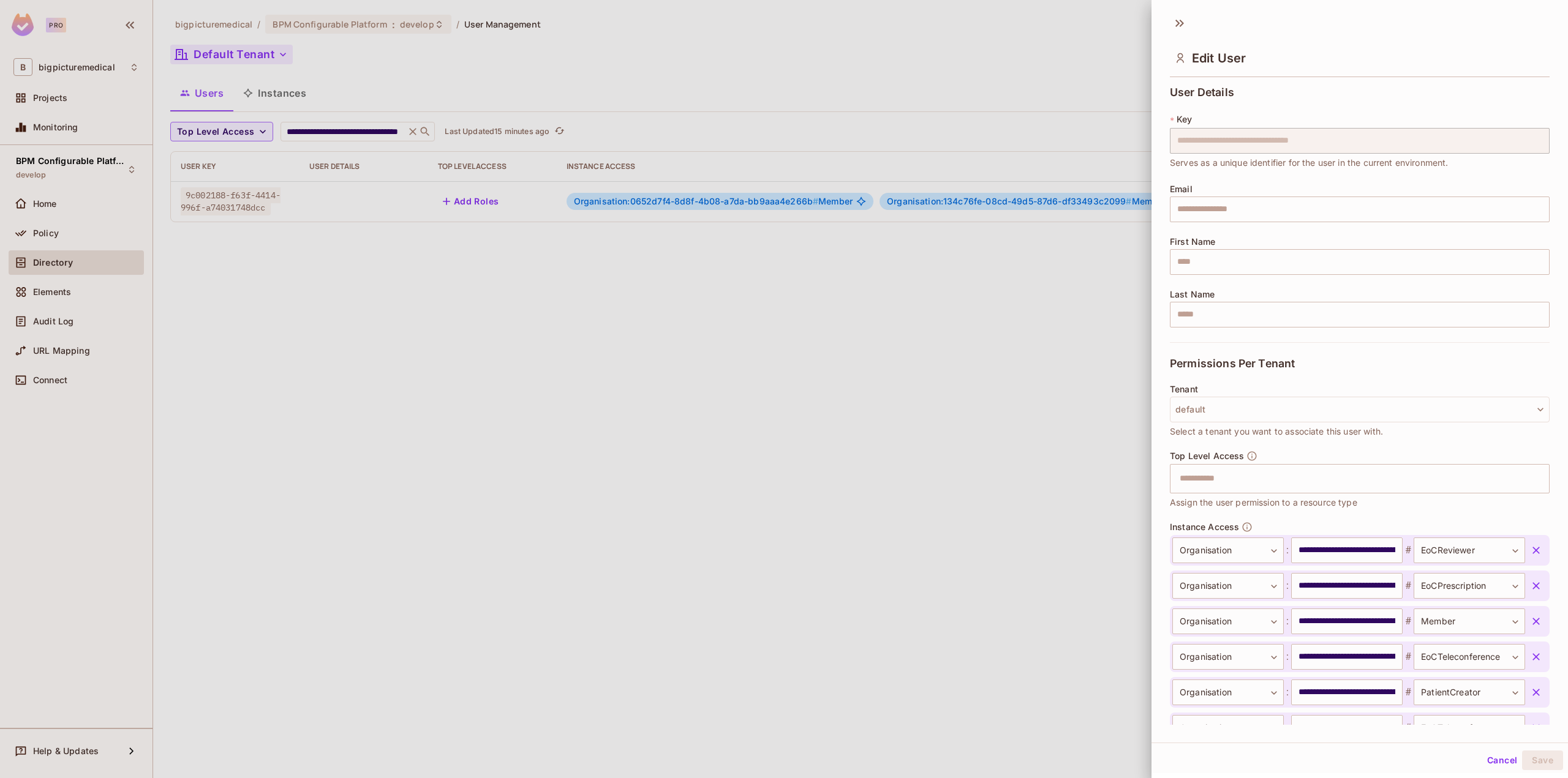
click at [1531, 201] on div "**********" at bounding box center [1359, 403] width 416 height 644
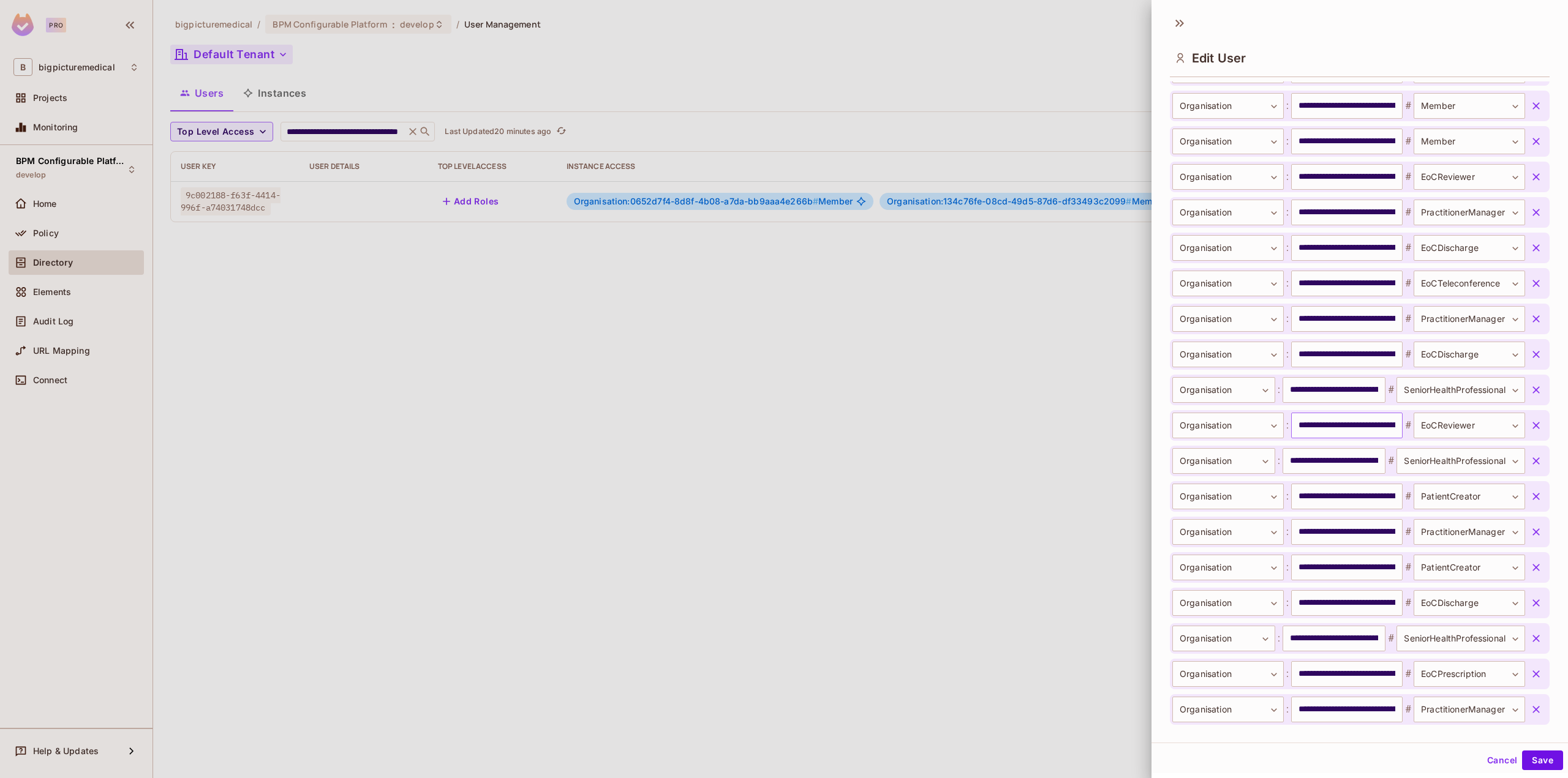
scroll to position [539, 0]
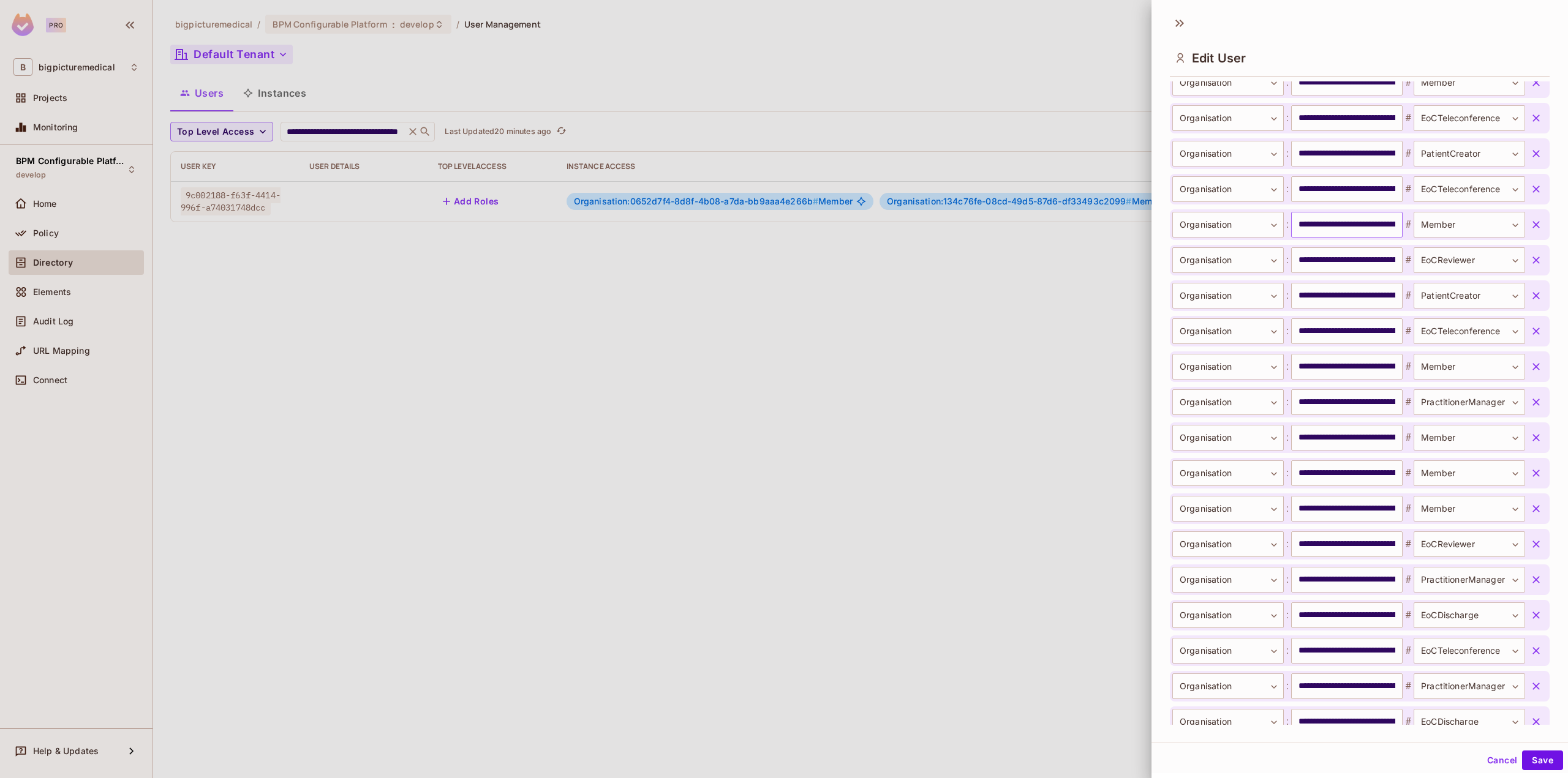
click at [1345, 227] on input "**********" at bounding box center [1346, 225] width 111 height 26
click at [1330, 47] on div "Edit User" at bounding box center [1359, 57] width 379 height 40
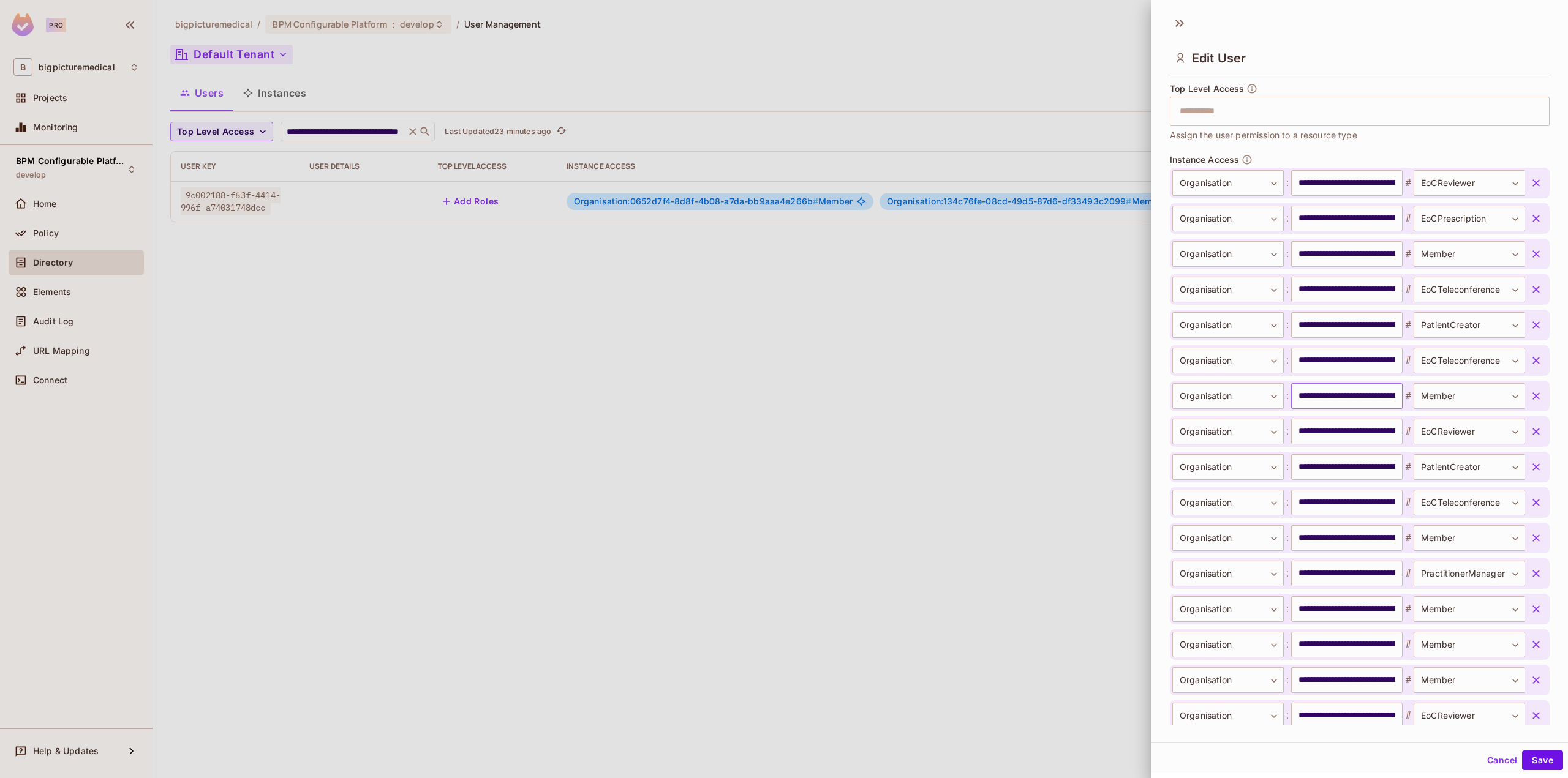
scroll to position [429, 0]
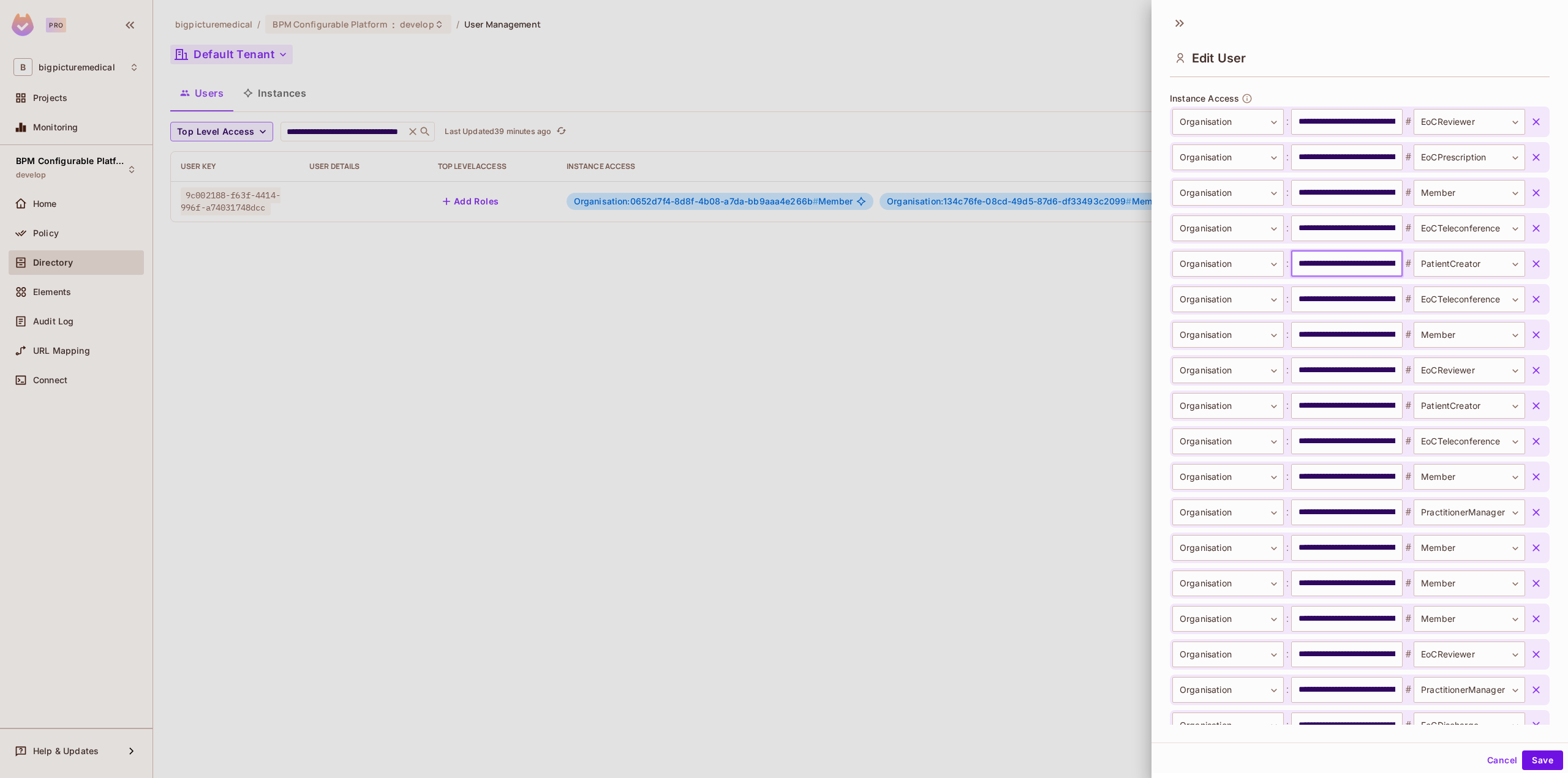
click at [1330, 269] on input "**********" at bounding box center [1346, 264] width 111 height 26
click at [1332, 199] on input "**********" at bounding box center [1346, 193] width 111 height 26
click at [1174, 23] on icon at bounding box center [1180, 23] width 19 height 19
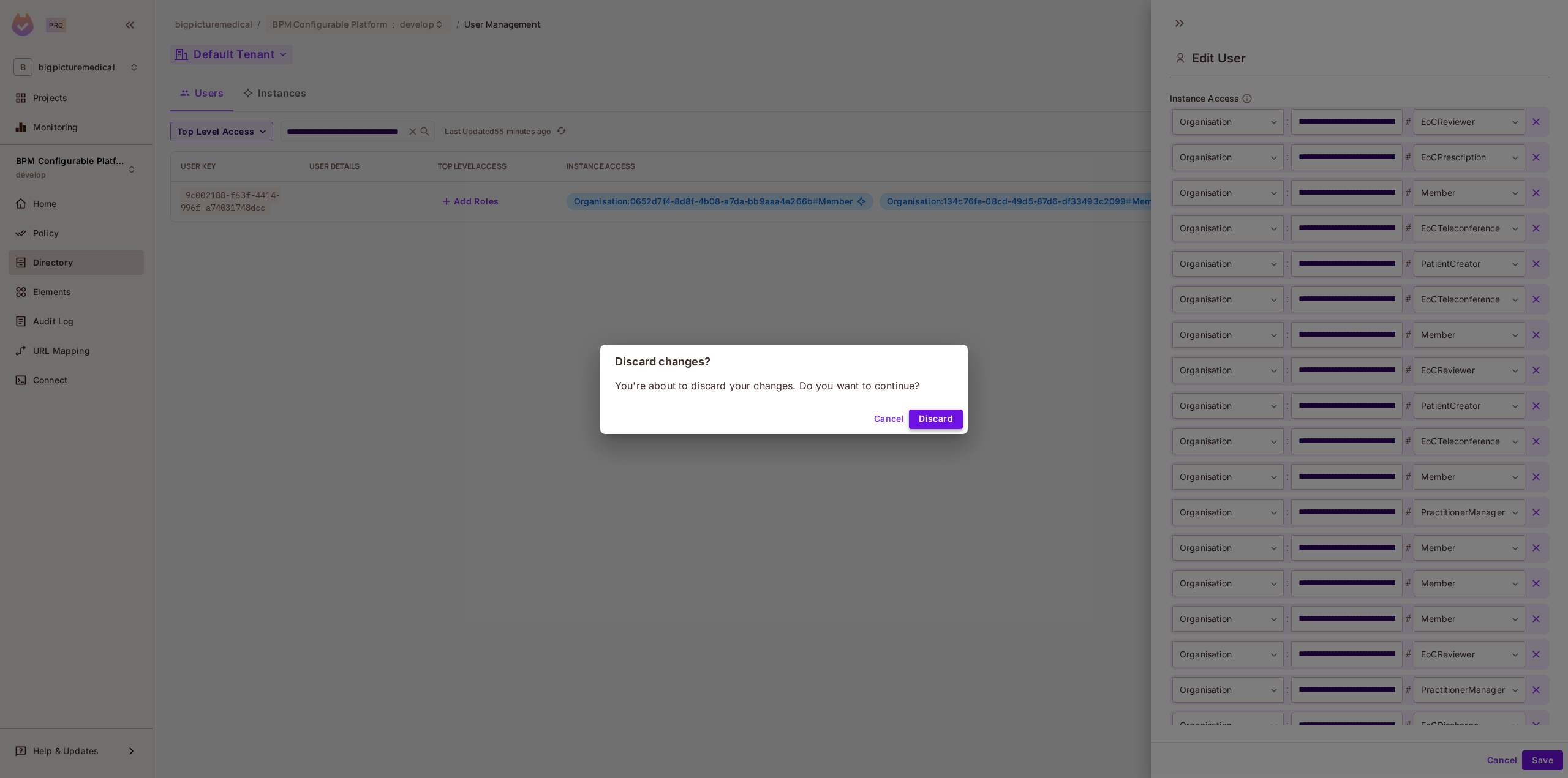
click at [910, 419] on button "Discard" at bounding box center [936, 419] width 54 height 19
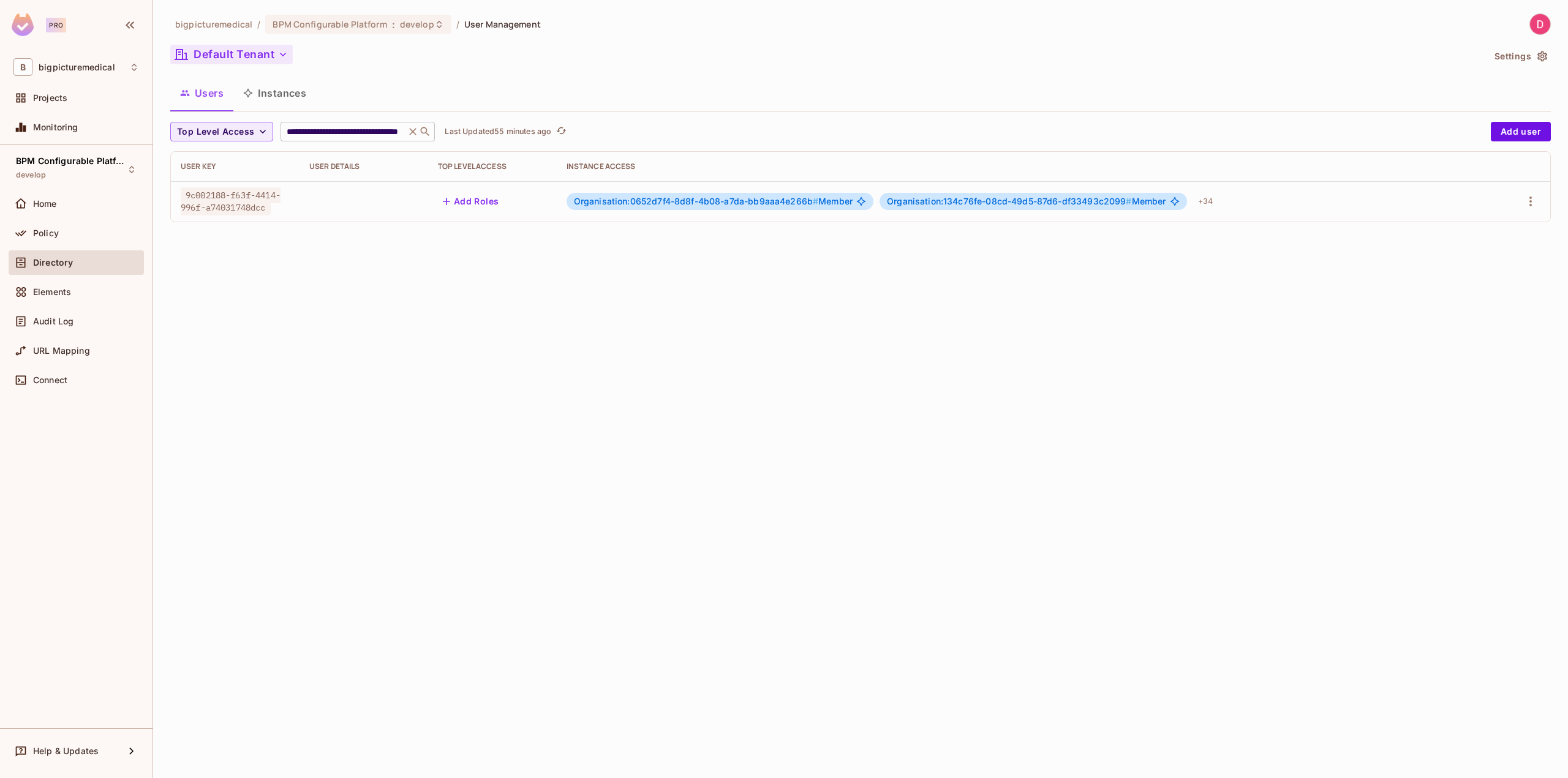
click at [358, 132] on input "**********" at bounding box center [343, 131] width 118 height 13
paste input "text"
type input "**********"
click at [1526, 204] on icon "button" at bounding box center [1530, 201] width 14 height 14
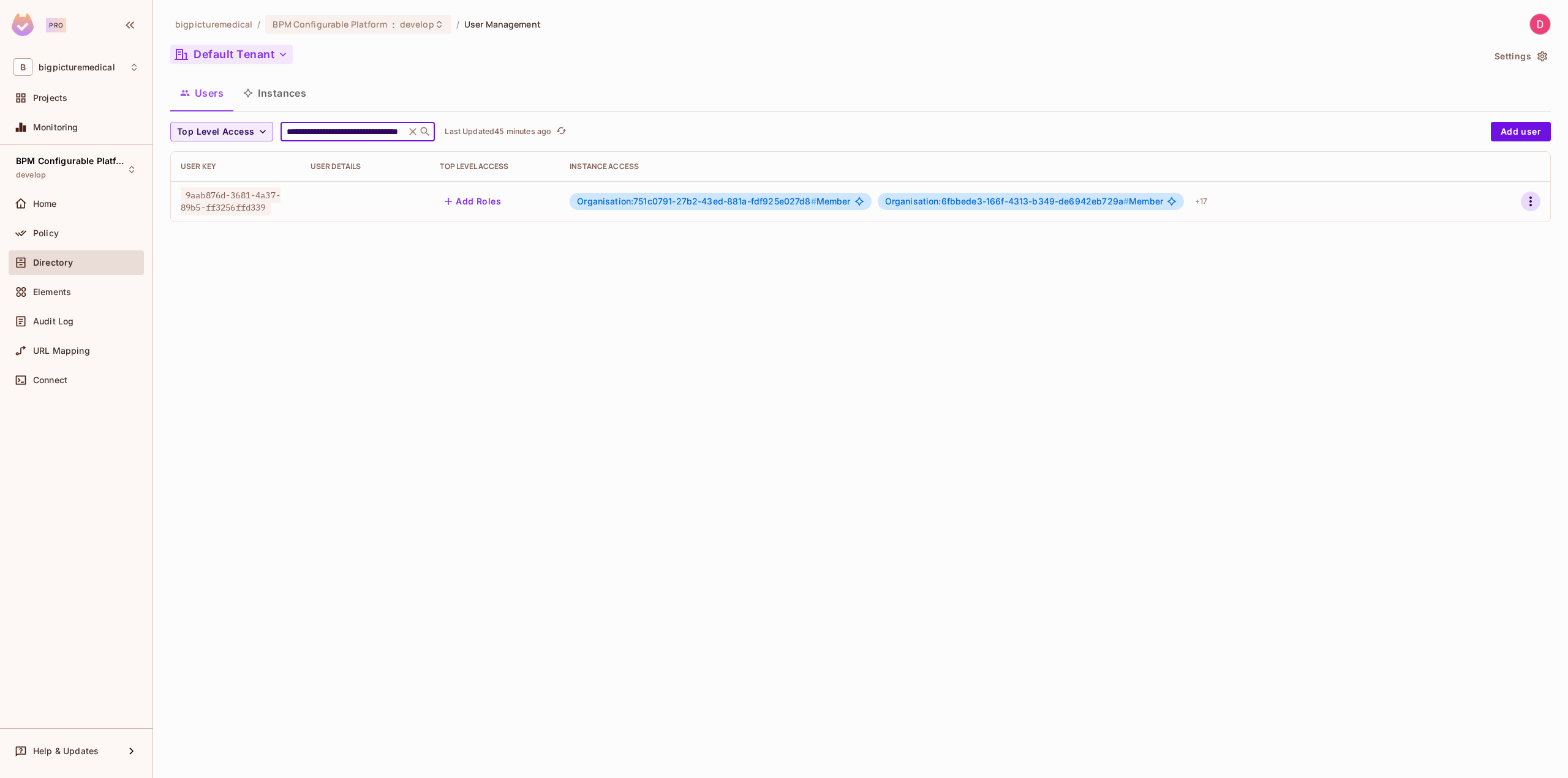
scroll to position [0, 0]
click at [1475, 227] on span "Edit" at bounding box center [1466, 230] width 24 height 19
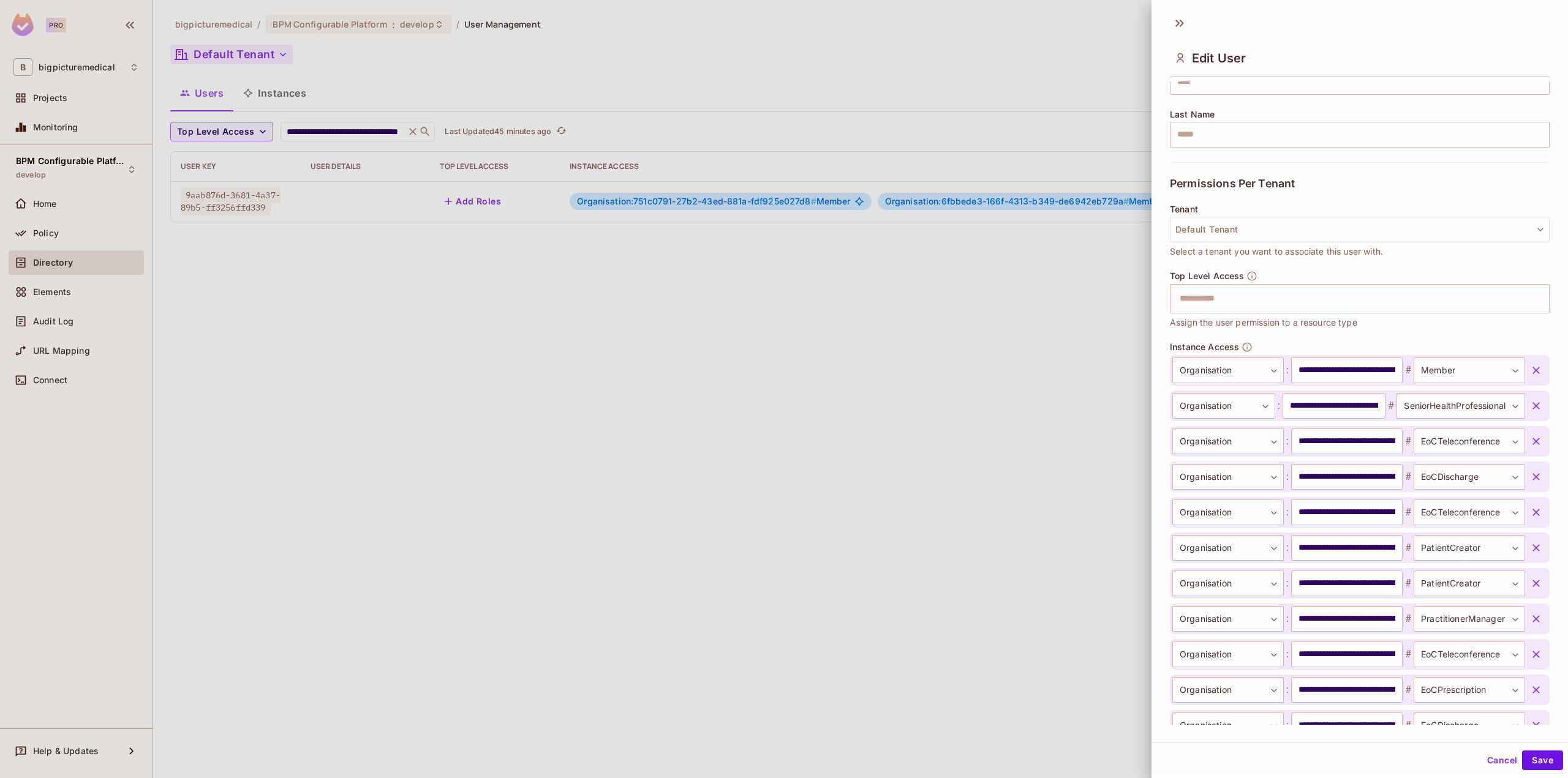
scroll to position [302, 0]
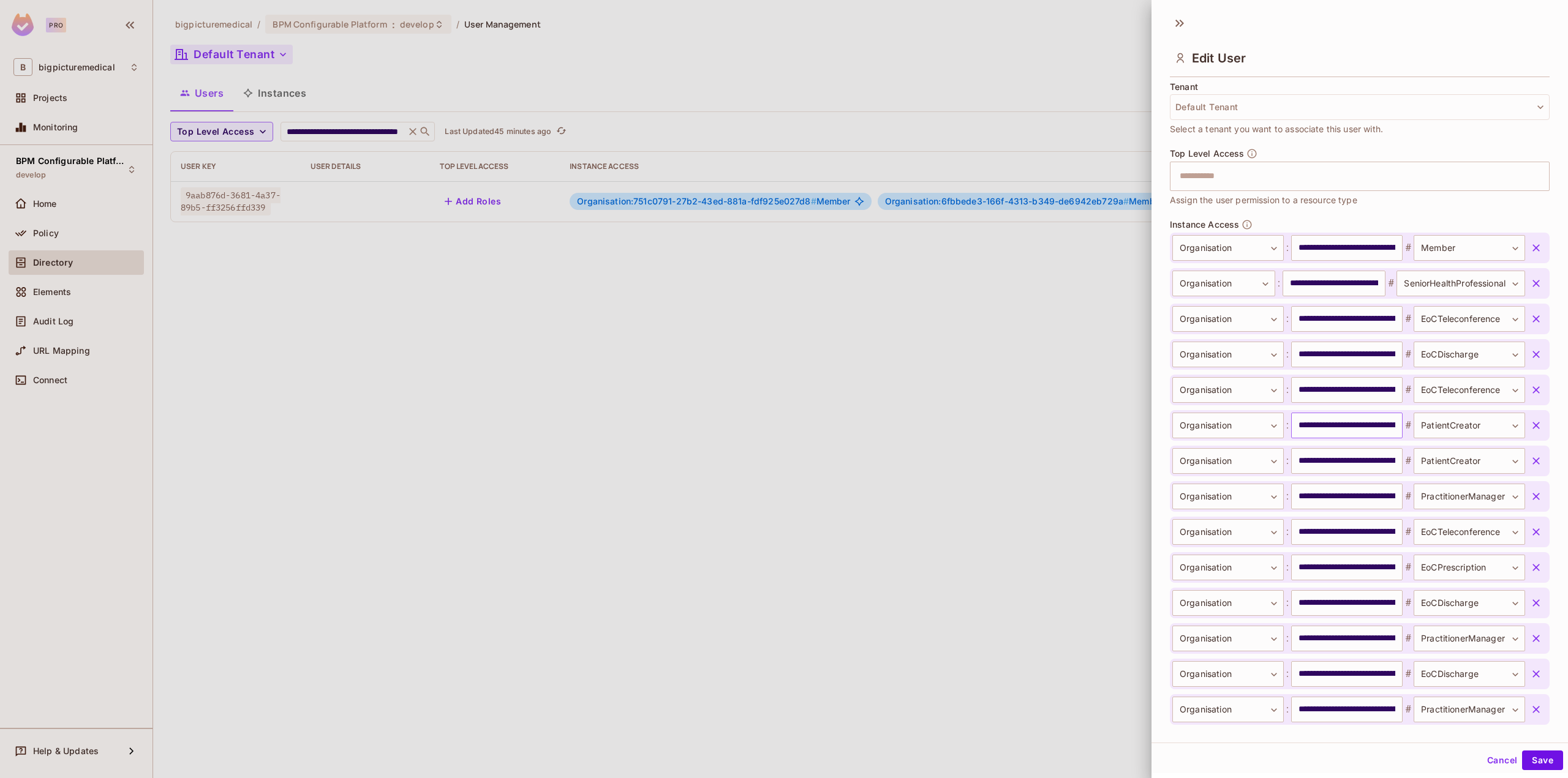
click at [1320, 429] on input "**********" at bounding box center [1346, 426] width 111 height 26
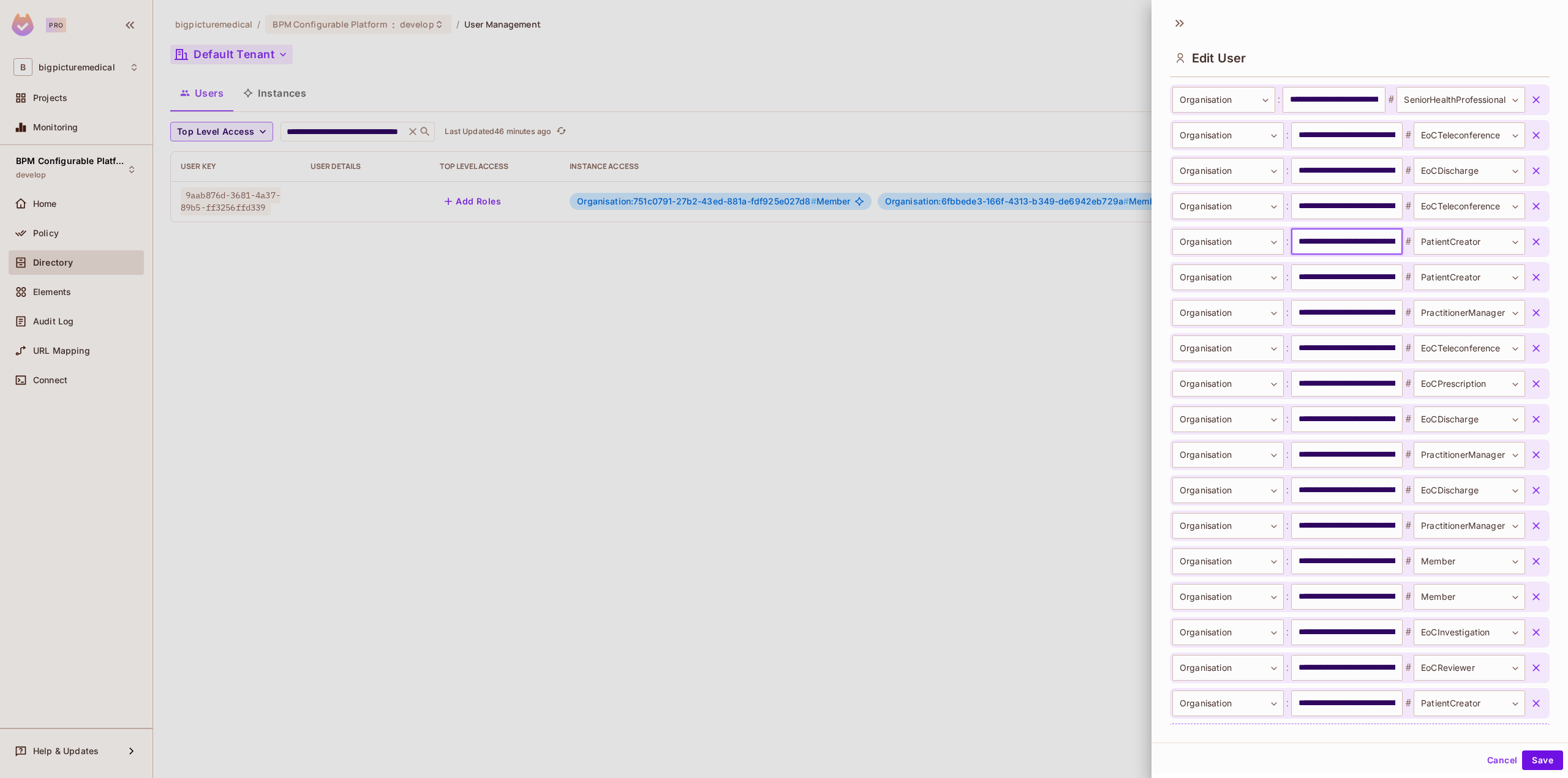
scroll to position [547, 0]
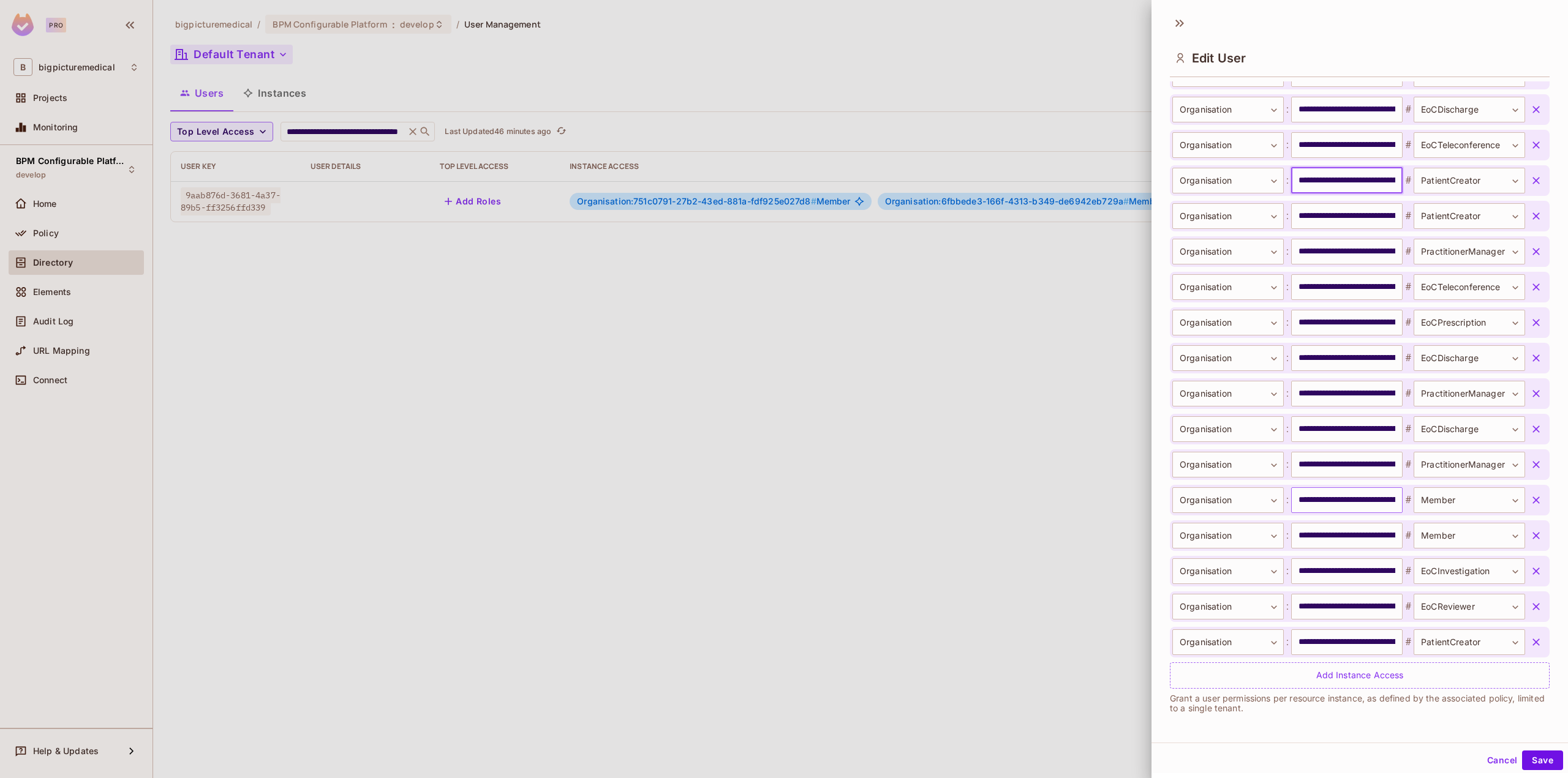
click at [1363, 494] on input "**********" at bounding box center [1346, 500] width 111 height 26
